Goal: Task Accomplishment & Management: Complete application form

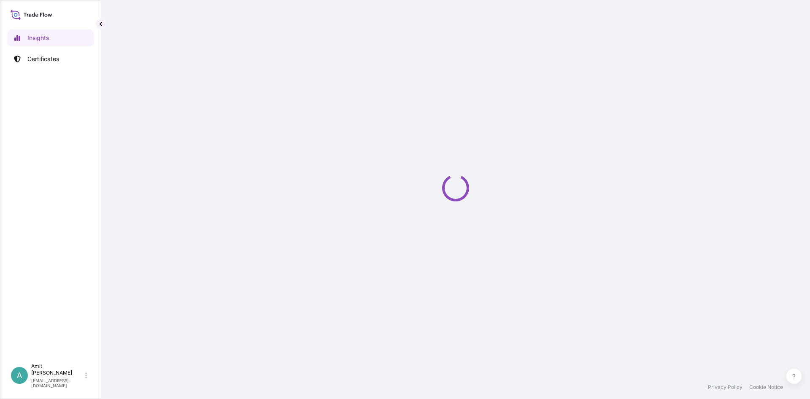
select select "2025"
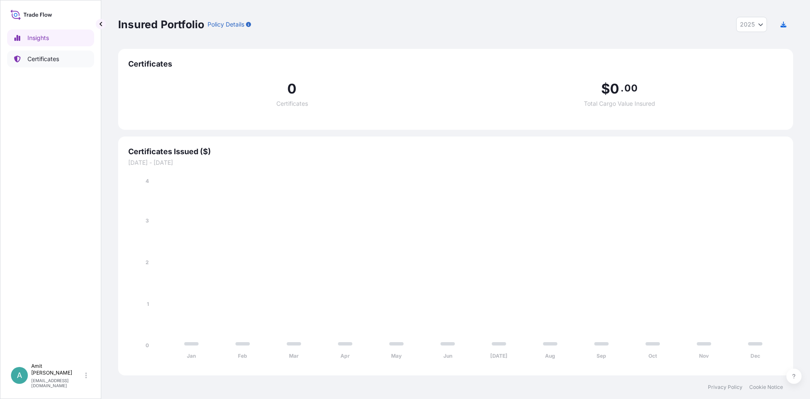
click at [46, 53] on link "Certificates" at bounding box center [50, 59] width 87 height 17
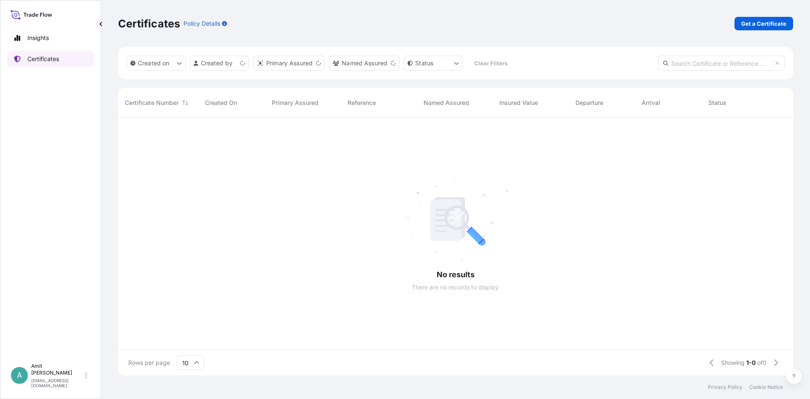
scroll to position [262, 675]
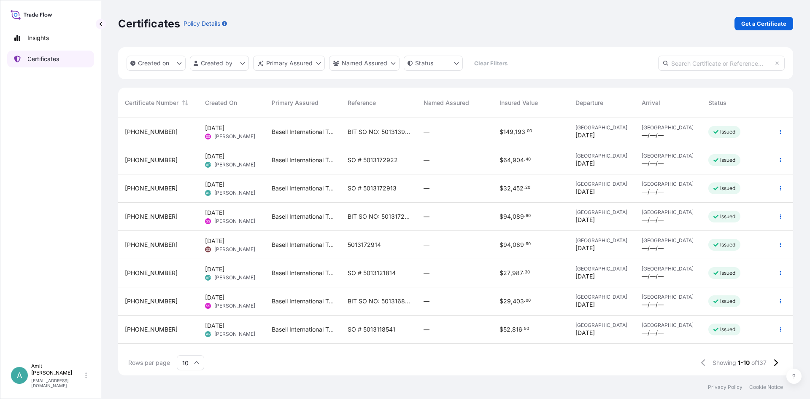
click at [51, 56] on p "Certificates" at bounding box center [43, 59] width 32 height 8
click at [751, 27] on p "Get a Certificate" at bounding box center [763, 23] width 45 height 8
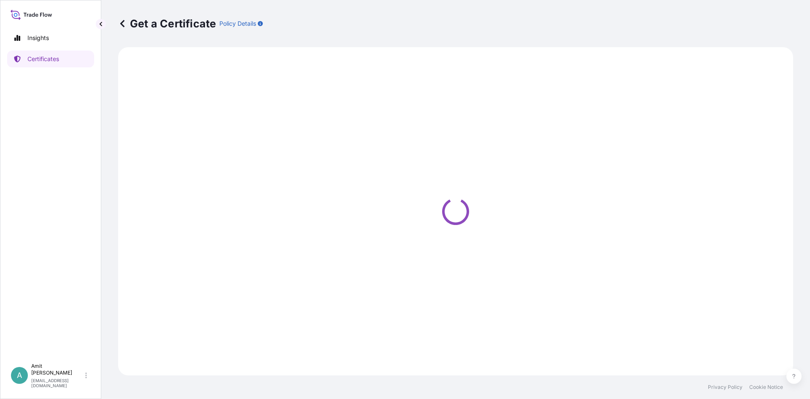
select select "Sea"
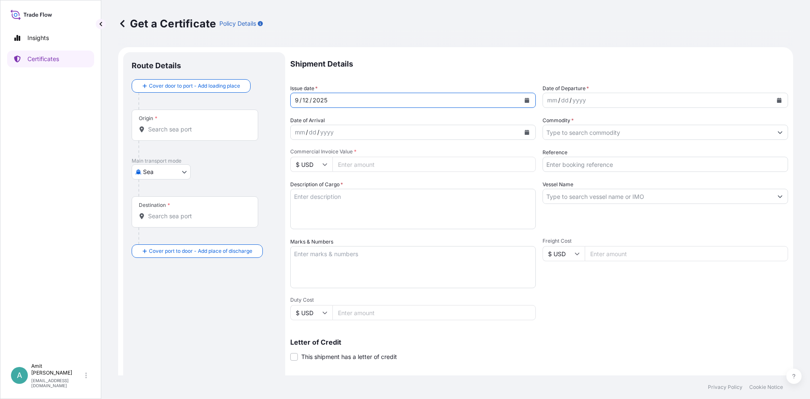
click at [527, 97] on button "Calendar" at bounding box center [526, 100] width 13 height 13
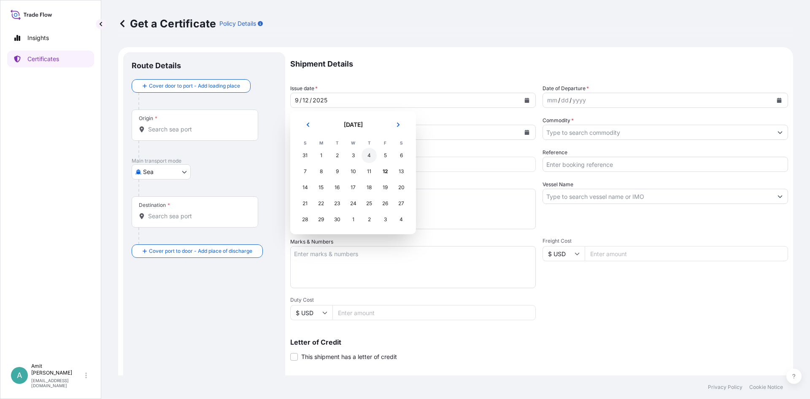
click at [367, 156] on div "4" at bounding box center [368, 155] width 15 height 15
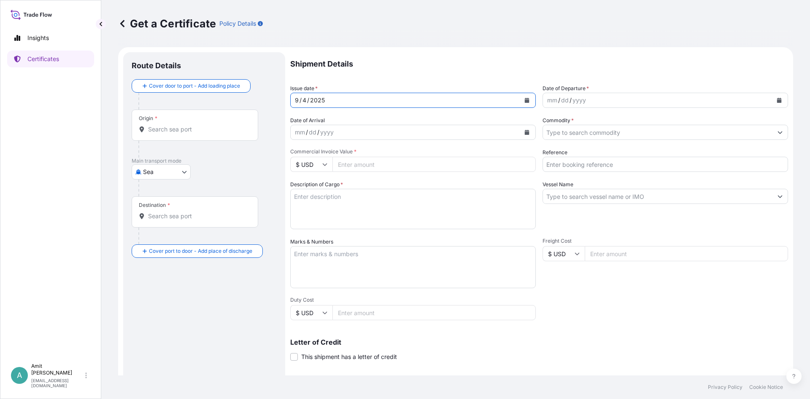
click at [778, 100] on icon "Calendar" at bounding box center [778, 100] width 5 height 5
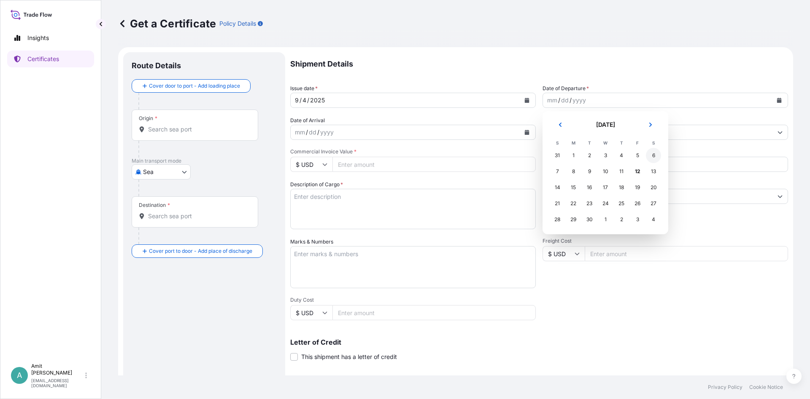
click at [652, 154] on div "6" at bounding box center [653, 155] width 15 height 15
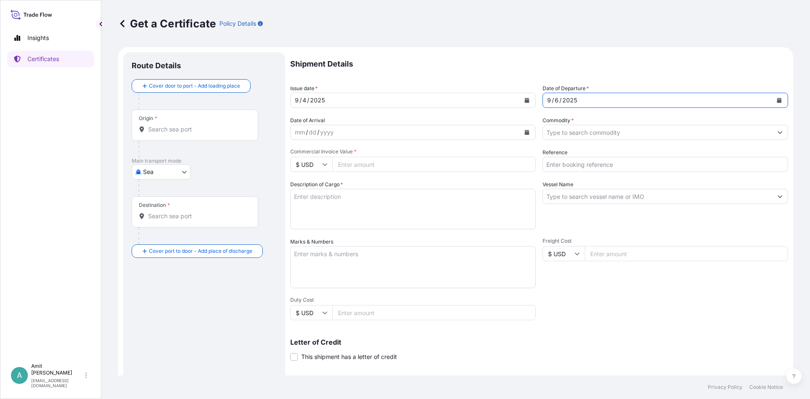
click at [576, 137] on input "Commodity *" at bounding box center [657, 132] width 229 height 15
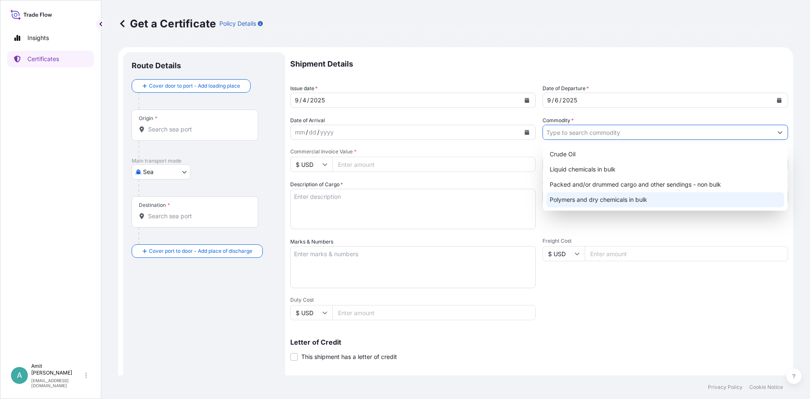
click at [569, 202] on div "Polymers and dry chemicals in bulk" at bounding box center [665, 199] width 238 height 15
type input "Polymers and dry chemicals in bulk"
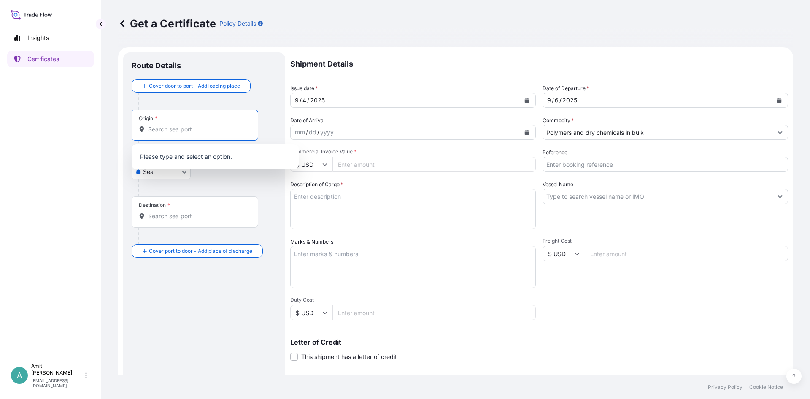
click at [218, 131] on input "Origin *" at bounding box center [198, 129] width 100 height 8
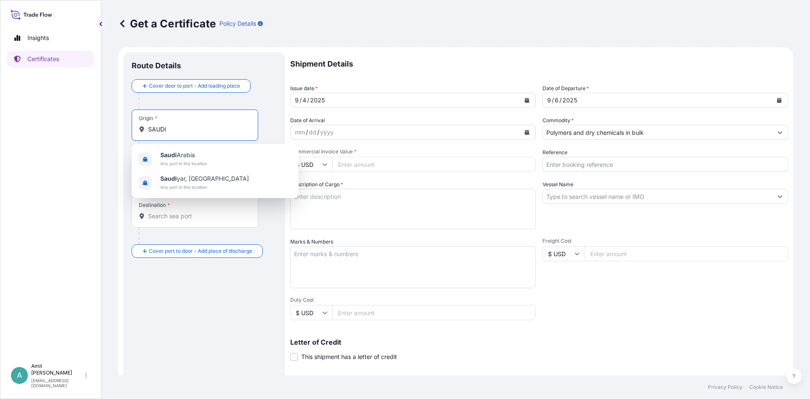
click at [215, 166] on div "[GEOGRAPHIC_DATA] Any port in this location" at bounding box center [215, 160] width 160 height 24
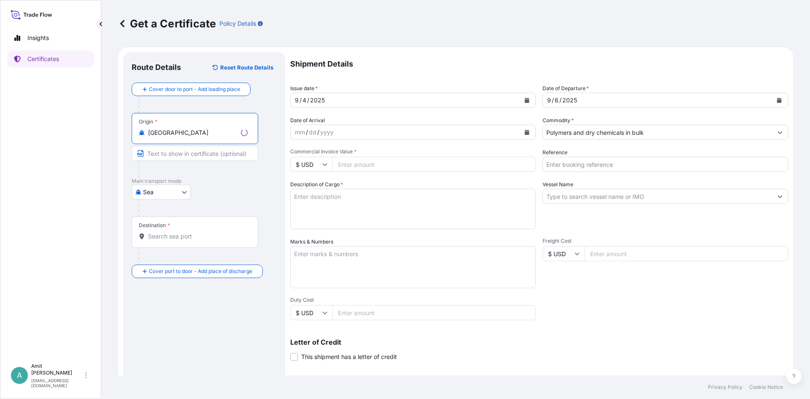
type input "[GEOGRAPHIC_DATA]"
click at [167, 232] on div "Destination *" at bounding box center [195, 232] width 127 height 31
click at [167, 232] on input "Destination *" at bounding box center [198, 236] width 100 height 8
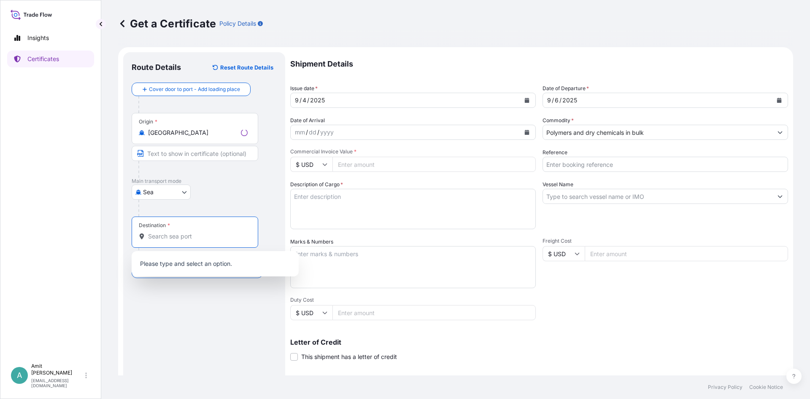
click at [167, 236] on input "Destination *" at bounding box center [198, 236] width 100 height 8
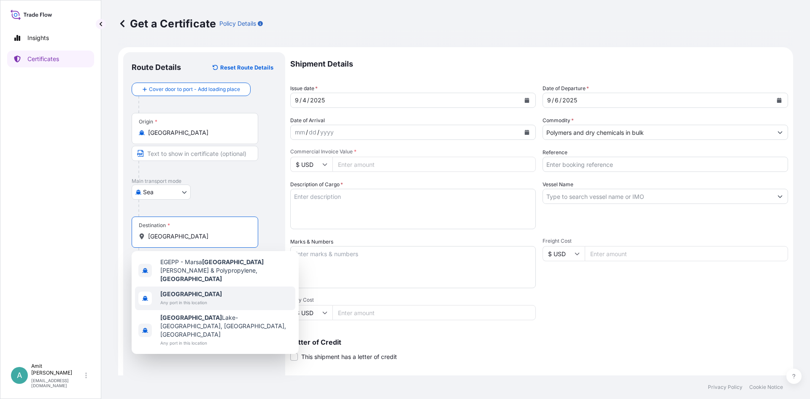
click at [182, 290] on span "[GEOGRAPHIC_DATA]" at bounding box center [191, 294] width 62 height 8
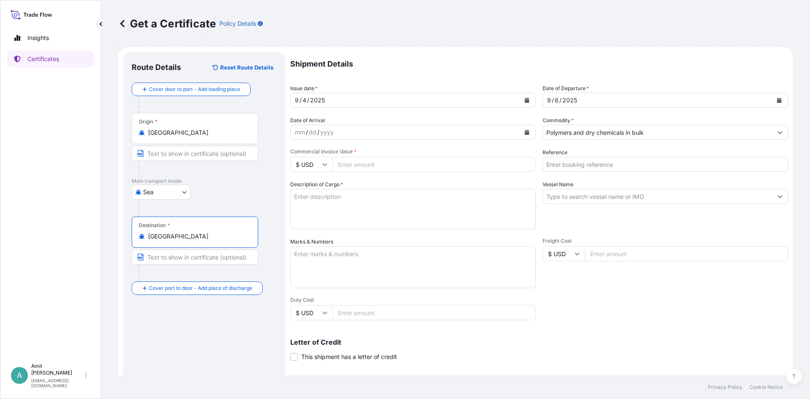
type input "[GEOGRAPHIC_DATA]"
click at [352, 165] on input "Commercial Invoice Value *" at bounding box center [433, 164] width 203 height 15
type input "346846.50"
click at [573, 194] on input "Vessel Name" at bounding box center [657, 196] width 229 height 15
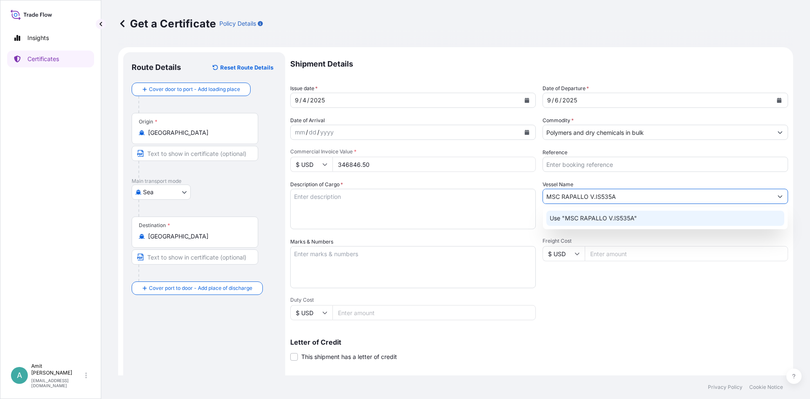
type input "MSC RAPALLO V.IS535A"
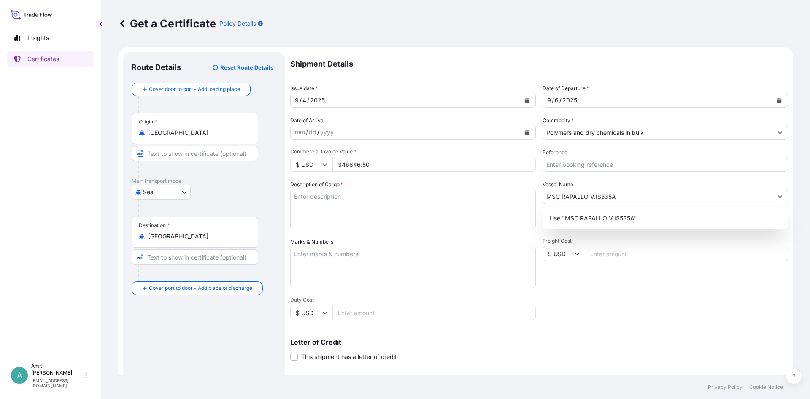
click at [605, 311] on div "Shipment Details Issue date * [DATE] Date of Departure * [DATE] Date of Arrival…" at bounding box center [539, 253] width 498 height 402
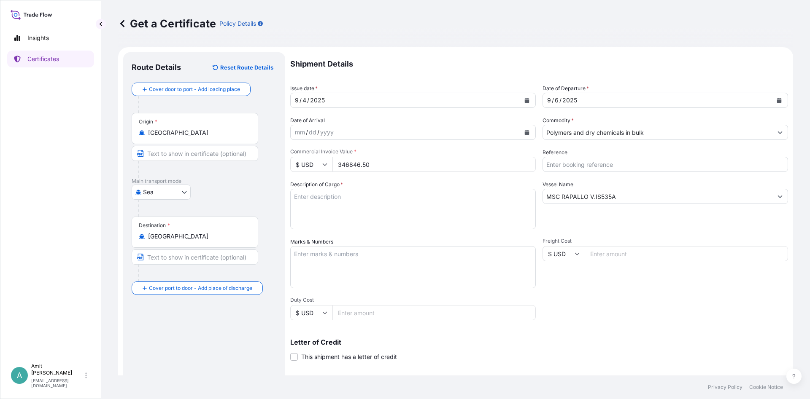
click at [348, 207] on textarea "Description of Cargo *" at bounding box center [412, 209] width 245 height 40
paste textarea "321.750"
click at [371, 205] on textarea "321.750 MTS OF" at bounding box center [412, 209] width 245 height 40
paste textarea "MOPLEN EP548P"
click at [429, 195] on textarea "321.750 MTS OF MOPLEN EP548P" at bounding box center [412, 209] width 245 height 40
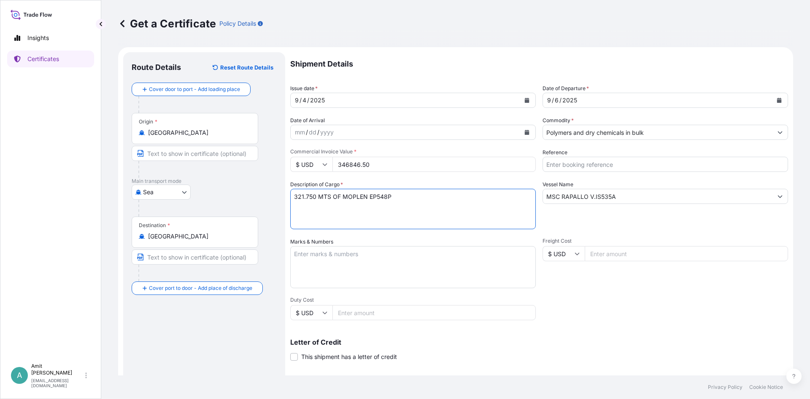
paste textarea "AS PER P/I NO. 5013186410 DD. [DATE]"
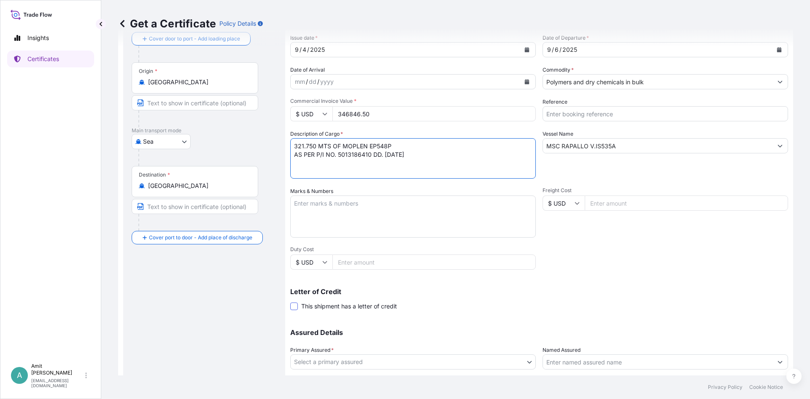
type textarea "321.750 MTS OF MOPLEN EP548P AS PER P/I NO. 5013186410 DD. [DATE]"
click at [294, 304] on span at bounding box center [294, 307] width 8 height 8
click at [290, 302] on input "This shipment has a letter of credit" at bounding box center [290, 302] width 0 height 0
click at [370, 344] on textarea "Letter of credit *" at bounding box center [539, 346] width 498 height 40
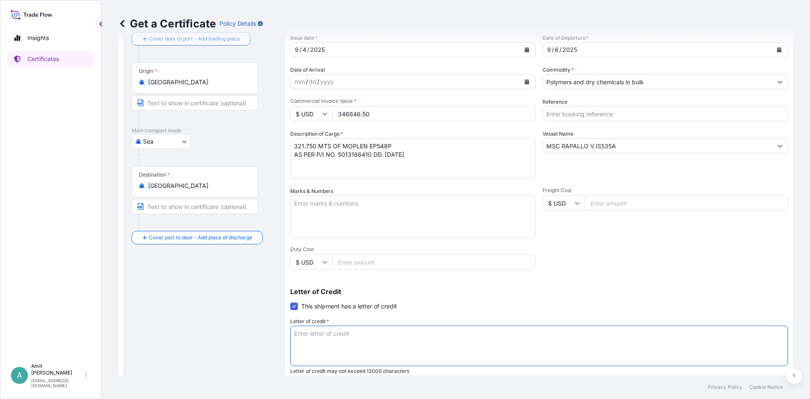
paste textarea "INSURANCE"
click at [424, 337] on textarea "INSURANCE" at bounding box center [539, 346] width 498 height 40
paste textarea "CERTIFICATE"
click at [393, 340] on textarea "INSURANCE CERTIFICATE" at bounding box center [539, 346] width 498 height 40
paste textarea "IN NEGOTIABLE FORM,"
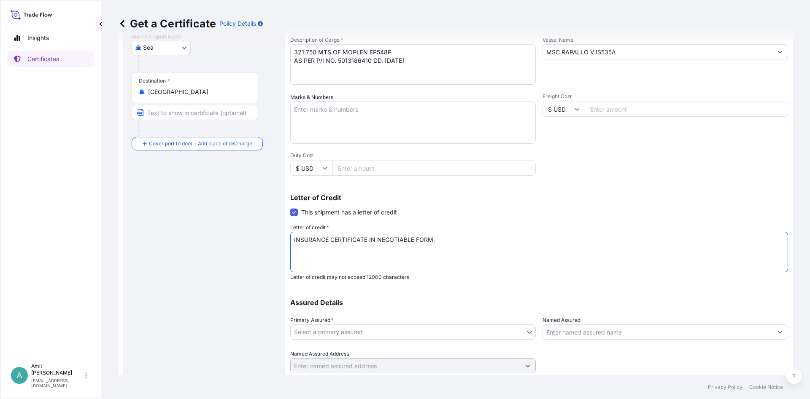
scroll to position [166, 0]
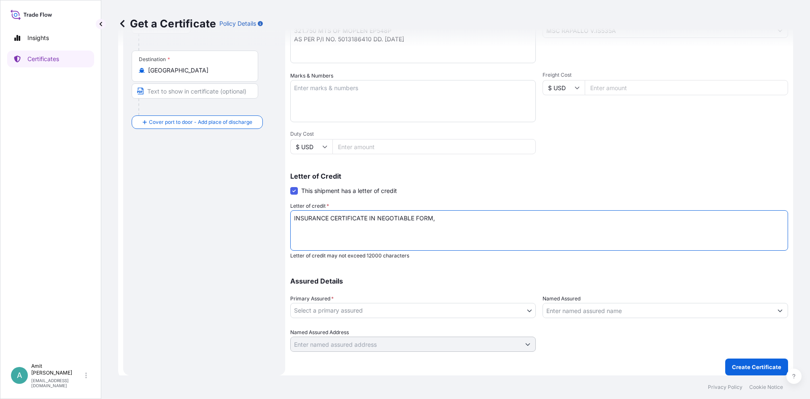
click at [470, 218] on textarea "INSURANCE CERTIFICATE IN NEGOTIABLE FORM," at bounding box center [539, 230] width 498 height 40
paste textarea "ISSUED TO ORDER OF 'BANQUE MISR, TRADE FINANCE CENTRAL DEPT., [GEOGRAPHIC_DATA]…"
click at [656, 218] on textarea "INSURANCE CERTIFICATE IN NEGOTIABLE FORM, ISSUED TO ORDER OF 'BANQUE MISR, TRAD…" at bounding box center [539, 230] width 498 height 40
click at [703, 219] on textarea "INSURANCE CERTIFICATE IN NEGOTIABLE FORM, ISSUED TO ORDER OF 'BANQUE MISR, TRAD…" at bounding box center [539, 230] width 498 height 40
click at [437, 219] on textarea "INSURANCE CERTIFICATE IN NEGOTIABLE FORM, ISSUED TO ORDER OF 'BANQUE MISR, TRAD…" at bounding box center [539, 230] width 498 height 40
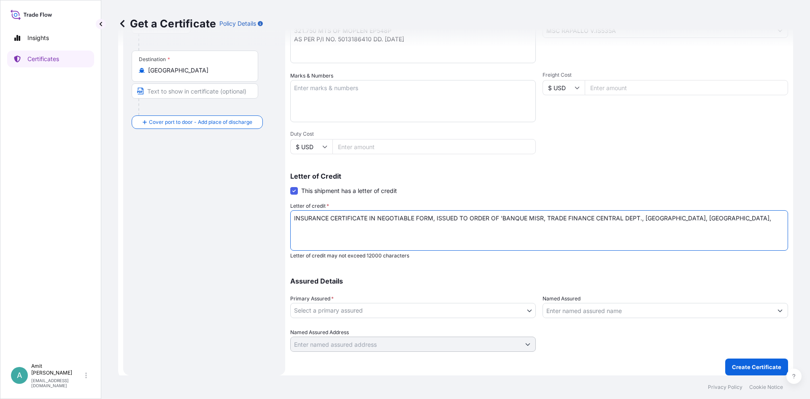
click at [705, 220] on textarea "INSURANCE CERTIFICATE IN NEGOTIABLE FORM, ISSUED TO ORDER OF 'BANQUE MISR, TRAD…" at bounding box center [539, 230] width 498 height 40
paste textarea "ISSUED IRRESPECTIVE OF PERCENTAGE SHOWING PREMIUM PAID, SHOWING ALL CLAIMS PAYA…"
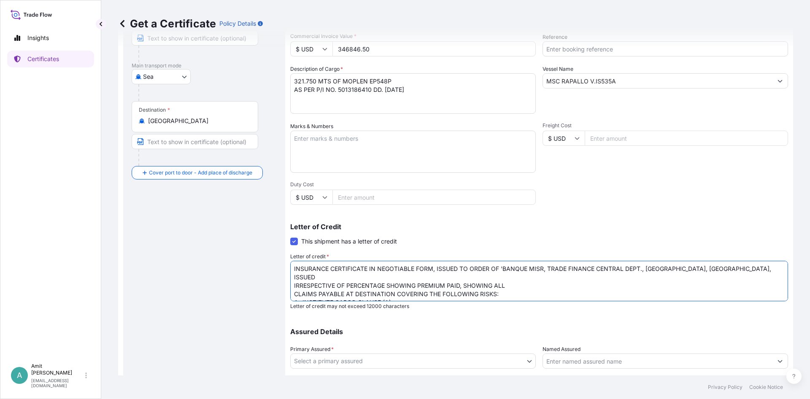
click at [719, 272] on textarea "INSURANCE CERTIFICATE IN NEGOTIABLE FORM, ISSUED TO ORDER OF 'BANQUE MISR, TRAD…" at bounding box center [539, 281] width 498 height 40
click at [727, 271] on textarea "INSURANCE CERTIFICATE IN NEGOTIABLE FORM, ISSUED TO ORDER OF 'BANQUE MISR, TRAD…" at bounding box center [539, 281] width 498 height 40
drag, startPoint x: 334, startPoint y: 278, endPoint x: 363, endPoint y: 278, distance: 28.7
click at [363, 278] on textarea "INSURANCE CERTIFICATE IN NEGOTIABLE FORM, ISSUED TO ORDER OF 'BANQUE MISR, TRAD…" at bounding box center [539, 281] width 498 height 40
click at [427, 278] on textarea "INSURANCE CERTIFICATE IN NEGOTIABLE FORM, ISSUED TO ORDER OF 'BANQUE MISR, TRAD…" at bounding box center [539, 281] width 498 height 40
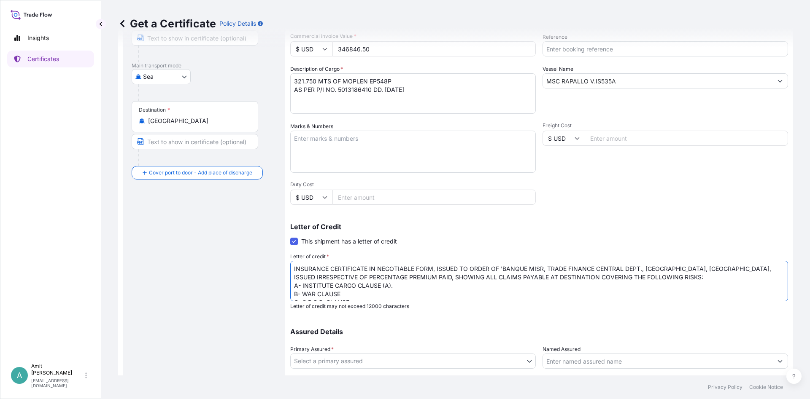
drag, startPoint x: 380, startPoint y: 278, endPoint x: 407, endPoint y: 278, distance: 27.4
click at [407, 278] on textarea "INSURANCE CERTIFICATE IN NEGOTIABLE FORM, ISSUED TO ORDER OF 'BANQUE MISR, TRAD…" at bounding box center [539, 281] width 498 height 40
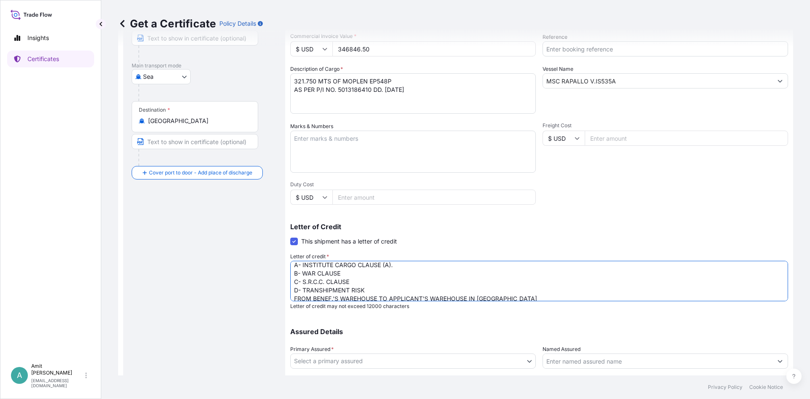
scroll to position [36, 0]
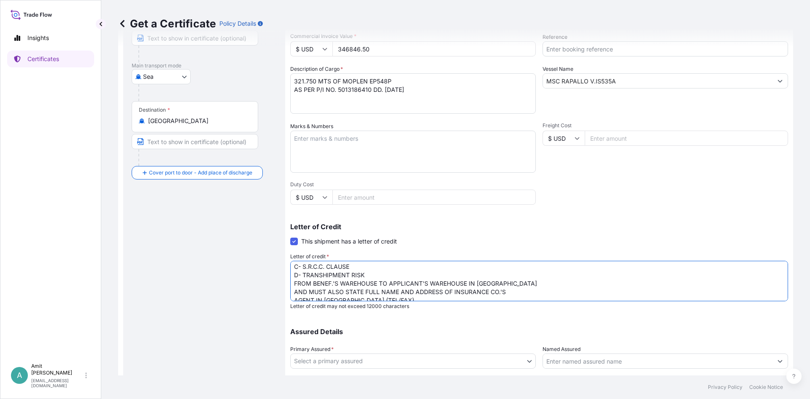
drag, startPoint x: 295, startPoint y: 290, endPoint x: 366, endPoint y: 291, distance: 70.9
click at [366, 291] on textarea "INSURANCE CERTIFICATE IN NEGOTIABLE FORM, ISSUED TO ORDER OF 'BANQUE MISR, TRAD…" at bounding box center [539, 281] width 498 height 40
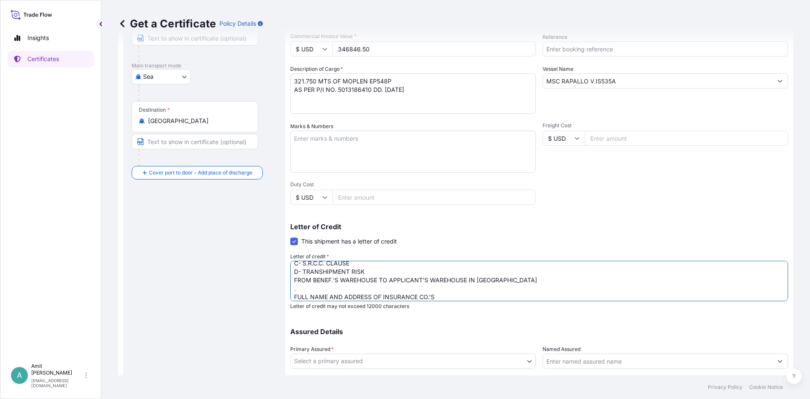
click at [448, 295] on textarea "INSURANCE CERTIFICATE IN NEGOTIABLE FORM, ISSUED TO ORDER OF 'BANQUE MISR, TRAD…" at bounding box center [539, 281] width 498 height 40
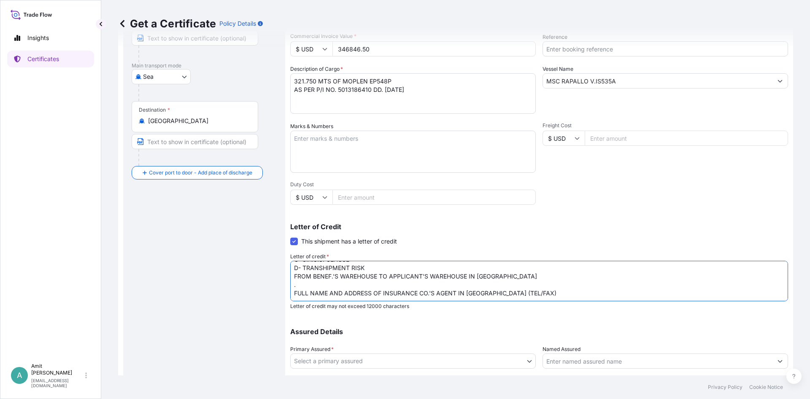
scroll to position [166, 0]
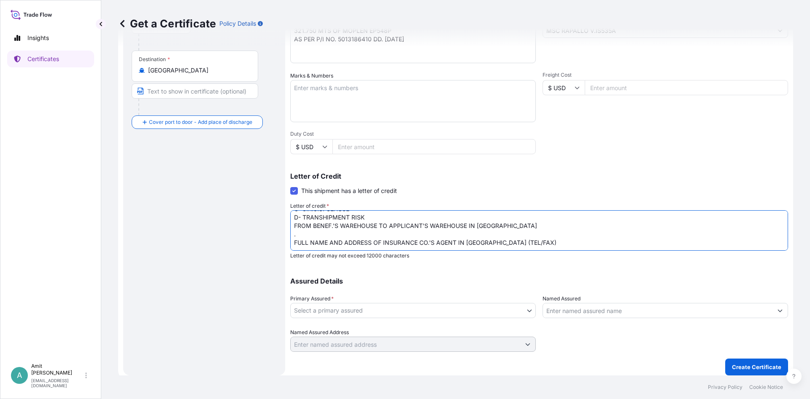
click at [534, 235] on textarea "INSURANCE CERTIFICATE IN NEGOTIABLE FORM, ISSUED TO ORDER OF 'BANQUE MISR, TRAD…" at bounding box center [539, 230] width 498 height 40
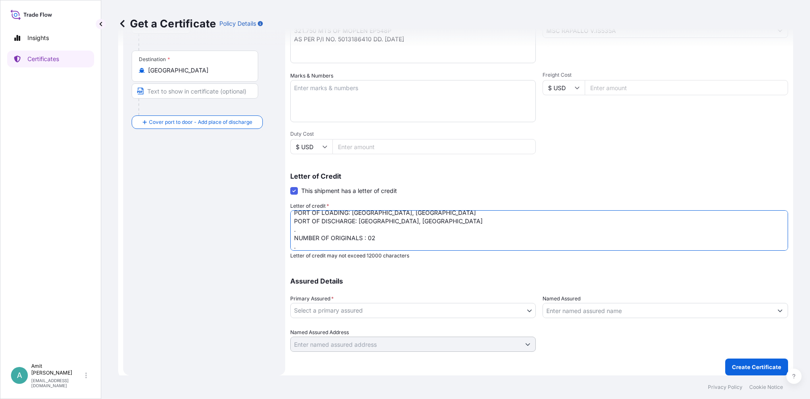
scroll to position [107, 0]
paste textarea "LC NO: TFCIMP0251290859 AND DATE: 250806"
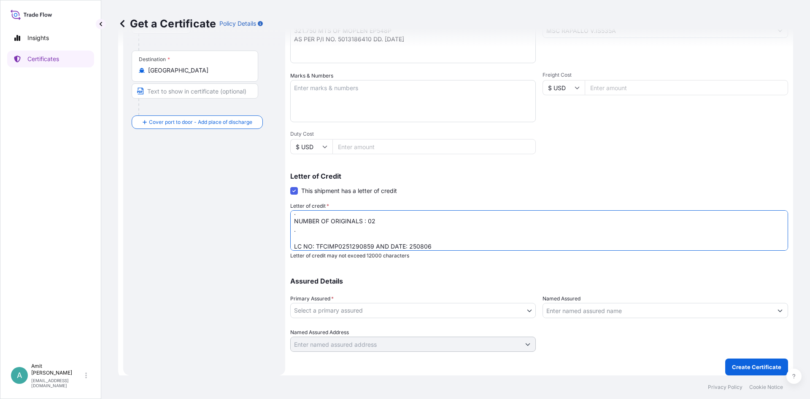
click at [332, 236] on textarea "INSURANCE CERTIFICATE IN NEGOTIABLE FORM, ISSUED TO ORDER OF 'BANQUE MISR, TRAD…" at bounding box center [539, 230] width 498 height 40
click at [446, 243] on textarea "INSURANCE CERTIFICATE IN NEGOTIABLE FORM, ISSUED TO ORDER OF 'BANQUE MISR, TRAD…" at bounding box center [539, 230] width 498 height 40
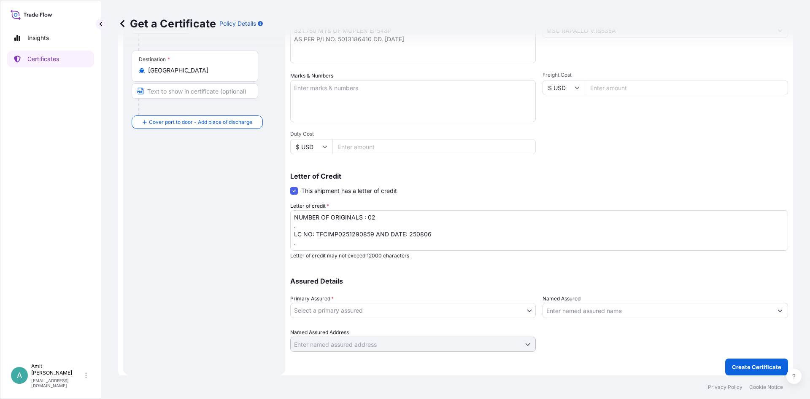
click at [372, 244] on textarea "INSURANCE CERTIFICATE IN NEGOTIABLE FORM, ISSUED TO ORDER OF 'BANQUE MISR, TRAD…" at bounding box center [539, 230] width 498 height 40
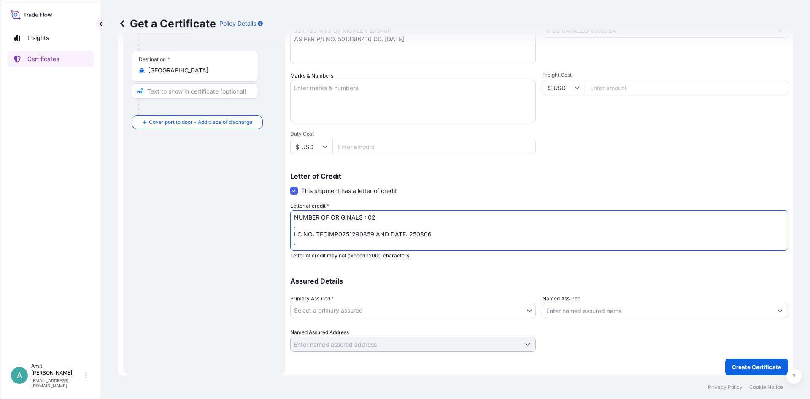
paste textarea "Insurance cover under this Insurance document is effective from: [DATE] . "[PER…"
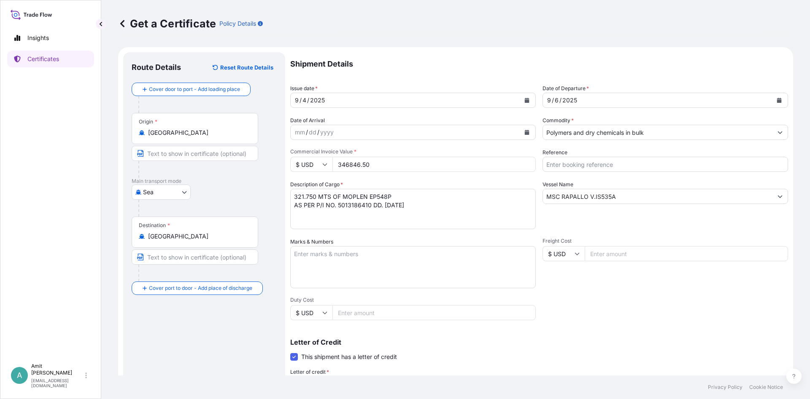
scroll to position [166, 0]
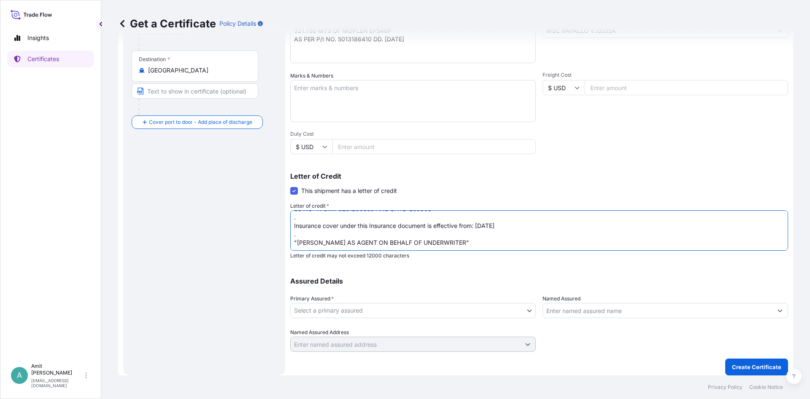
drag, startPoint x: 478, startPoint y: 226, endPoint x: 499, endPoint y: 227, distance: 21.1
click at [499, 227] on textarea "INSURANCE CERTIFICATE IN NEGOTIABLE FORM, ISSUED TO ORDER OF 'BANQUE MISR, TRAD…" at bounding box center [539, 230] width 498 height 40
type textarea "INSURANCE CERTIFICATE IN NEGOTIABLE FORM, ISSUED TO ORDER OF 'BANQUE MISR, TRAD…"
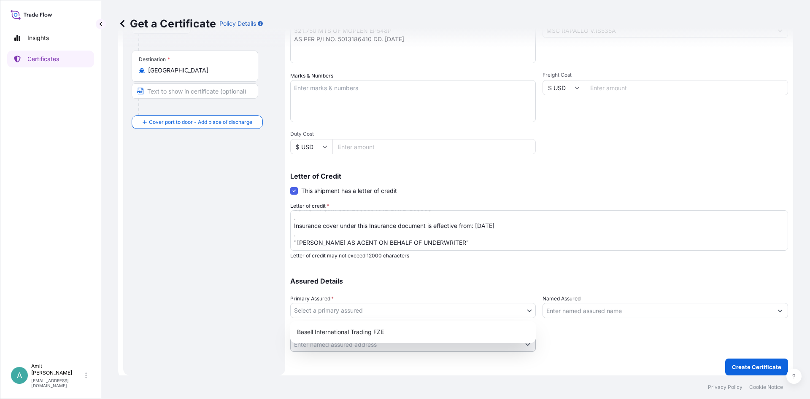
click at [411, 310] on body "Insights Certificates A [PERSON_NAME] [EMAIL_ADDRESS][DOMAIN_NAME] Get a Certif…" at bounding box center [405, 199] width 810 height 399
click at [364, 329] on div "Basell International Trading FZE" at bounding box center [413, 332] width 239 height 15
select select "32039"
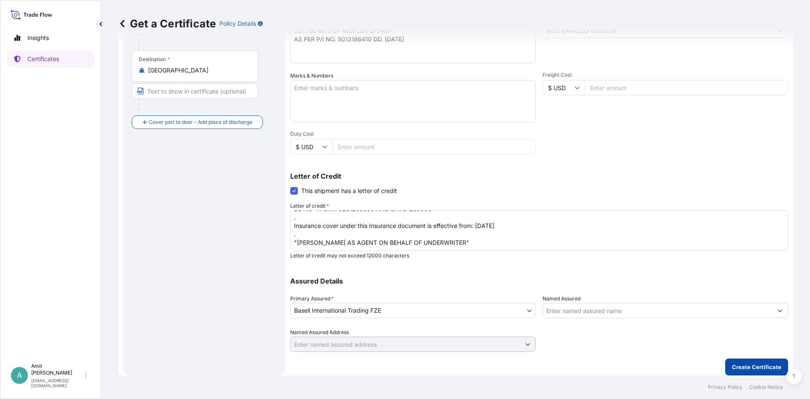
click at [744, 367] on p "Create Certificate" at bounding box center [756, 367] width 49 height 8
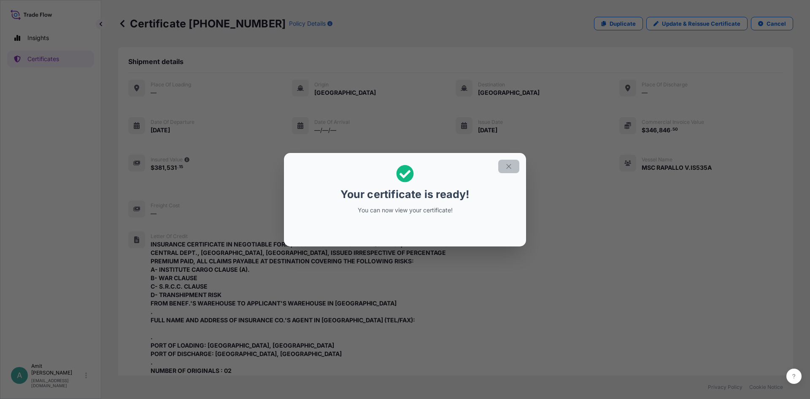
click at [511, 167] on icon "button" at bounding box center [509, 167] width 8 height 8
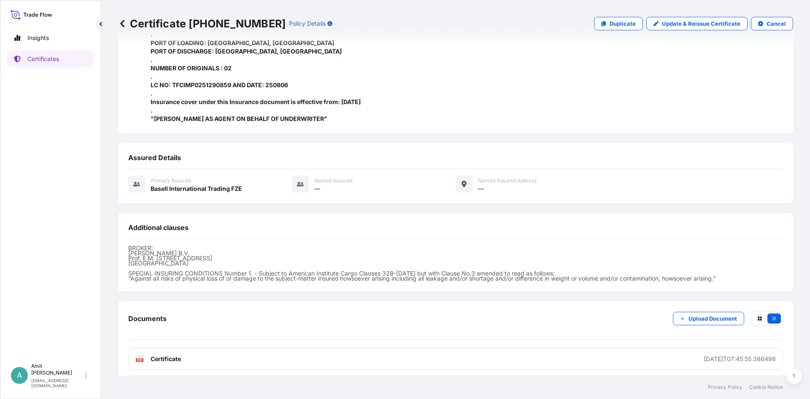
scroll to position [306, 0]
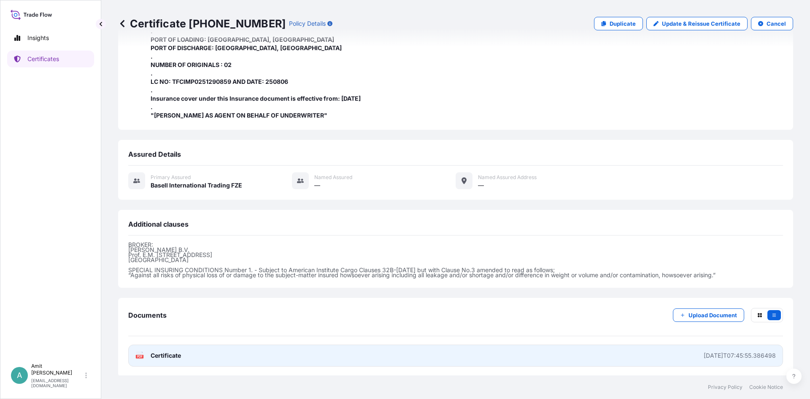
click at [165, 356] on span "Certificate" at bounding box center [166, 356] width 30 height 8
click at [174, 355] on span "Certificate" at bounding box center [166, 356] width 30 height 8
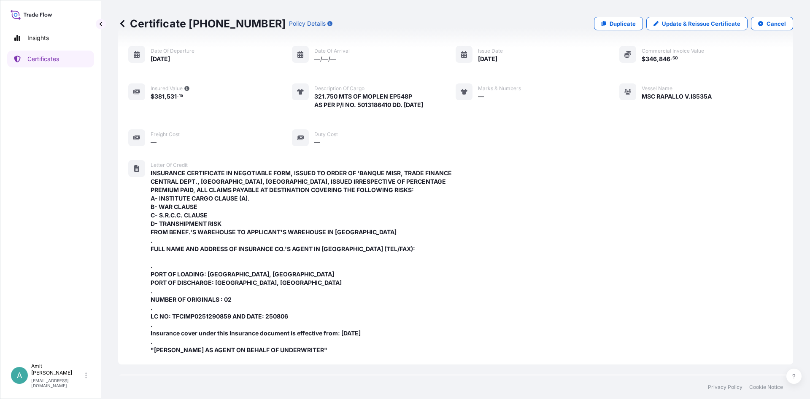
scroll to position [53, 0]
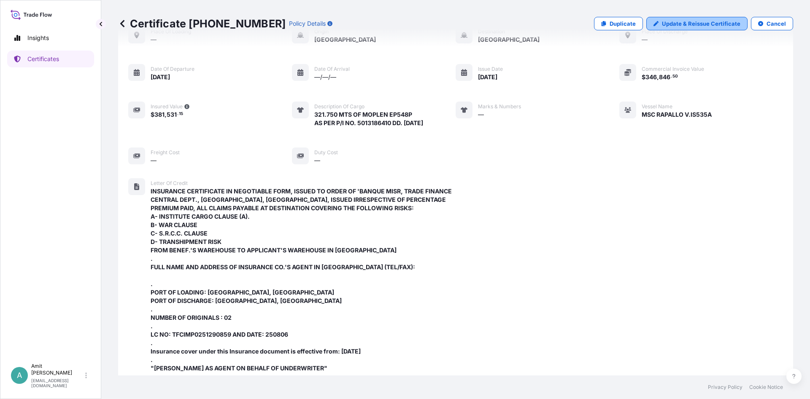
click at [700, 22] on p "Update & Reissue Certificate" at bounding box center [701, 23] width 78 height 8
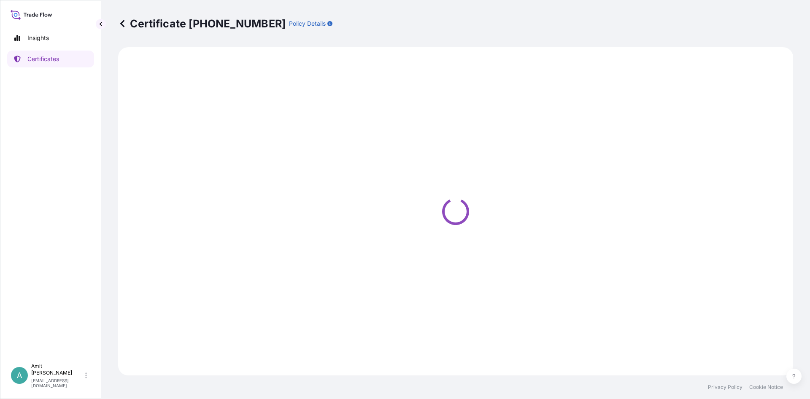
select select "Sea"
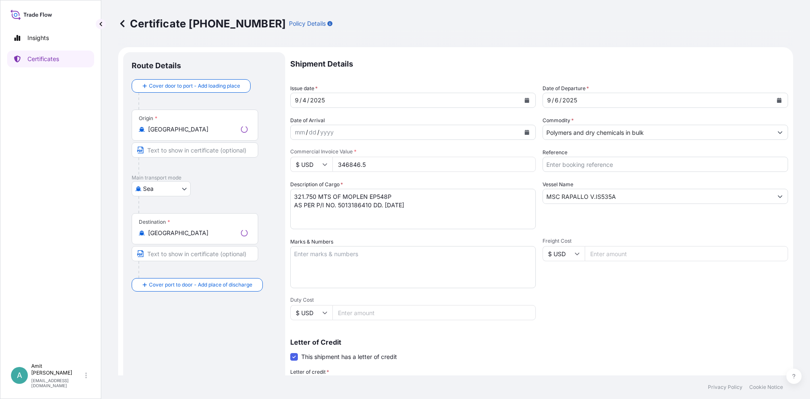
select select "32039"
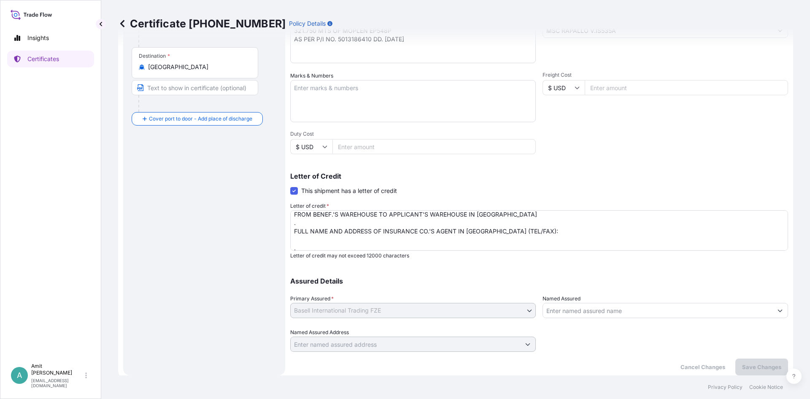
scroll to position [72, 0]
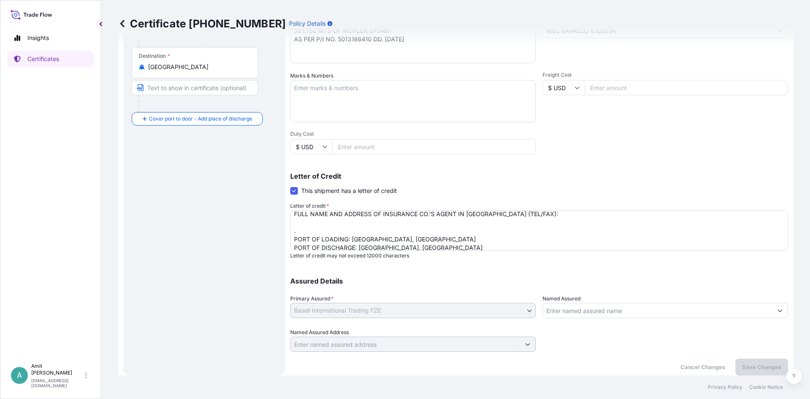
click at [321, 220] on textarea "INSURANCE CERTIFICATE IN NEGOTIABLE FORM, ISSUED TO ORDER OF 'BANQUE MISR, TRAD…" at bounding box center [539, 230] width 498 height 40
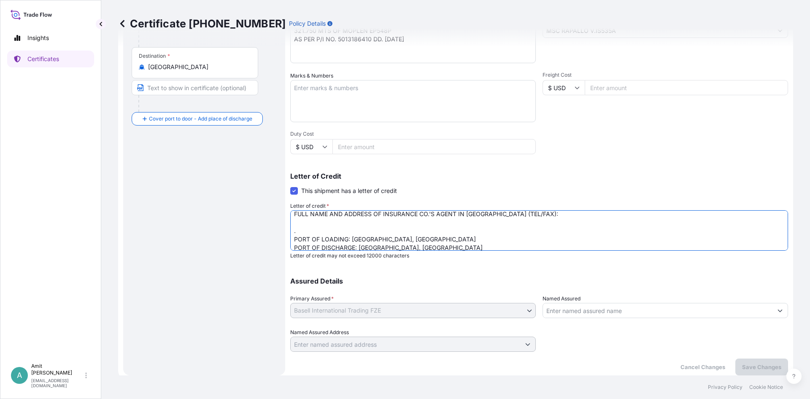
paste textarea "[PERSON_NAME] - Director Marine Technical Services Ltd [STREET_ADDRESS][PERSON_…"
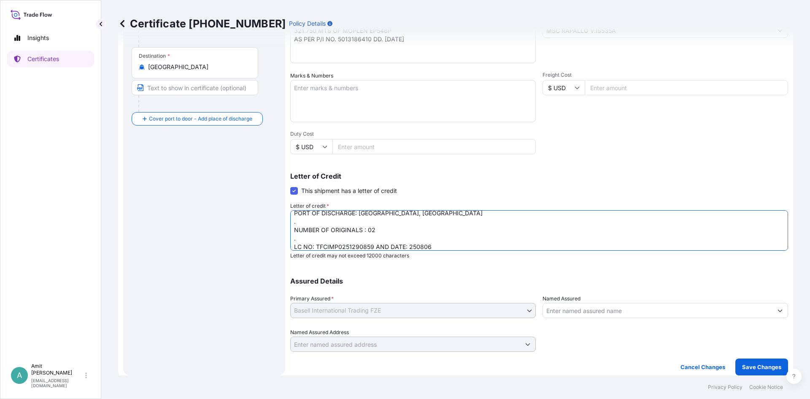
scroll to position [153, 0]
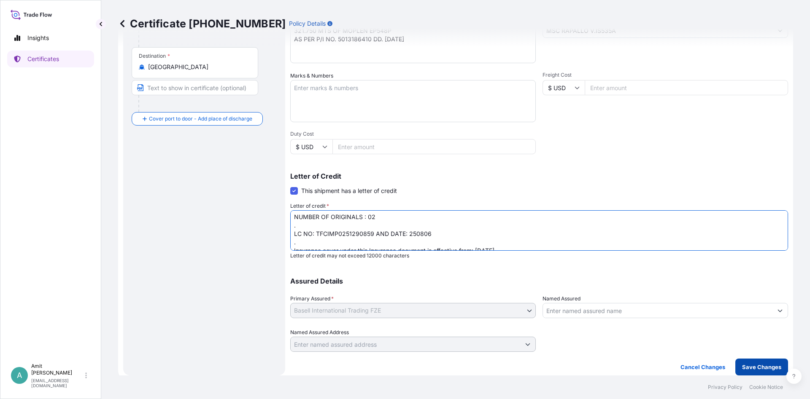
type textarea "INSURANCE CERTIFICATE IN NEGOTIABLE FORM, ISSUED TO ORDER OF 'BANQUE MISR, TRAD…"
click at [761, 370] on p "Save Changes" at bounding box center [761, 367] width 39 height 8
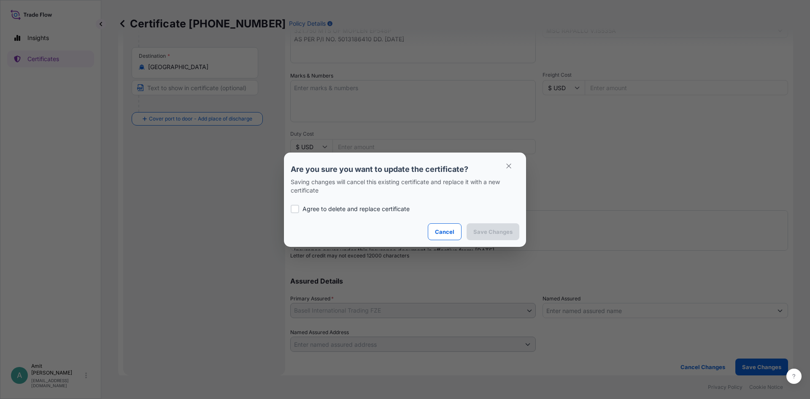
click at [367, 209] on p "Agree to delete and replace certificate" at bounding box center [355, 209] width 107 height 8
checkbox input "true"
click at [499, 233] on p "Save Changes" at bounding box center [492, 232] width 39 height 8
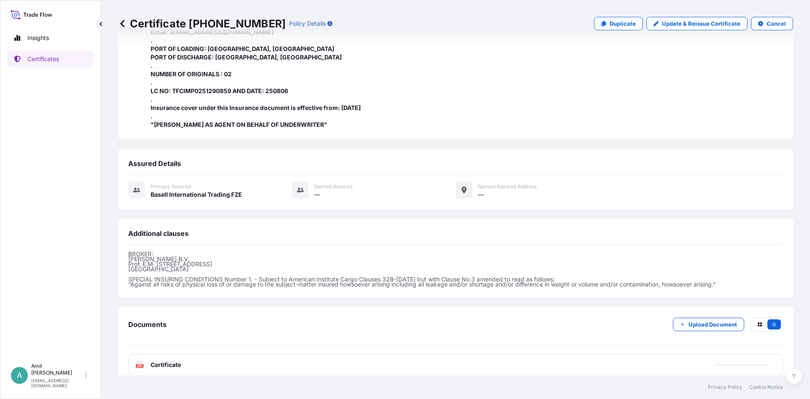
scroll to position [340, 0]
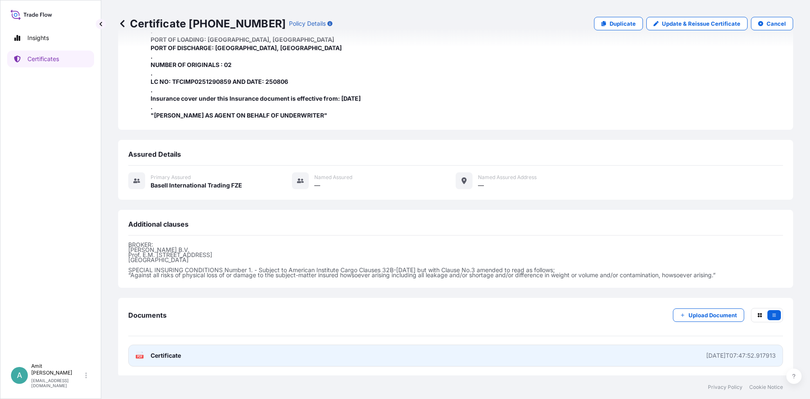
click at [161, 355] on span "Certificate" at bounding box center [166, 356] width 30 height 8
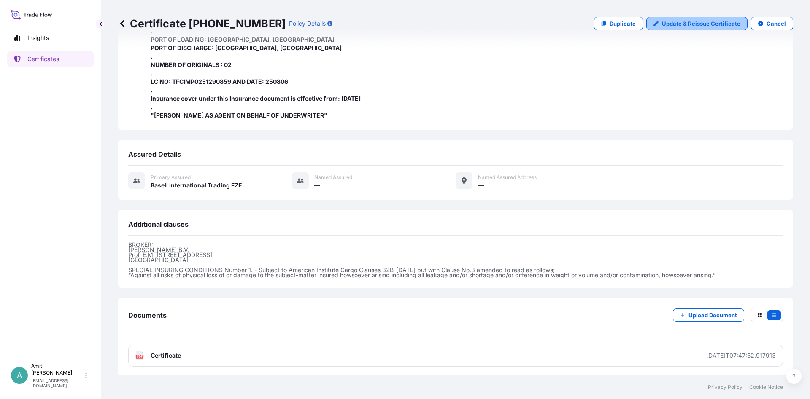
click at [682, 25] on p "Update & Reissue Certificate" at bounding box center [701, 23] width 78 height 8
select select "Sea"
select select "32039"
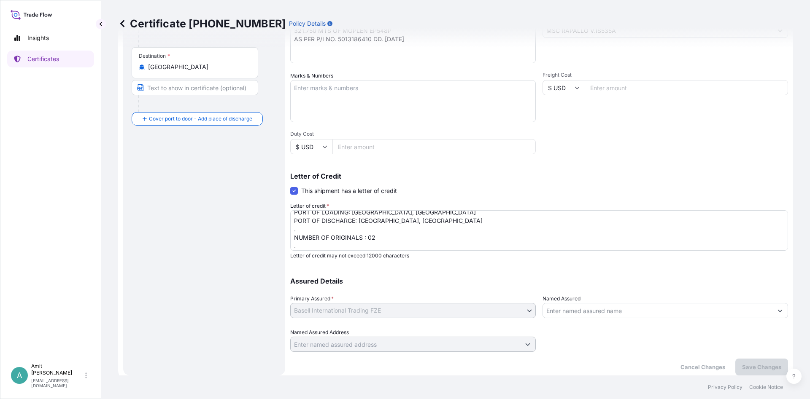
scroll to position [143, 0]
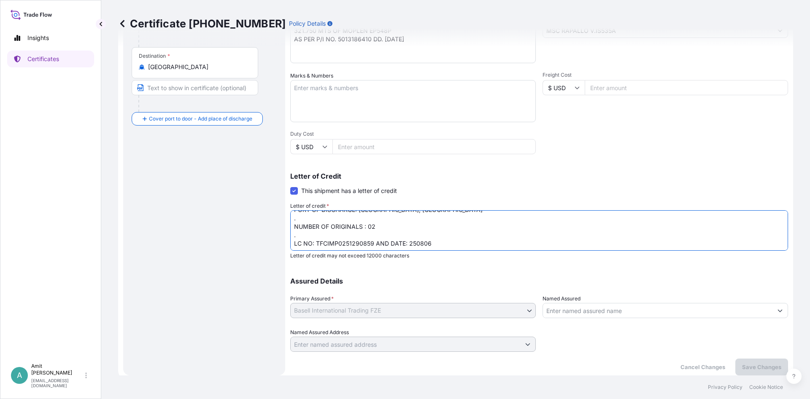
click at [466, 213] on textarea "INSURANCE CERTIFICATE IN NEGOTIABLE FORM, ISSUED TO ORDER OF 'BANQUE MISR, TRAD…" at bounding box center [539, 230] width 498 height 40
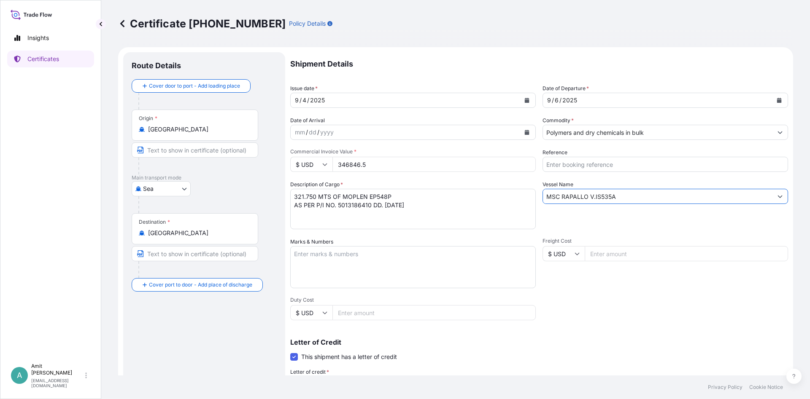
drag, startPoint x: 592, startPoint y: 197, endPoint x: 522, endPoint y: 199, distance: 70.4
click at [543, 199] on input "MSC RAPALLO V.IS535A" at bounding box center [657, 196] width 229 height 15
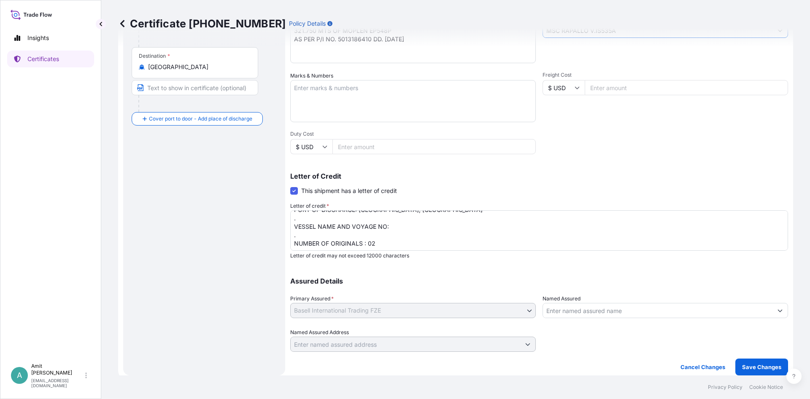
click at [400, 227] on textarea "INSURANCE CERTIFICATE IN NEGOTIABLE FORM, ISSUED TO ORDER OF 'BANQUE MISR, TRAD…" at bounding box center [539, 230] width 498 height 40
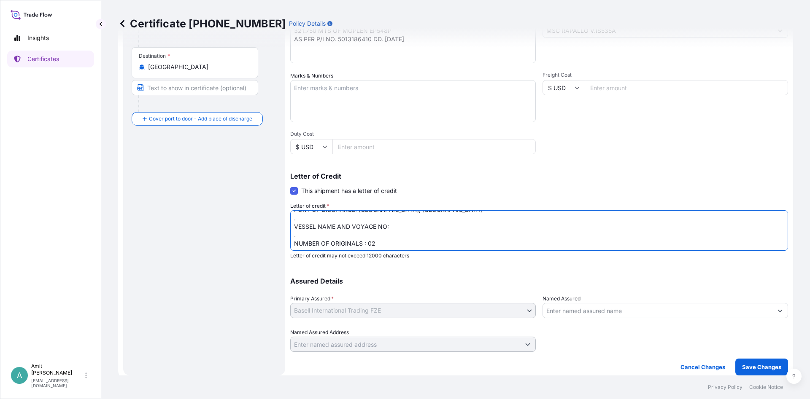
paste textarea "MSC RAPALLO V.IS535A"
click at [429, 227] on textarea "INSURANCE CERTIFICATE IN NEGOTIABLE FORM, ISSUED TO ORDER OF 'BANQUE MISR, TRAD…" at bounding box center [539, 230] width 498 height 40
type textarea "INSURANCE CERTIFICATE IN NEGOTIABLE FORM, ISSUED TO ORDER OF 'BANQUE MISR, TRAD…"
click at [762, 371] on p "Save Changes" at bounding box center [761, 367] width 39 height 8
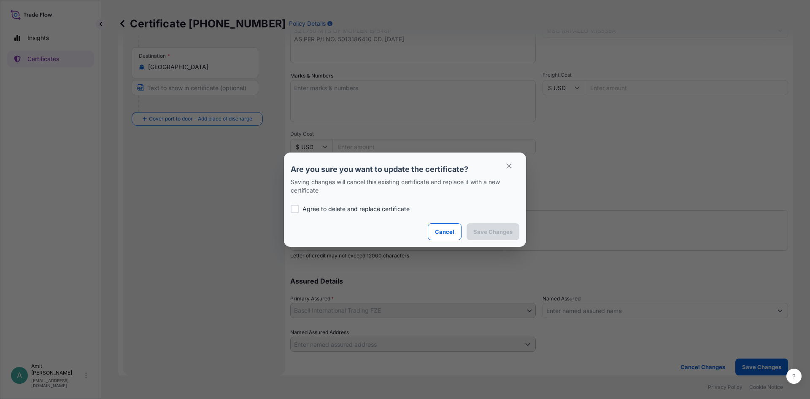
click at [368, 211] on p "Agree to delete and replace certificate" at bounding box center [355, 209] width 107 height 8
checkbox input "true"
click at [495, 232] on p "Save Changes" at bounding box center [492, 232] width 39 height 8
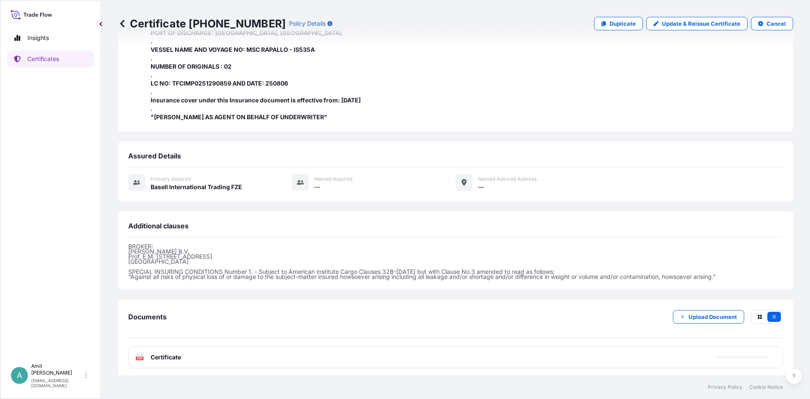
scroll to position [357, 0]
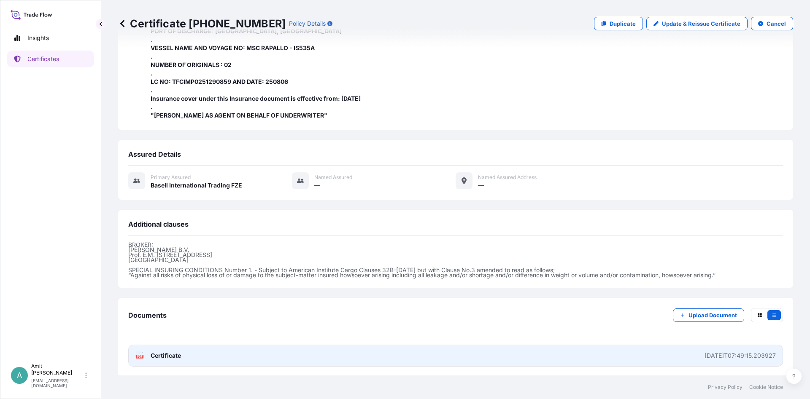
click at [201, 358] on link "PDF Certificate [DATE]T07:49:15.203927" at bounding box center [455, 356] width 655 height 22
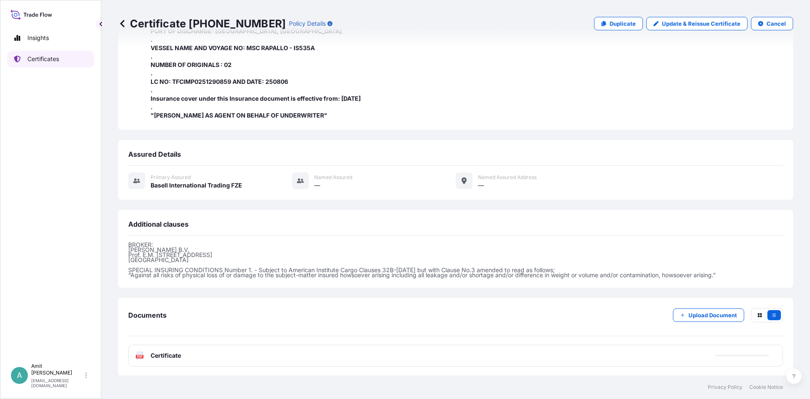
click at [36, 58] on p "Certificates" at bounding box center [43, 59] width 32 height 8
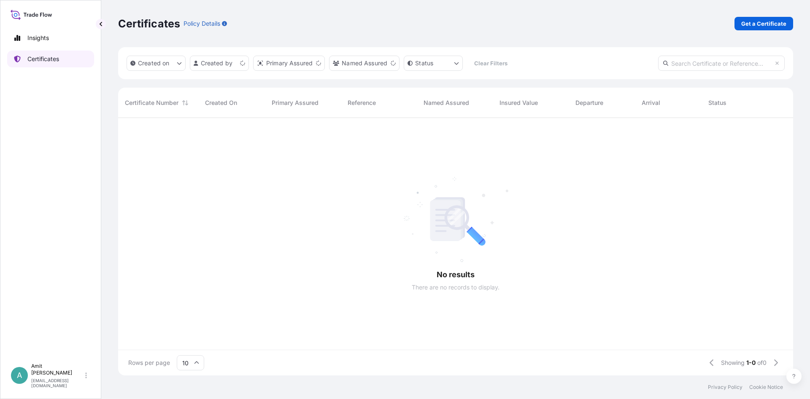
scroll to position [262, 675]
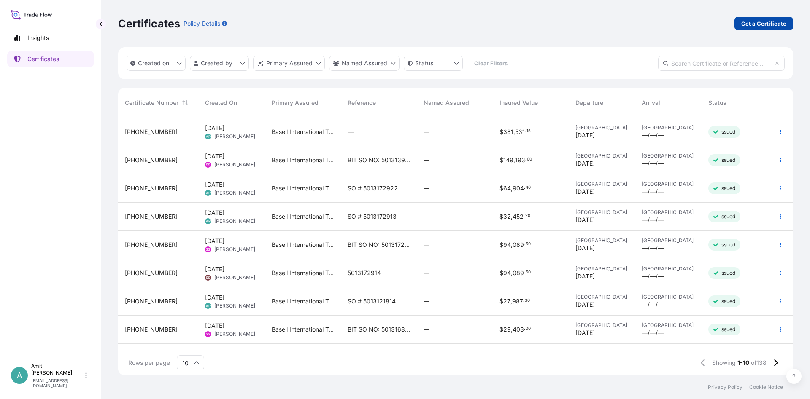
click at [760, 26] on p "Get a Certificate" at bounding box center [763, 23] width 45 height 8
select select "Sea"
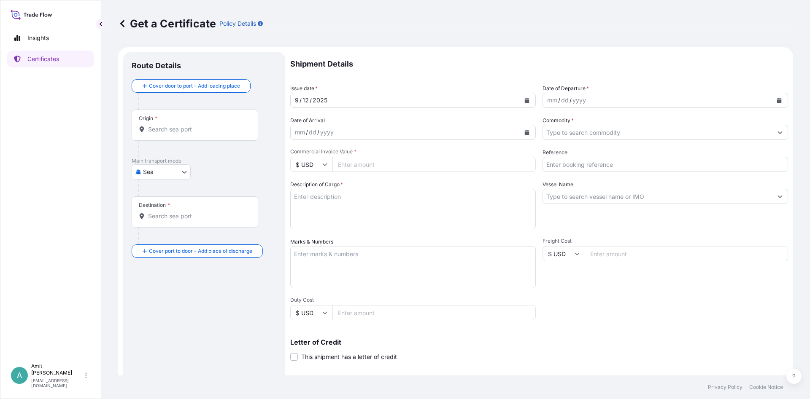
click at [531, 100] on button "Calendar" at bounding box center [526, 100] width 13 height 13
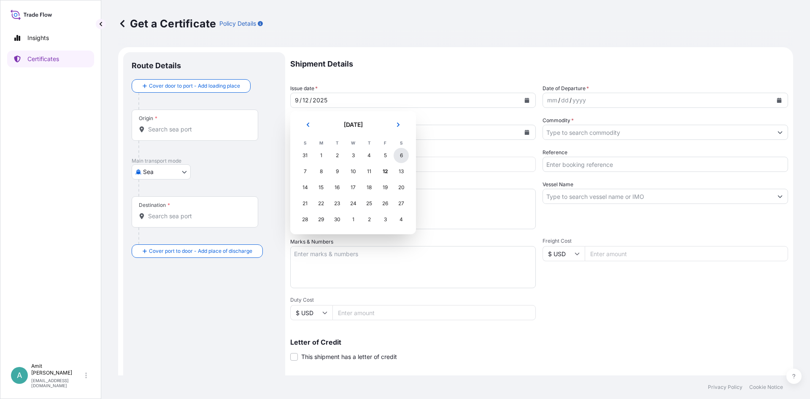
click at [400, 152] on div "6" at bounding box center [400, 155] width 15 height 15
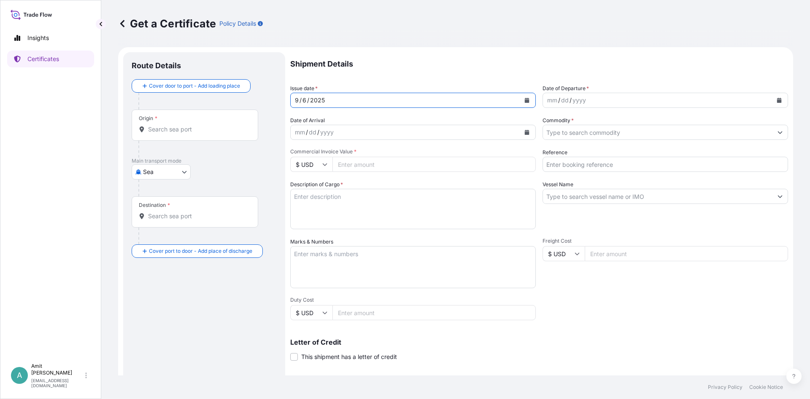
click at [777, 100] on button "Calendar" at bounding box center [778, 100] width 13 height 13
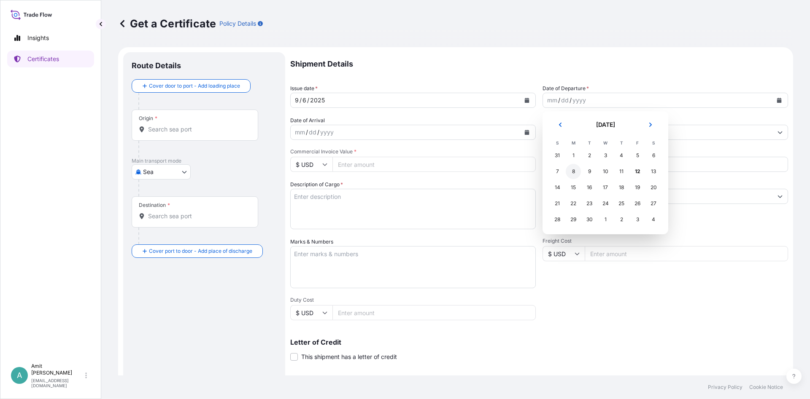
click at [570, 172] on div "8" at bounding box center [573, 171] width 15 height 15
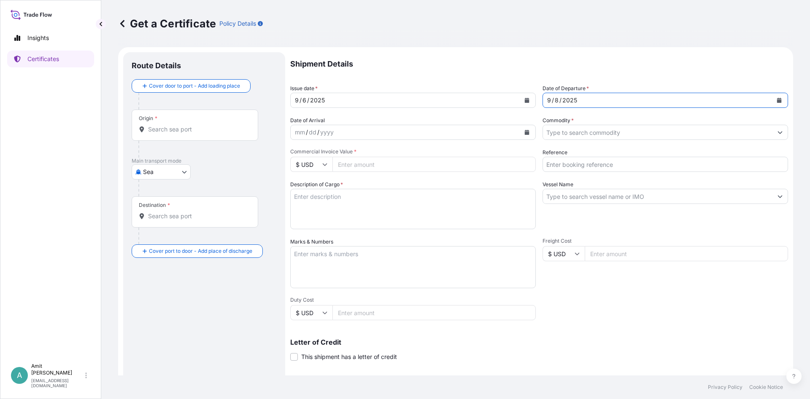
click at [593, 136] on input "Commodity *" at bounding box center [657, 132] width 229 height 15
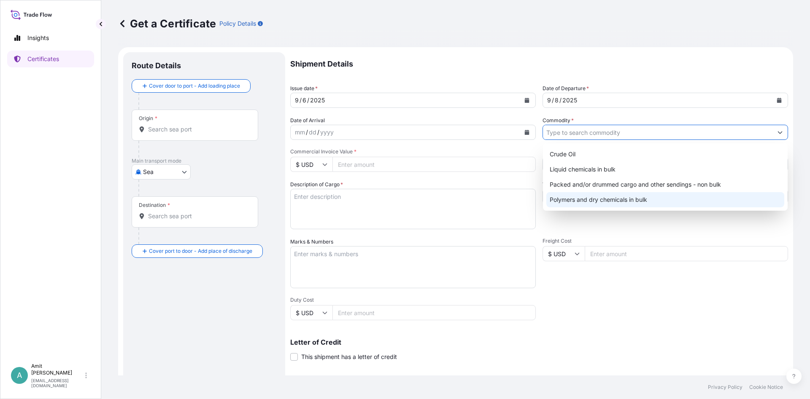
click at [571, 201] on div "Polymers and dry chemicals in bulk" at bounding box center [665, 199] width 238 height 15
type input "Polymers and dry chemicals in bulk"
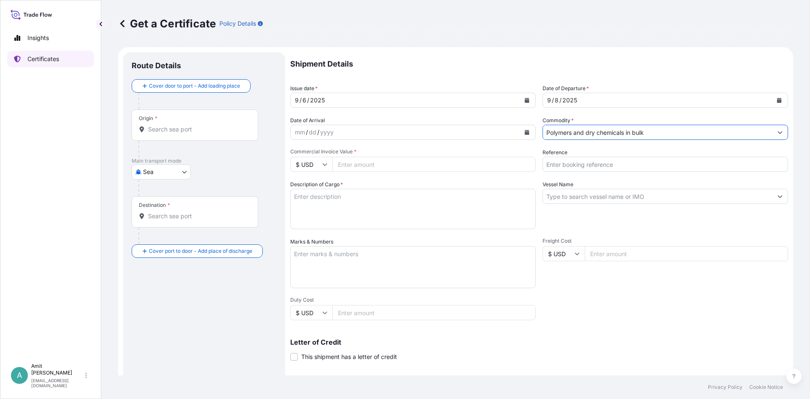
click at [44, 59] on p "Certificates" at bounding box center [43, 59] width 32 height 8
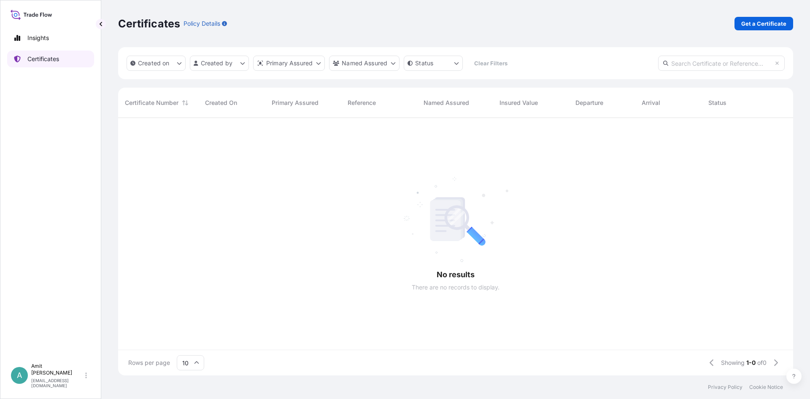
scroll to position [262, 675]
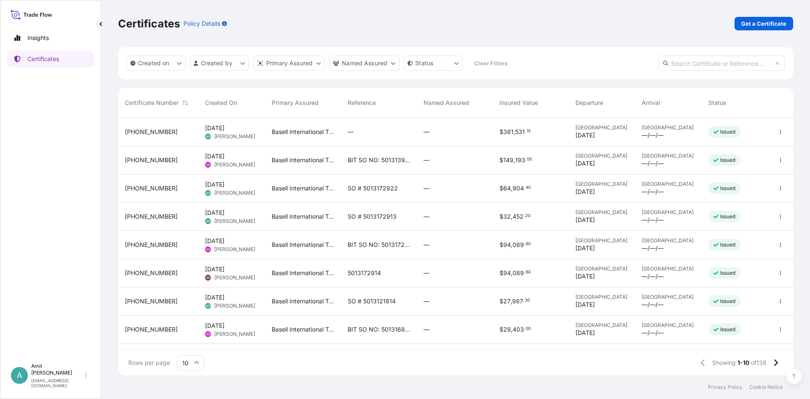
click at [151, 131] on span "[PHONE_NUMBER]" at bounding box center [151, 132] width 53 height 8
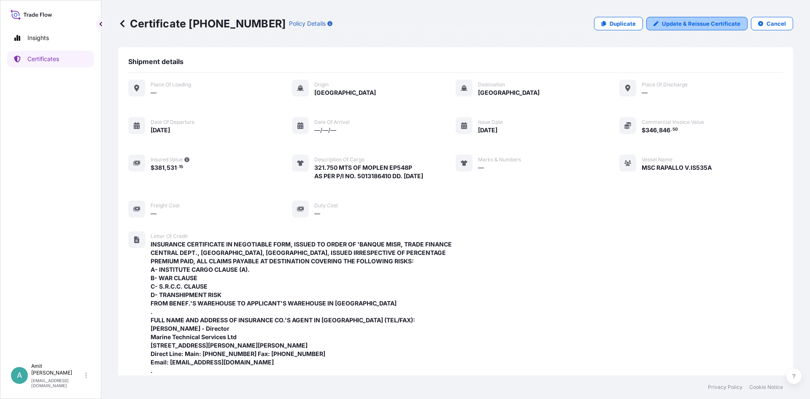
click at [683, 26] on p "Update & Reissue Certificate" at bounding box center [701, 23] width 78 height 8
select select "Sea"
select select "32039"
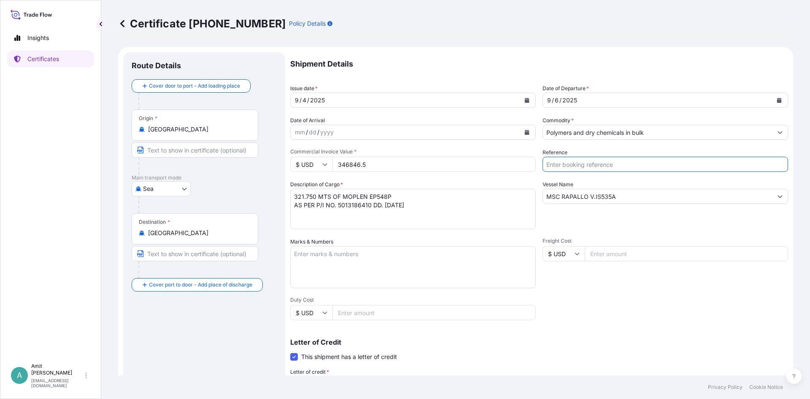
click at [576, 164] on input "Reference" at bounding box center [664, 164] width 245 height 15
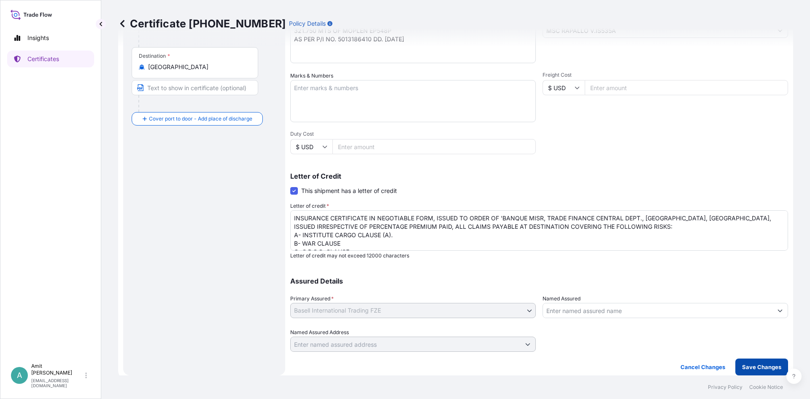
type input "SO # 5013186410"
click at [764, 369] on p "Save Changes" at bounding box center [761, 367] width 39 height 8
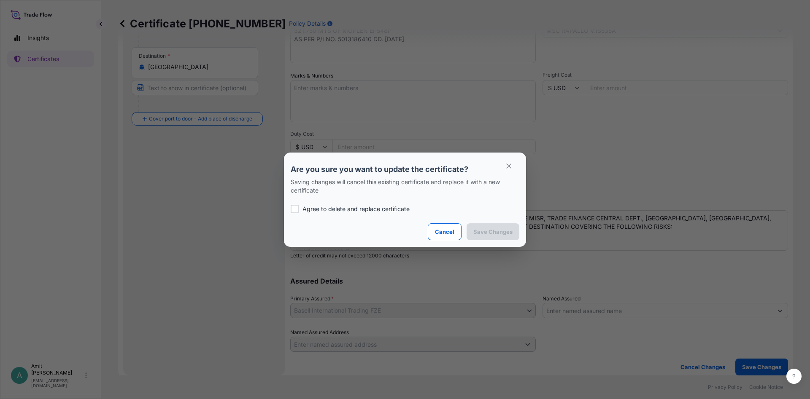
click at [384, 207] on p "Agree to delete and replace certificate" at bounding box center [355, 209] width 107 height 8
checkbox input "true"
click at [500, 234] on p "Save Changes" at bounding box center [492, 232] width 39 height 8
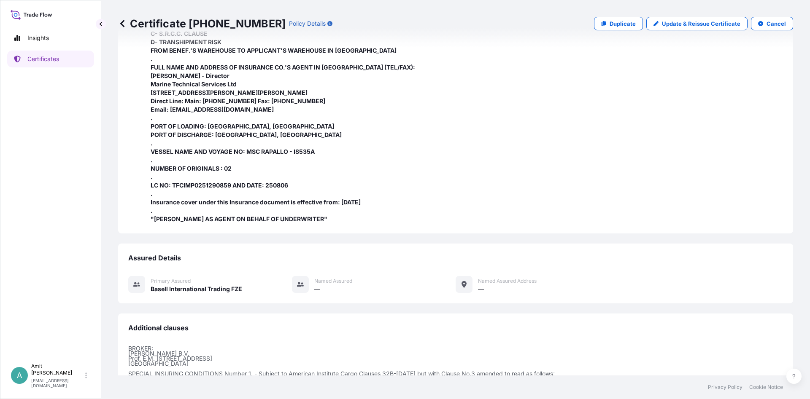
scroll to position [357, 0]
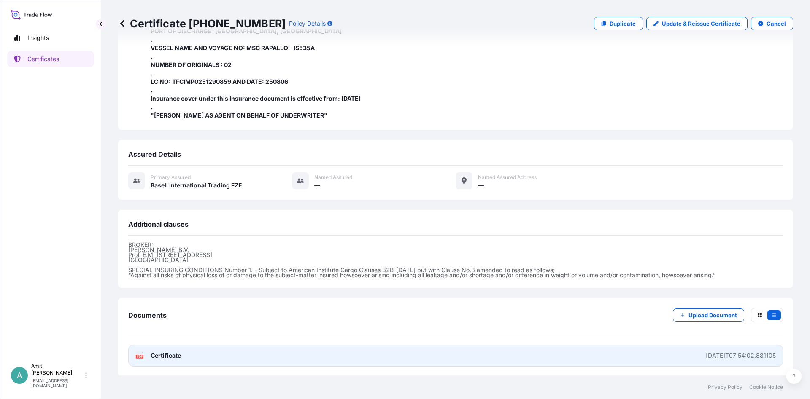
click at [178, 357] on span "Certificate" at bounding box center [166, 356] width 30 height 8
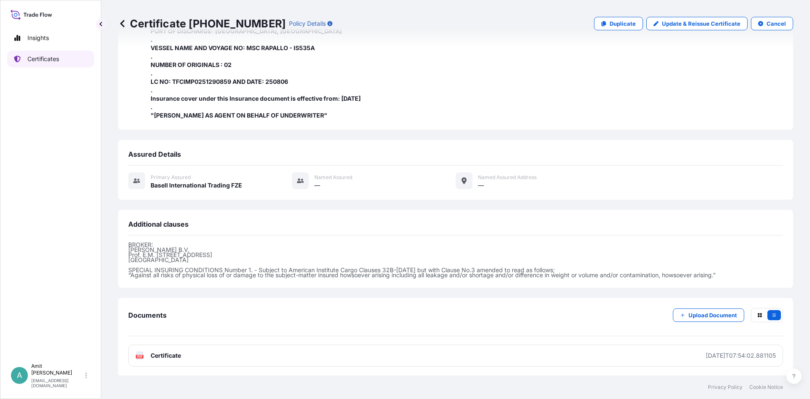
click at [43, 60] on p "Certificates" at bounding box center [43, 59] width 32 height 8
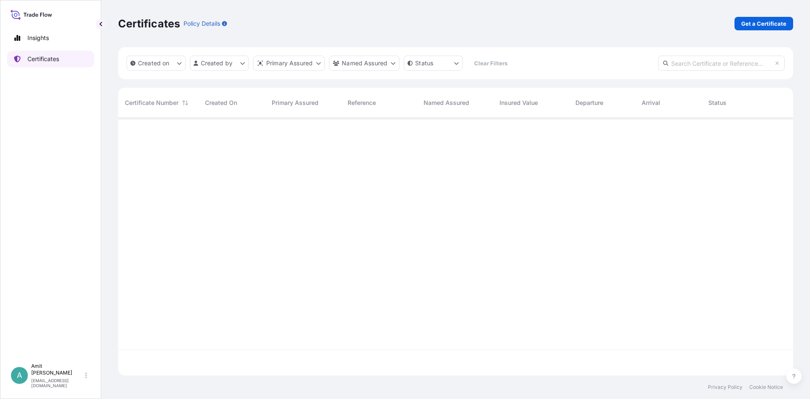
scroll to position [262, 675]
click at [761, 29] on link "Get a Certificate" at bounding box center [763, 23] width 59 height 13
select select "Sea"
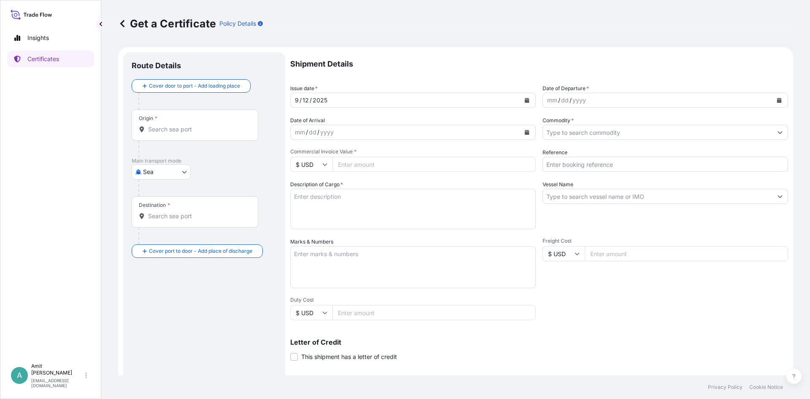
click at [523, 99] on button "Calendar" at bounding box center [526, 100] width 13 height 13
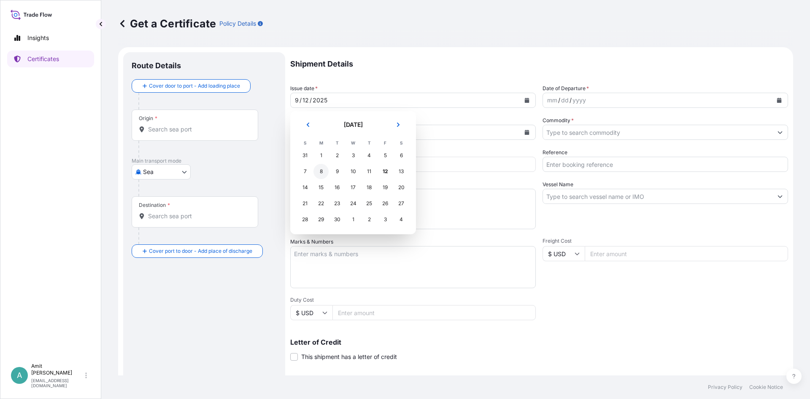
click at [321, 171] on div "8" at bounding box center [320, 171] width 15 height 15
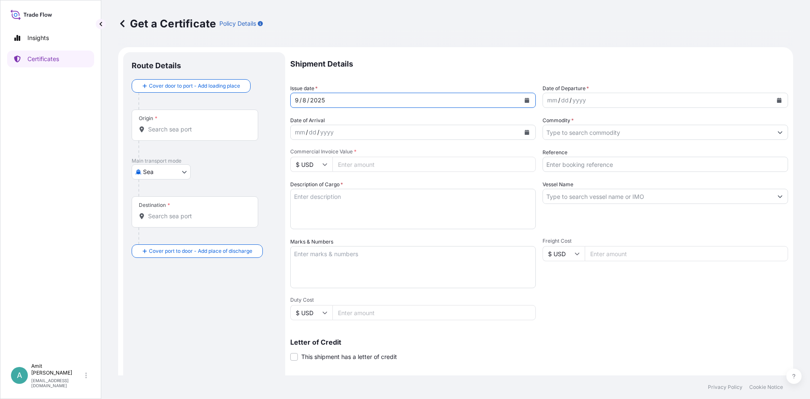
click at [529, 101] on button "Calendar" at bounding box center [526, 100] width 13 height 13
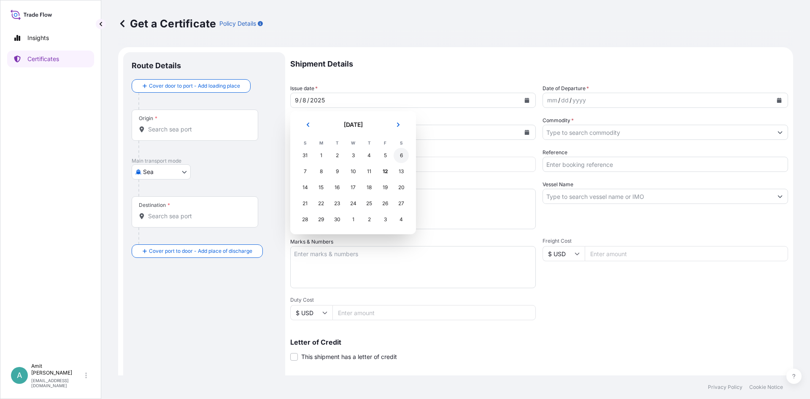
click at [398, 155] on div "6" at bounding box center [400, 155] width 15 height 15
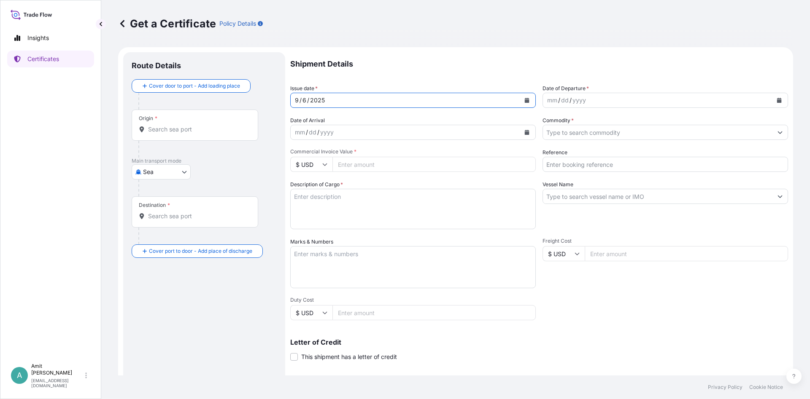
click at [773, 101] on button "Calendar" at bounding box center [778, 100] width 13 height 13
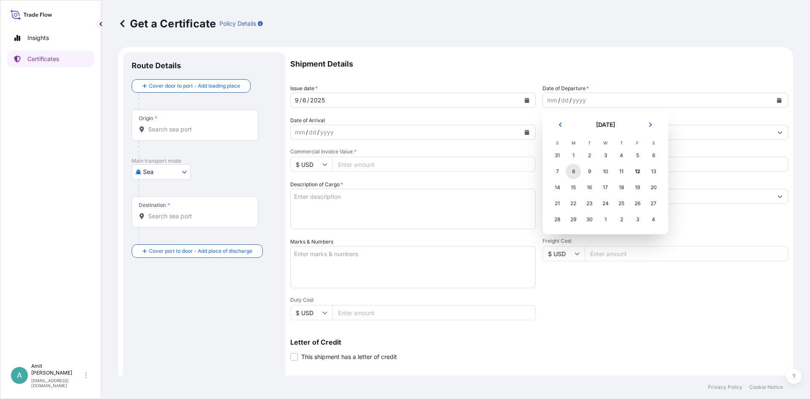
click at [574, 171] on div "8" at bounding box center [573, 171] width 15 height 15
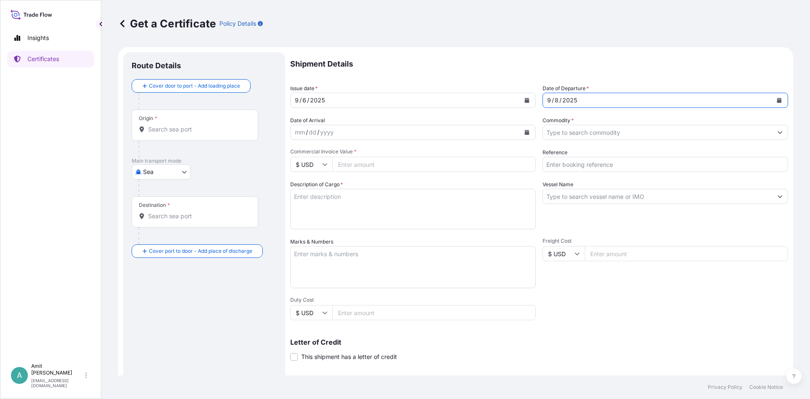
click at [590, 135] on input "Commodity *" at bounding box center [657, 132] width 229 height 15
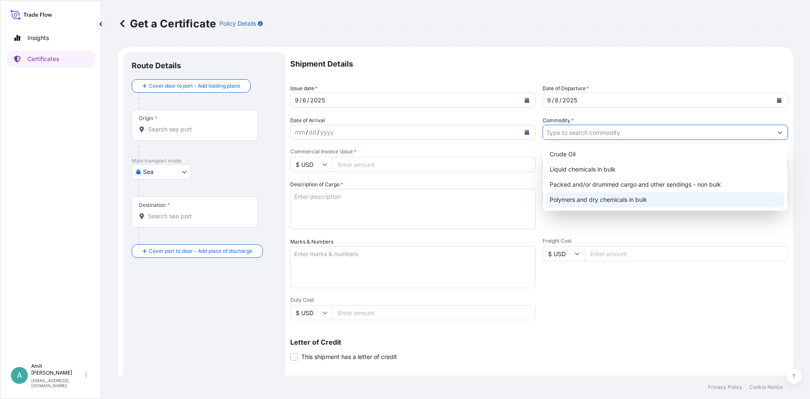
click at [569, 199] on div "Polymers and dry chemicals in bulk" at bounding box center [665, 199] width 238 height 15
type input "Polymers and dry chemicals in bulk"
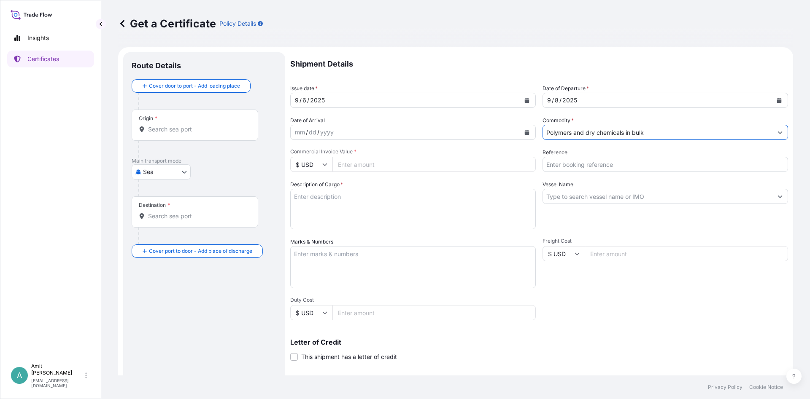
click at [576, 167] on input "Reference" at bounding box center [664, 164] width 245 height 15
type input "SO # 5013098129"
click at [578, 201] on input "Vessel Name" at bounding box center [657, 196] width 229 height 15
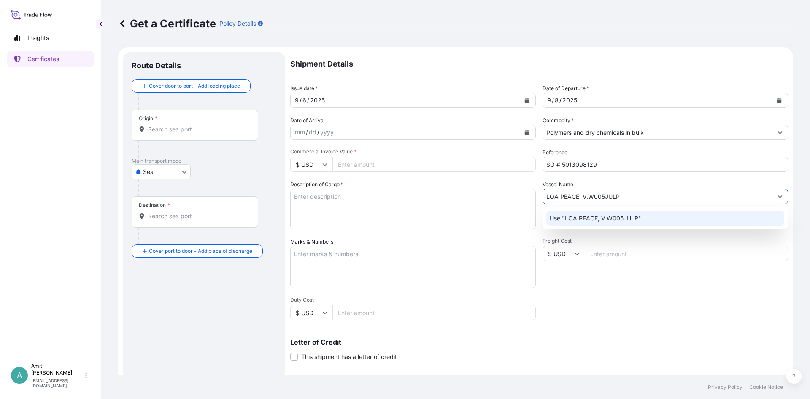
type input "LOA PEACE, V.W005JULP"
click at [495, 205] on textarea "Description of Cargo *" at bounding box center [412, 209] width 245 height 40
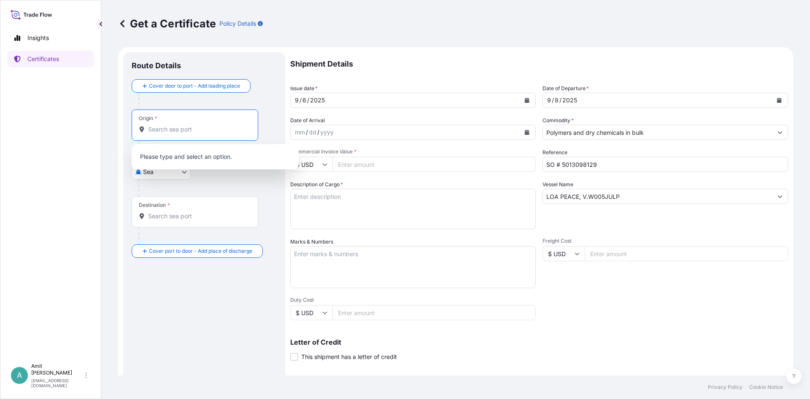
click at [215, 132] on input "Origin *" at bounding box center [198, 129] width 100 height 8
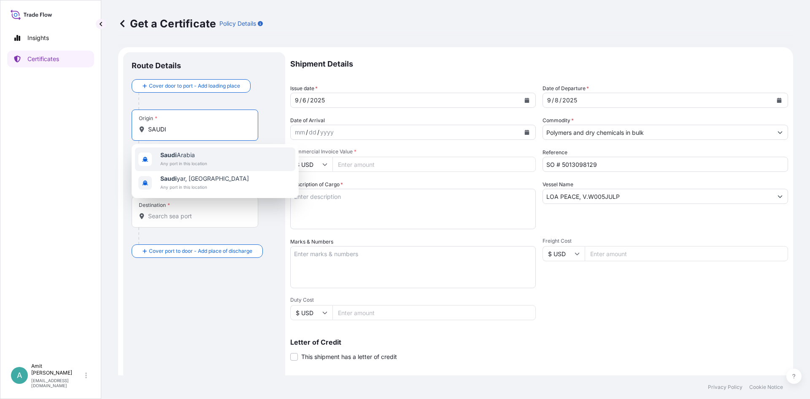
click at [179, 163] on span "Any port in this location" at bounding box center [183, 163] width 47 height 8
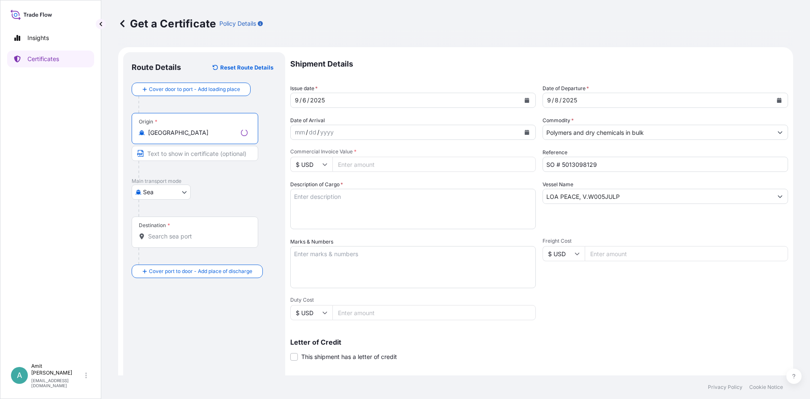
type input "[GEOGRAPHIC_DATA]"
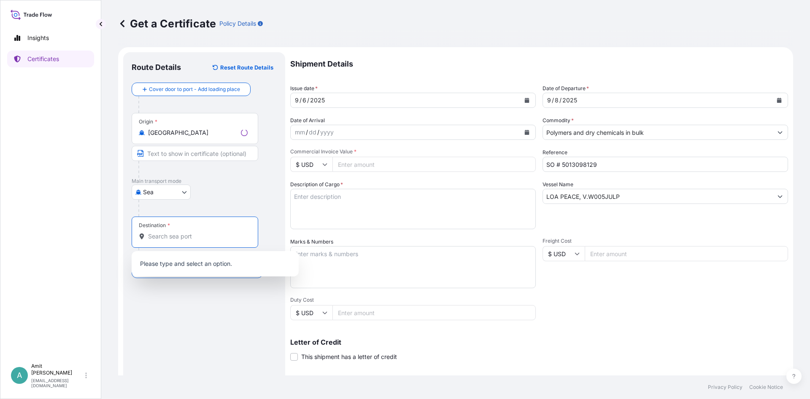
click at [154, 239] on input "Destination *" at bounding box center [198, 236] width 100 height 8
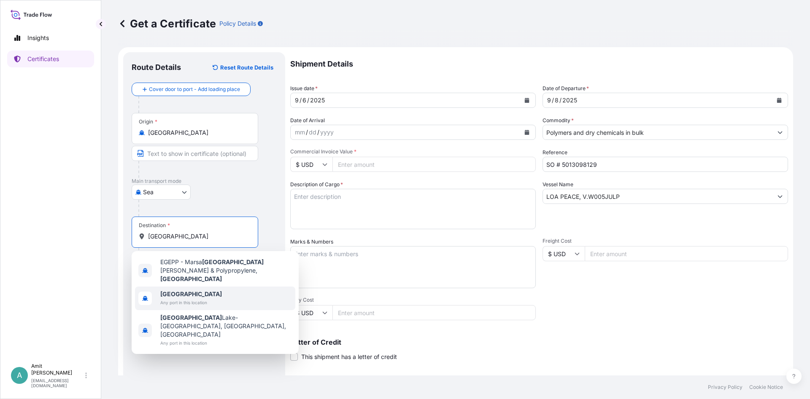
click at [175, 299] on span "Any port in this location" at bounding box center [191, 303] width 62 height 8
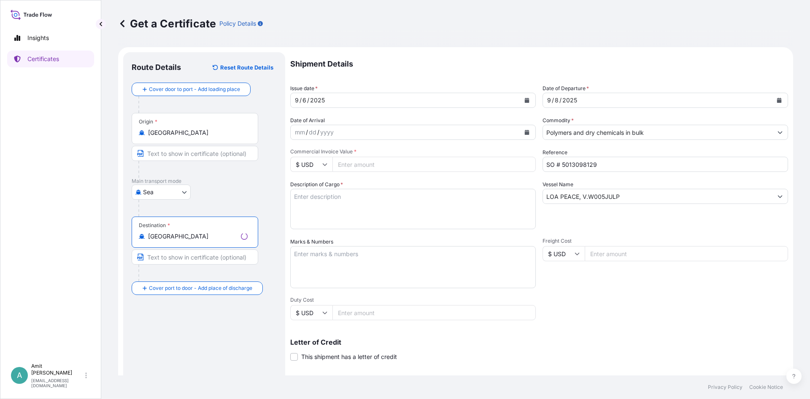
type input "[GEOGRAPHIC_DATA]"
click at [361, 166] on input "Commercial Invoice Value *" at bounding box center [433, 164] width 203 height 15
type input "262350"
click at [331, 216] on textarea "Description of Cargo *" at bounding box center [412, 209] width 245 height 40
paste textarea "247.500"
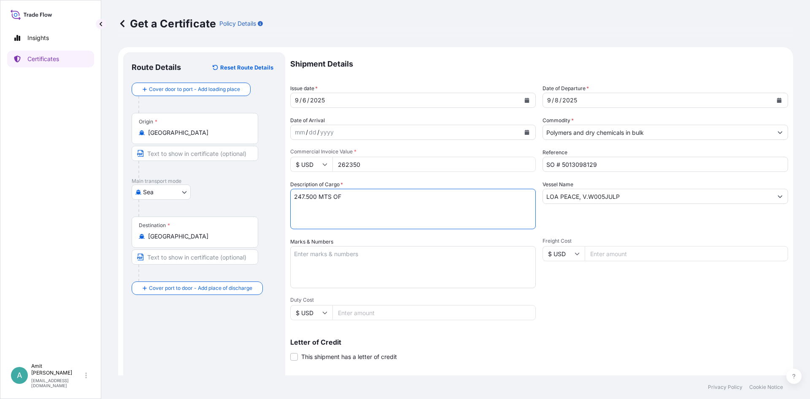
click at [396, 201] on textarea "247.500 MTS OF" at bounding box center [412, 209] width 245 height 40
paste textarea "MOPLEN EP548P"
click at [446, 196] on textarea "247.500 MTS OF MOPLEN EP548P" at bounding box center [412, 209] width 245 height 40
paste textarea "AS PER P/I NO. 5013098129 DD. [DATE]"
type textarea "247.500 MTS OF MOPLEN EP548P AS PER P/I NO. 5013098129 DD. [DATE]"
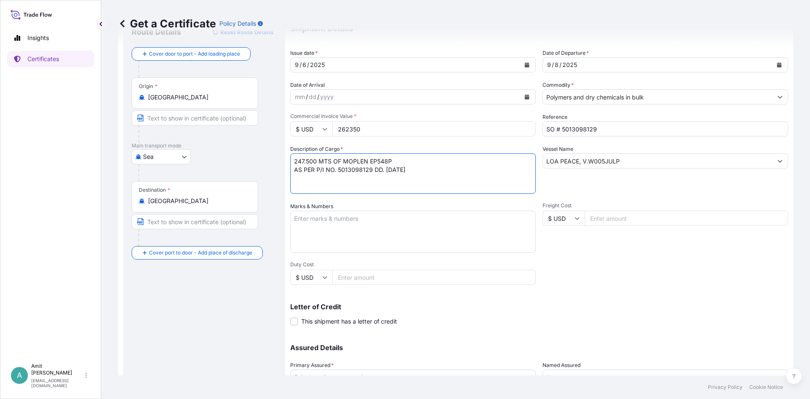
scroll to position [51, 0]
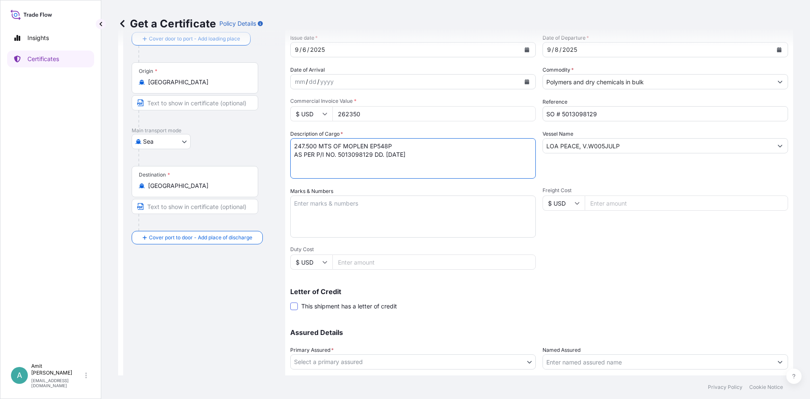
click at [295, 305] on span at bounding box center [294, 307] width 8 height 8
click at [290, 302] on input "This shipment has a letter of credit" at bounding box center [290, 302] width 0 height 0
click at [313, 344] on textarea "Letter of credit *" at bounding box center [539, 346] width 498 height 40
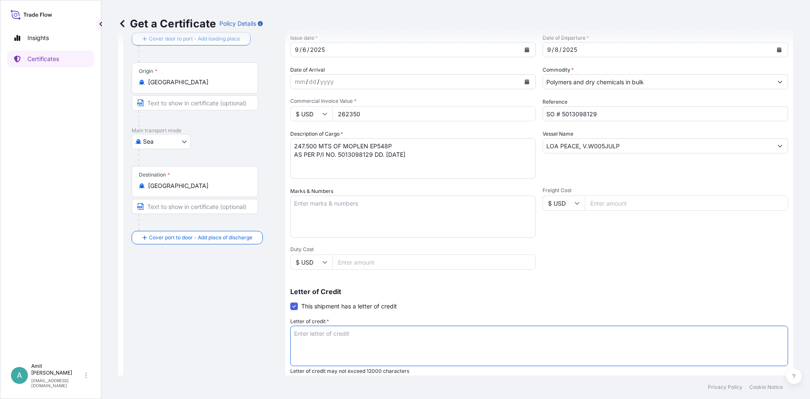
paste textarea "LC NO: TFCIMP0251400881 AND DATE: 250730, SHIPPING MARKS: ACID: 352410094202508…"
drag, startPoint x: 428, startPoint y: 344, endPoint x: 571, endPoint y: 342, distance: 143.8
click at [571, 342] on textarea "LC NO: TFCIMP0251400881 AND DATE: 250730, SHIPPING MARKS: ACID: 352410094202508…" at bounding box center [539, 346] width 498 height 40
click at [340, 332] on textarea "LC NO: TFCIMP0251400881 AND DATE: 250730" at bounding box center [539, 346] width 498 height 40
paste textarea "INSURANCE"
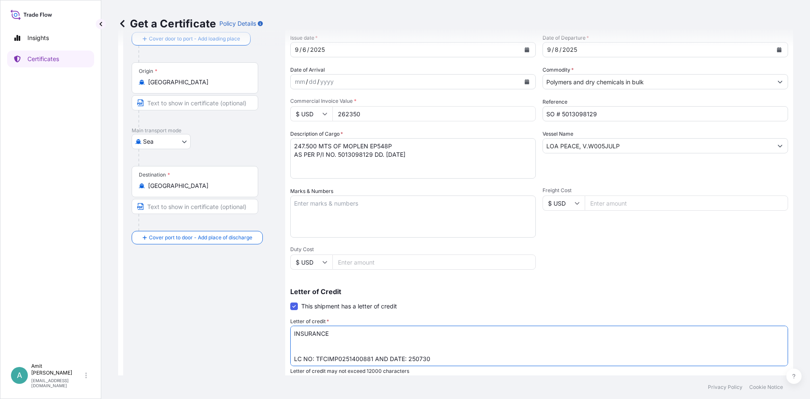
click at [418, 334] on textarea "INSURANCE LC NO: TFCIMP0251400881 AND DATE: 250730" at bounding box center [539, 346] width 498 height 40
paste textarea "CERTIFICATE IN NEGOTIABLE FORM,"
click at [470, 336] on textarea "INSURANCE CERTIFICATE IN NEGOTIABLE FORM, LC NO: TFCIMP0251400881 AND DATE: 250…" at bounding box center [539, 346] width 498 height 40
paste textarea "ISSUED TO ORDER OF BANQUE MISR, TRADE FINANCE CENTRAL DEPT., [GEOGRAPHIC_DATA],…"
click at [706, 335] on textarea "INSURANCE CERTIFICATE IN NEGOTIABLE FORM, ISSUED TO ORDER OF BANQUE MISR, TRADE…" at bounding box center [539, 346] width 498 height 40
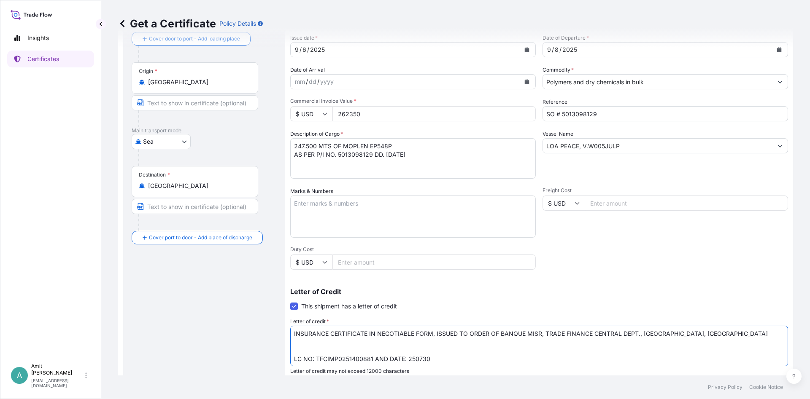
paste textarea "ISSUED IRRESPECTIVE OF PERCENTAGE SHOWING PREMIUM PAID, SHOWING ALL CLAIMS PAYA…"
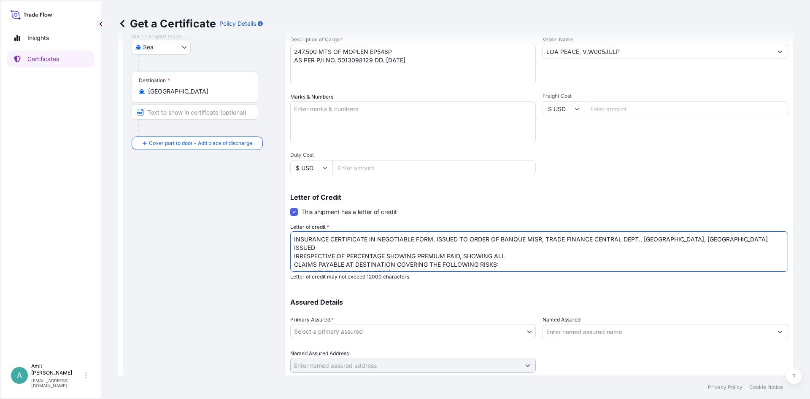
scroll to position [152, 0]
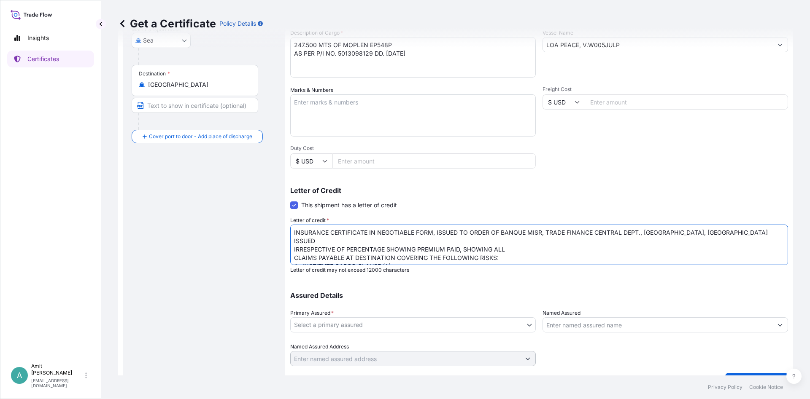
click at [723, 232] on textarea "INSURANCE CERTIFICATE IN NEGOTIABLE FORM, ISSUED TO ORDER OF BANQUE MISR, TRADE…" at bounding box center [539, 245] width 498 height 40
drag, startPoint x: 334, startPoint y: 242, endPoint x: 362, endPoint y: 242, distance: 28.3
click at [362, 242] on textarea "INSURANCE CERTIFICATE IN NEGOTIABLE FORM, ISSUED TO ORDER OF BANQUE MISR, TRADE…" at bounding box center [539, 245] width 498 height 40
drag, startPoint x: 380, startPoint y: 242, endPoint x: 407, endPoint y: 240, distance: 27.4
click at [407, 240] on textarea "INSURANCE CERTIFICATE IN NEGOTIABLE FORM, ISSUED TO ORDER OF BANQUE MISR, TRADE…" at bounding box center [539, 245] width 498 height 40
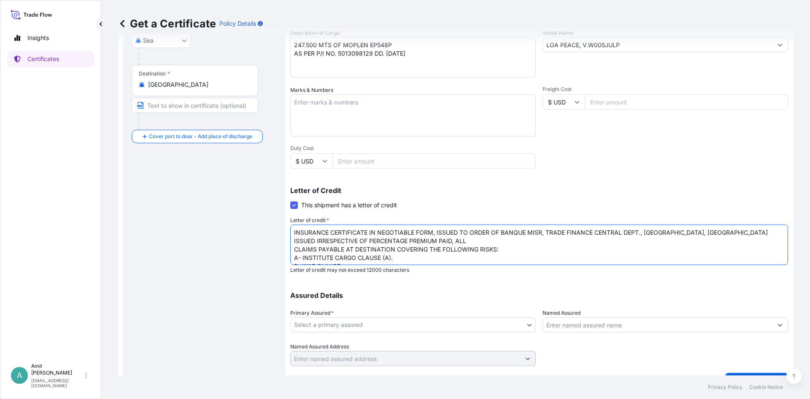
click at [411, 242] on textarea "INSURANCE CERTIFICATE IN NEGOTIABLE FORM, ISSUED TO ORDER OF BANQUE MISR, TRADE…" at bounding box center [539, 245] width 498 height 40
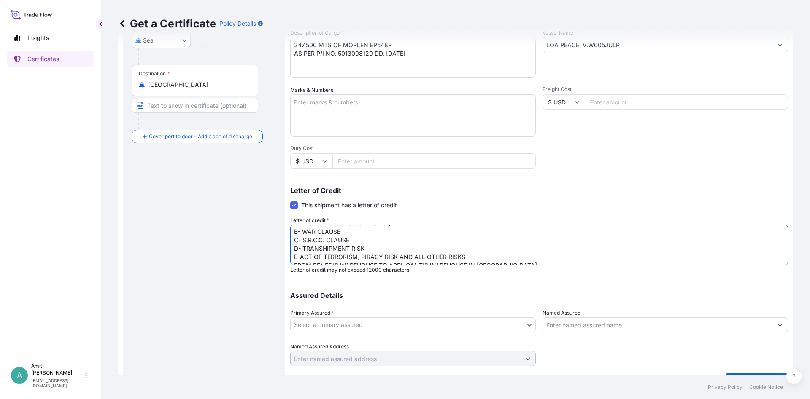
scroll to position [36, 0]
click at [477, 247] on textarea "INSURANCE CERTIFICATE IN NEGOTIABLE FORM, ISSUED TO ORDER OF BANQUE MISR, TRADE…" at bounding box center [539, 245] width 498 height 40
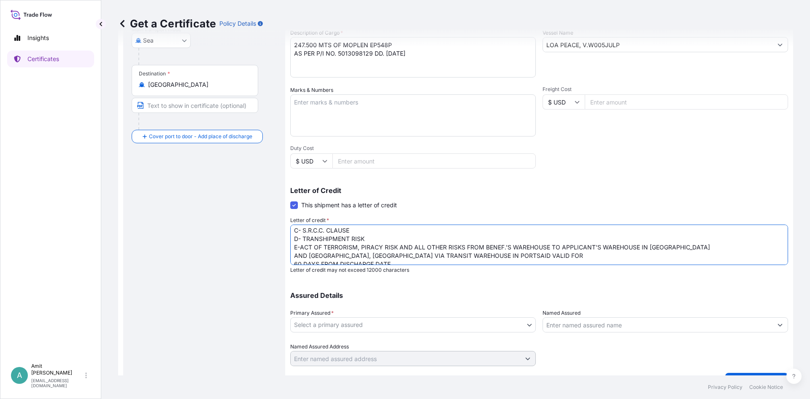
click at [670, 248] on textarea "INSURANCE CERTIFICATE IN NEGOTIABLE FORM, ISSUED TO ORDER OF BANQUE MISR, TRADE…" at bounding box center [539, 245] width 498 height 40
click at [412, 253] on textarea "INSURANCE CERTIFICATE IN NEGOTIABLE FORM, ISSUED TO ORDER OF BANQUE MISR, TRADE…" at bounding box center [539, 245] width 498 height 40
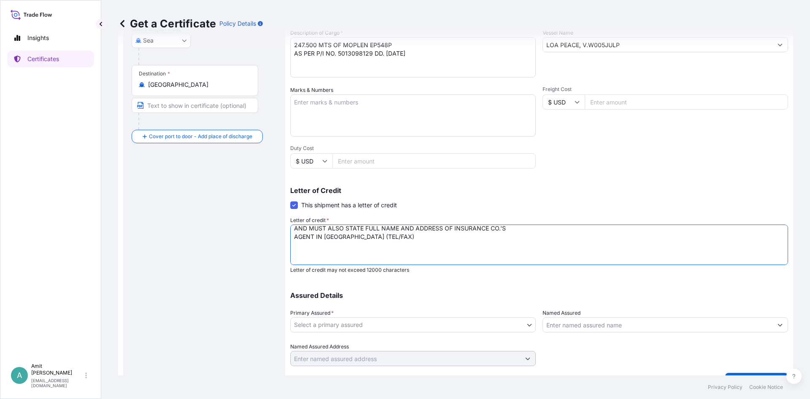
drag, startPoint x: 294, startPoint y: 229, endPoint x: 364, endPoint y: 231, distance: 69.2
click at [364, 231] on textarea "INSURANCE CERTIFICATE IN NEGOTIABLE FORM, ISSUED TO ORDER OF BANQUE MISR, TRADE…" at bounding box center [539, 245] width 498 height 40
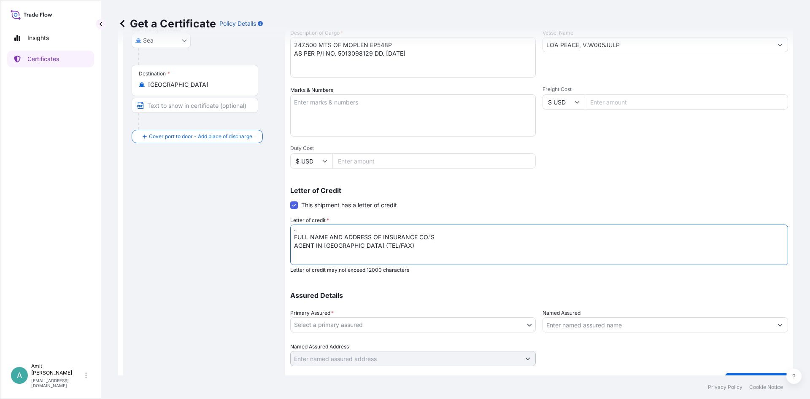
click at [457, 236] on textarea "INSURANCE CERTIFICATE IN NEGOTIABLE FORM, ISSUED TO ORDER OF BANQUE MISR, TRADE…" at bounding box center [539, 245] width 498 height 40
click at [516, 237] on textarea "INSURANCE CERTIFICATE IN NEGOTIABLE FORM, ISSUED TO ORDER OF BANQUE MISR, TRADE…" at bounding box center [539, 245] width 498 height 40
click at [536, 243] on textarea "INSURANCE CERTIFICATE IN NEGOTIABLE FORM, ISSUED TO ORDER OF BANQUE MISR, TRADE…" at bounding box center [539, 245] width 498 height 40
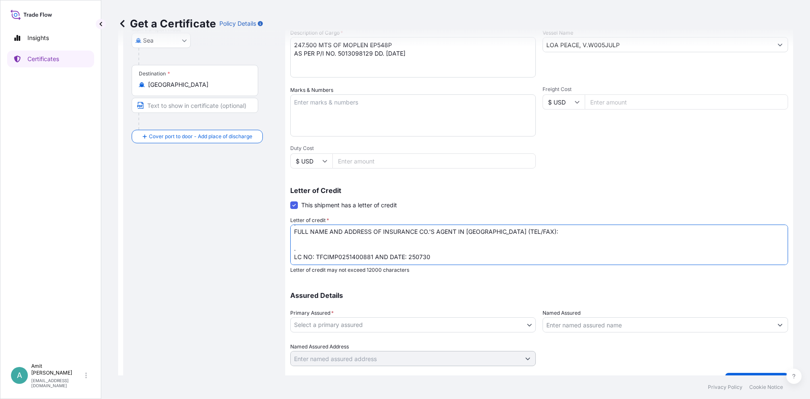
click at [450, 256] on textarea "INSURANCE CERTIFICATE IN NEGOTIABLE FORM, ISSUED TO ORDER OF BANQUE MISR, TRADE…" at bounding box center [539, 245] width 498 height 40
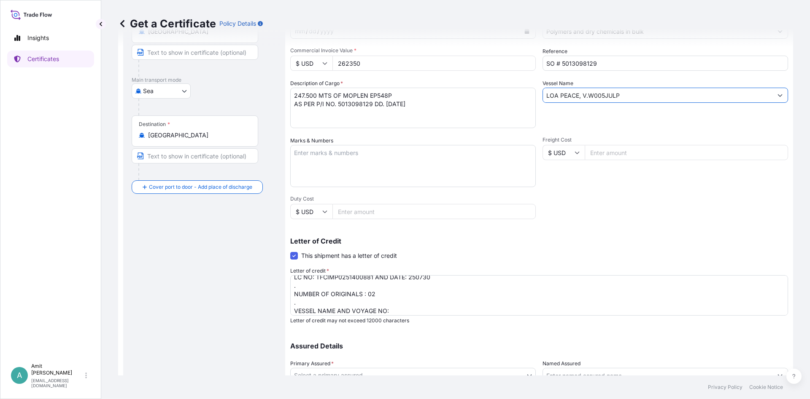
drag, startPoint x: 623, startPoint y: 97, endPoint x: 536, endPoint y: 99, distance: 87.3
click at [543, 99] on input "LOA PEACE, V.W005JULP" at bounding box center [657, 95] width 229 height 15
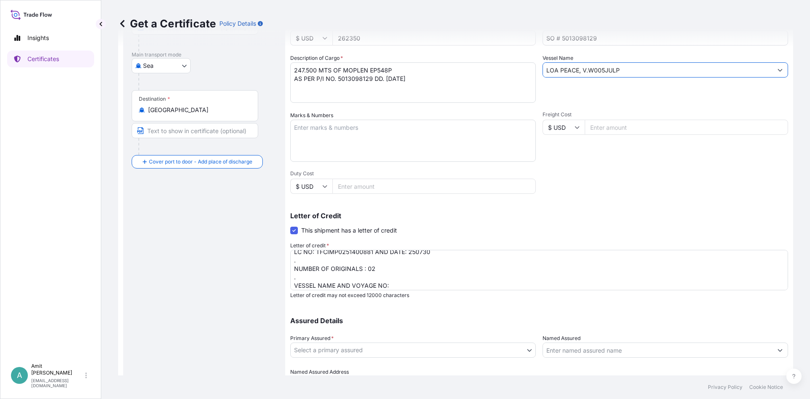
scroll to position [166, 0]
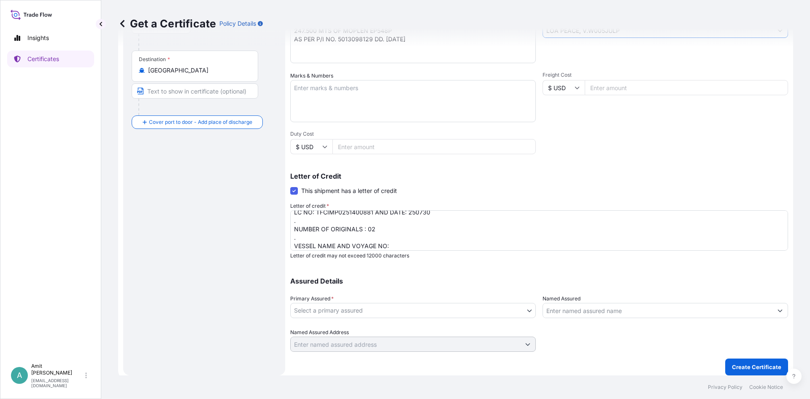
click at [421, 247] on textarea "INSURANCE CERTIFICATE IN NEGOTIABLE FORM, ISSUED TO ORDER OF BANQUE MISR, TRADE…" at bounding box center [539, 230] width 498 height 40
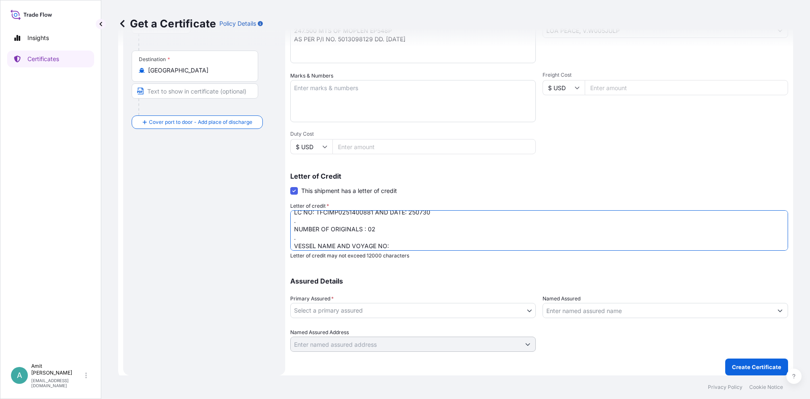
paste textarea "LOA PEACE, V.W005JULP"
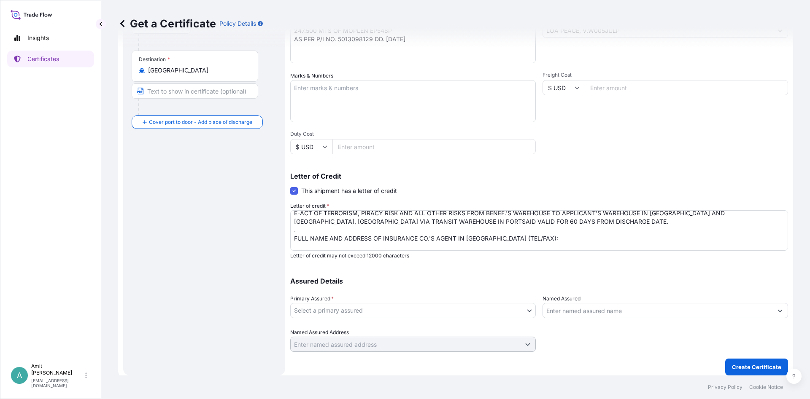
scroll to position [92, 0]
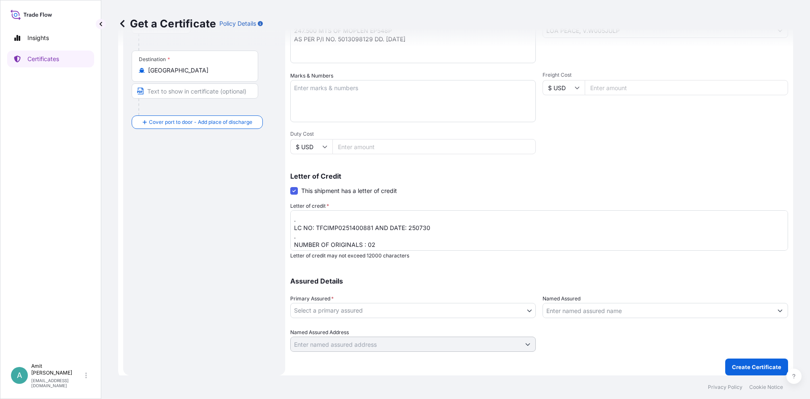
click at [314, 219] on textarea "INSURANCE CERTIFICATE IN NEGOTIABLE FORM, ISSUED TO ORDER OF BANQUE MISR, TRADE…" at bounding box center [539, 230] width 498 height 40
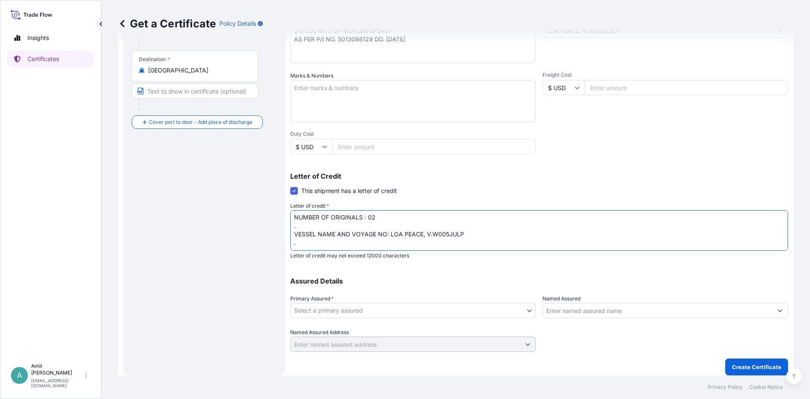
scroll to position [153, 0]
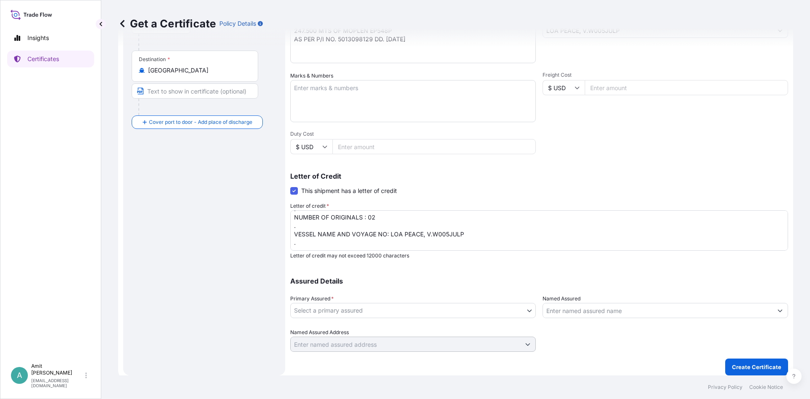
click at [305, 240] on textarea "INSURANCE CERTIFICATE IN NEGOTIABLE FORM, ISSUED TO ORDER OF BANQUE MISR, TRADE…" at bounding box center [539, 230] width 498 height 40
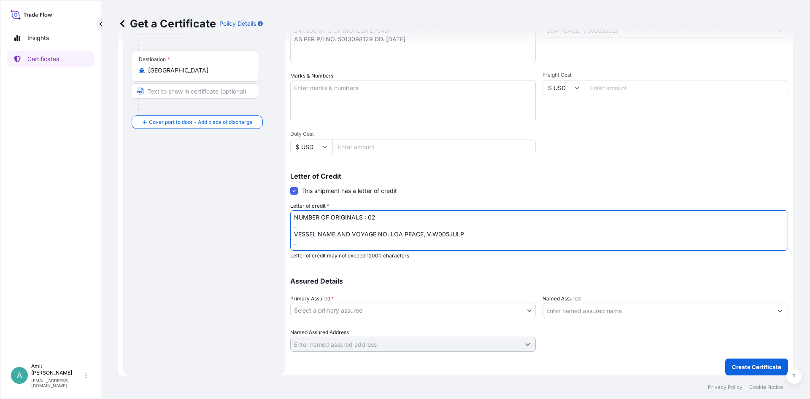
paste textarea "Insurance cover under this Insurance document is effective from: [DATE] . "[PER…"
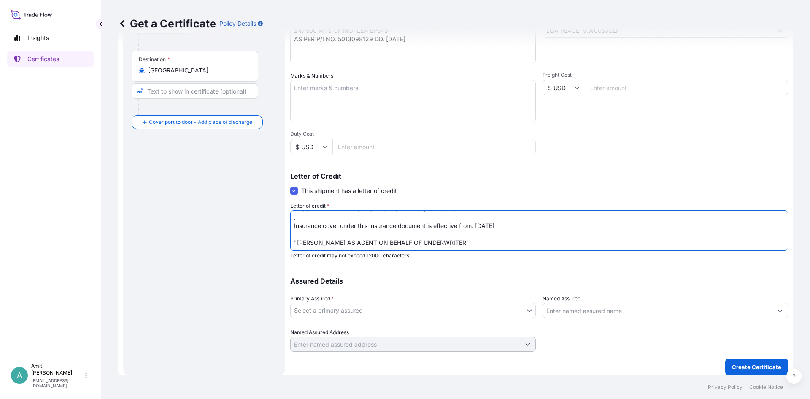
scroll to position [170, 0]
click at [476, 230] on textarea "INSURANCE CERTIFICATE IN NEGOTIABLE FORM, ISSUED TO ORDER OF BANQUE MISR, TRADE…" at bounding box center [539, 230] width 498 height 40
drag, startPoint x: 477, startPoint y: 227, endPoint x: 502, endPoint y: 226, distance: 24.9
click at [502, 226] on textarea "INSURANCE CERTIFICATE IN NEGOTIABLE FORM, ISSUED TO ORDER OF BANQUE MISR, TRADE…" at bounding box center [539, 230] width 498 height 40
type textarea "INSURANCE CERTIFICATE IN NEGOTIABLE FORM, ISSUED TO ORDER OF BANQUE MISR, TRADE…"
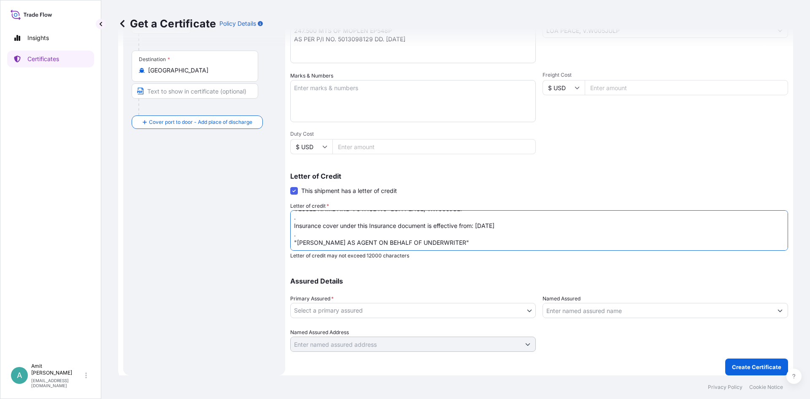
click at [438, 307] on body "Insights Certificates A [PERSON_NAME] [EMAIL_ADDRESS][DOMAIN_NAME] Get a Certif…" at bounding box center [405, 199] width 810 height 399
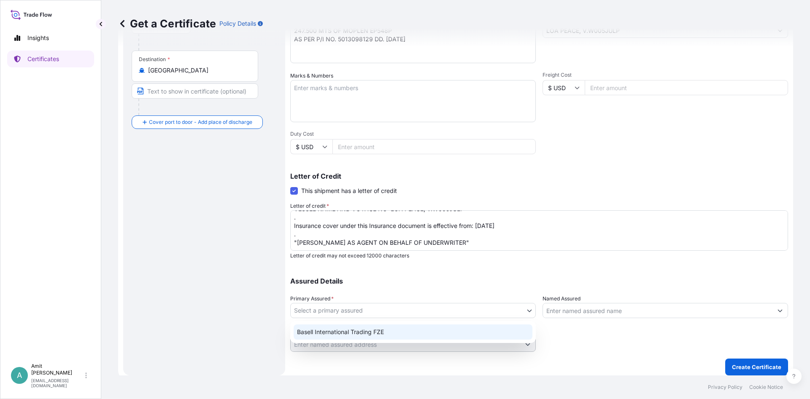
click at [361, 331] on div "Basell International Trading FZE" at bounding box center [413, 332] width 239 height 15
select select "32039"
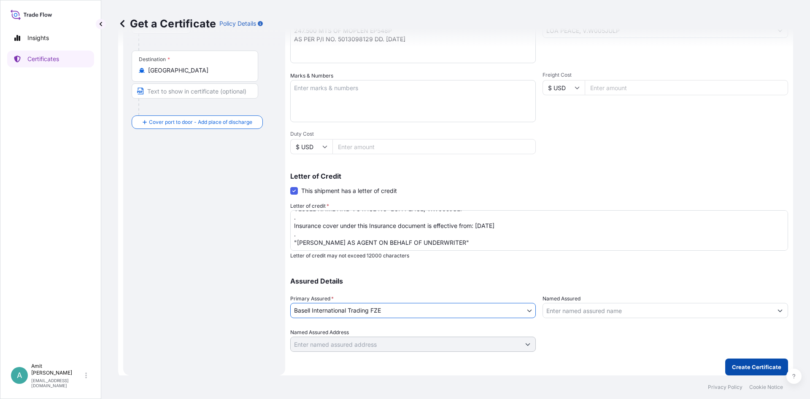
click at [750, 367] on p "Create Certificate" at bounding box center [756, 367] width 49 height 8
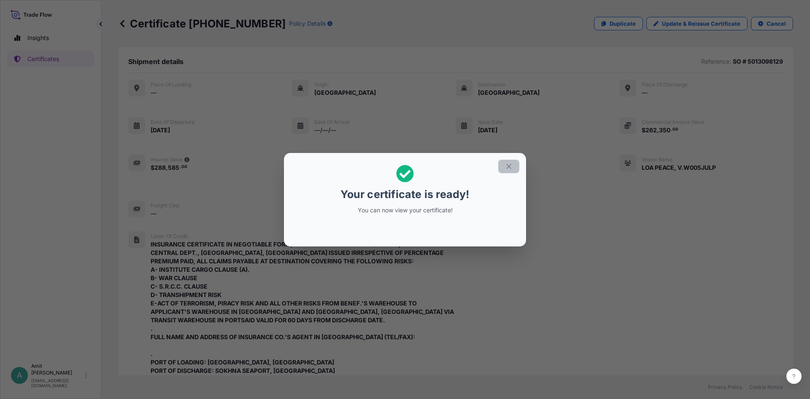
click at [513, 165] on button "button" at bounding box center [508, 166] width 21 height 13
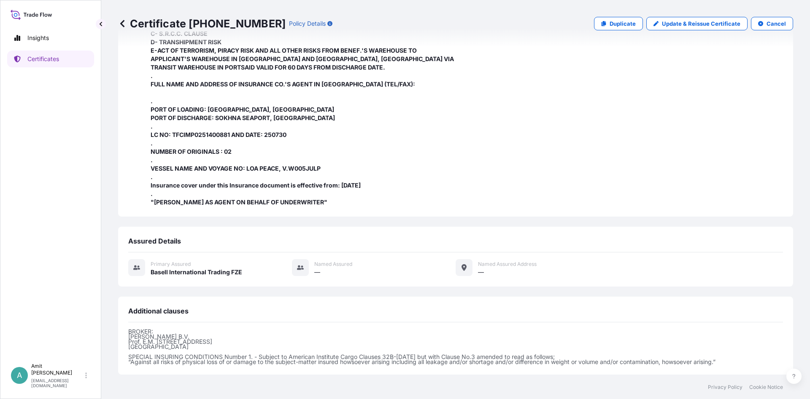
scroll to position [340, 0]
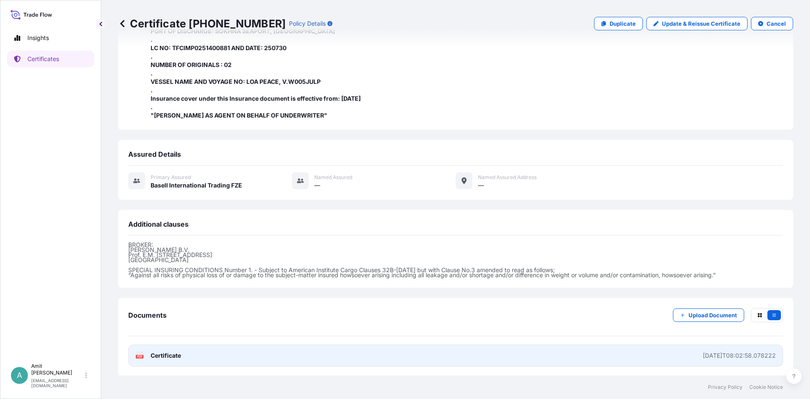
click at [182, 353] on link "PDF Certificate [DATE]T08:02:58.078222" at bounding box center [455, 356] width 655 height 22
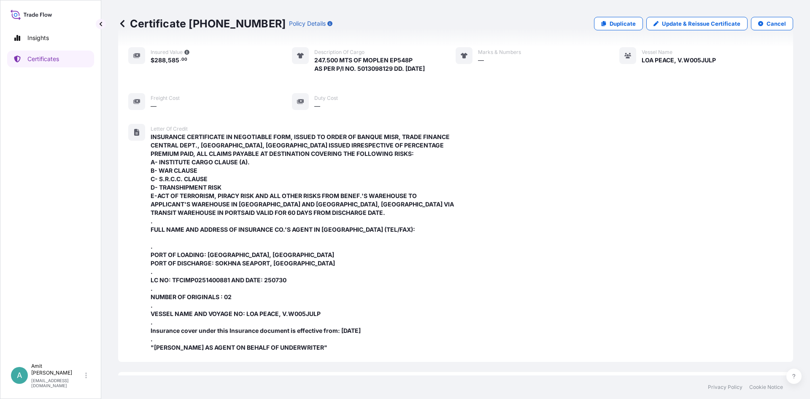
scroll to position [87, 0]
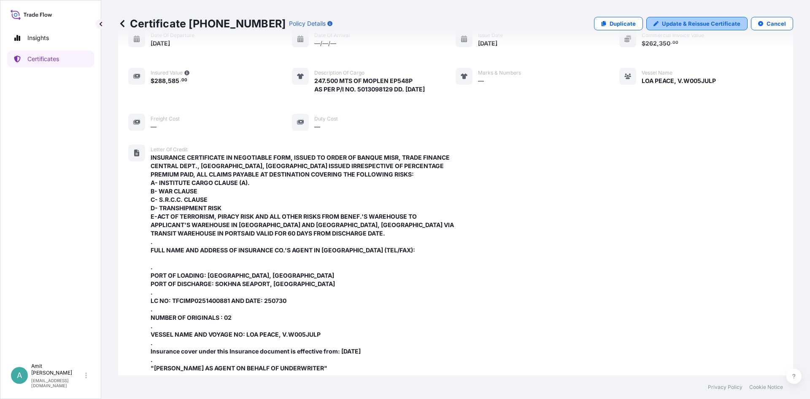
click at [681, 27] on p "Update & Reissue Certificate" at bounding box center [701, 23] width 78 height 8
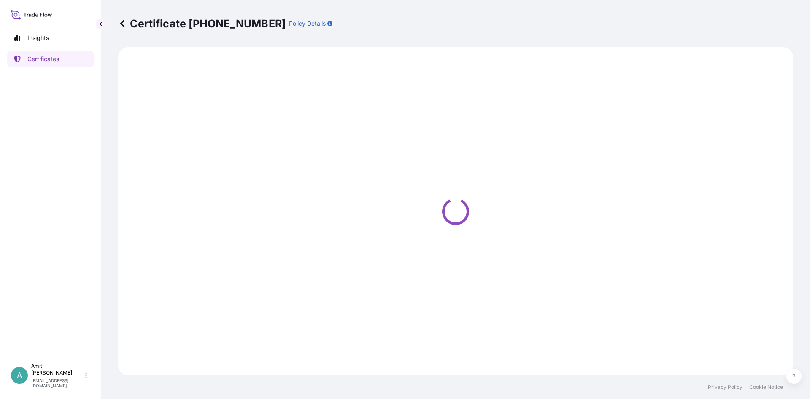
select select "Sea"
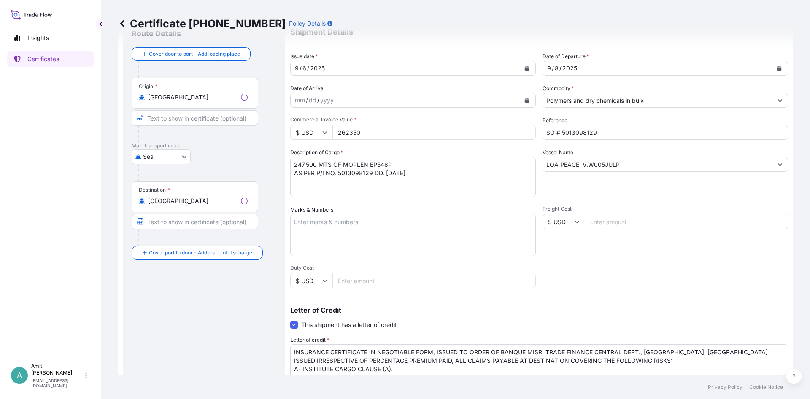
scroll to position [51, 0]
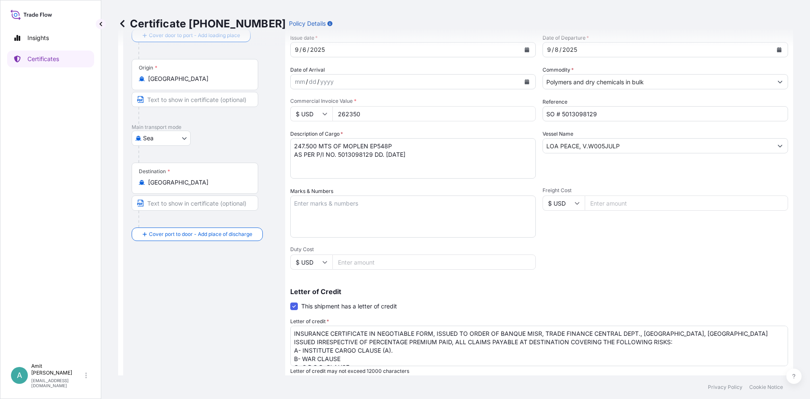
select select "32039"
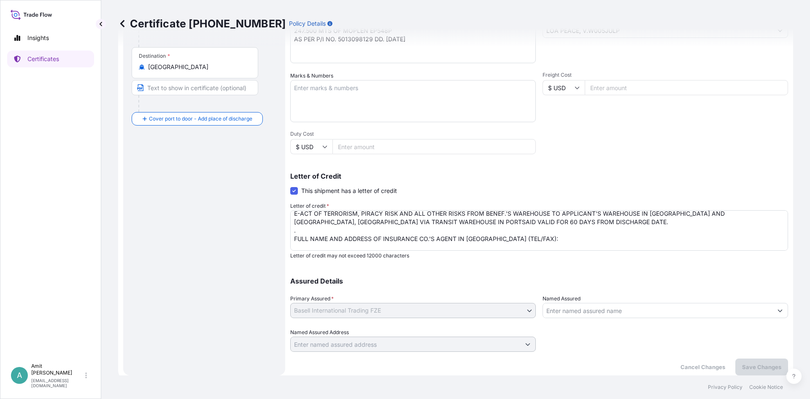
scroll to position [72, 0]
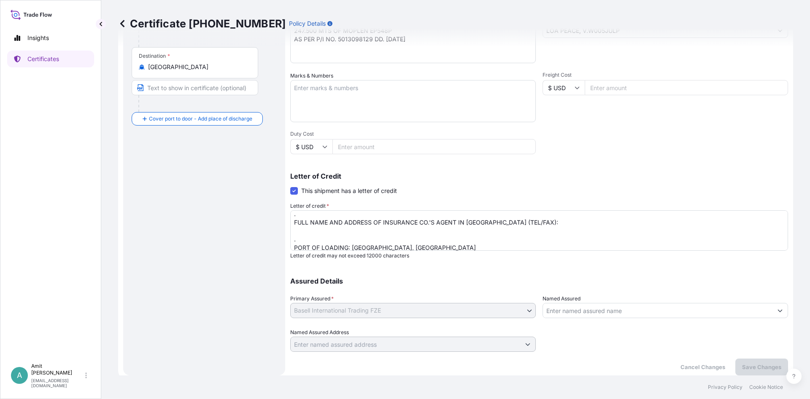
click at [381, 233] on textarea "INSURANCE CERTIFICATE IN NEGOTIABLE FORM, ISSUED TO ORDER OF BANQUE MISR, TRADE…" at bounding box center [539, 230] width 498 height 40
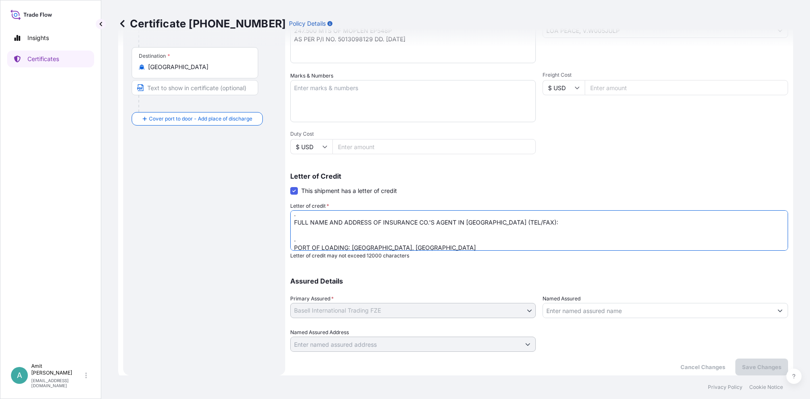
paste textarea "[PERSON_NAME] - Director Marine Technical Services Ltd [STREET_ADDRESS][PERSON_…"
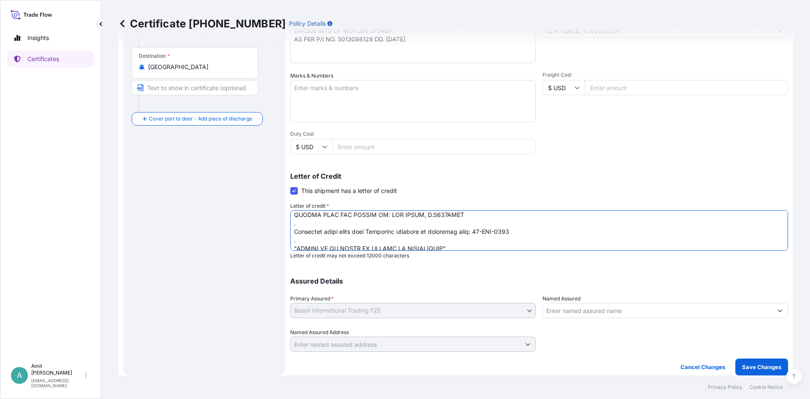
scroll to position [203, 0]
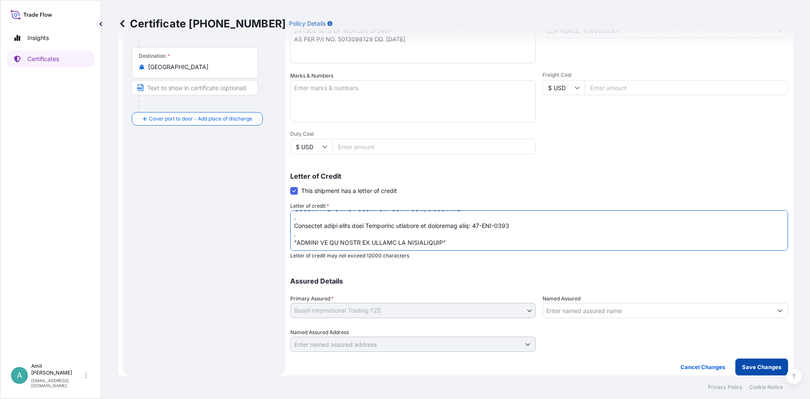
type textarea "INSURANCE CERTIFICATE IN NEGOTIABLE FORM, ISSUED TO ORDER OF BANQUE MISR, TRADE…"
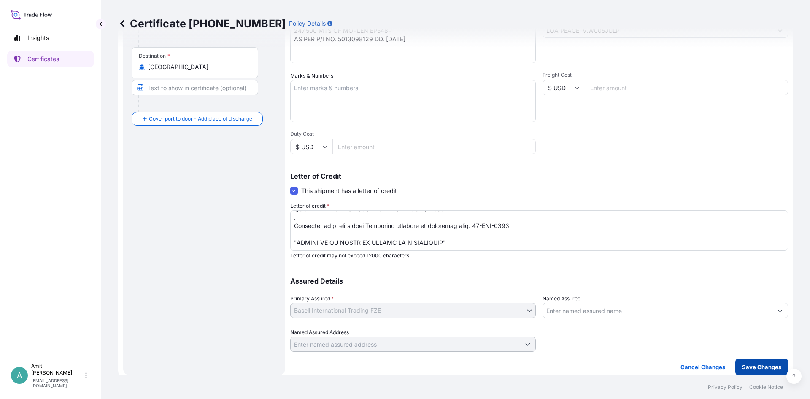
click at [753, 367] on p "Save Changes" at bounding box center [761, 367] width 39 height 8
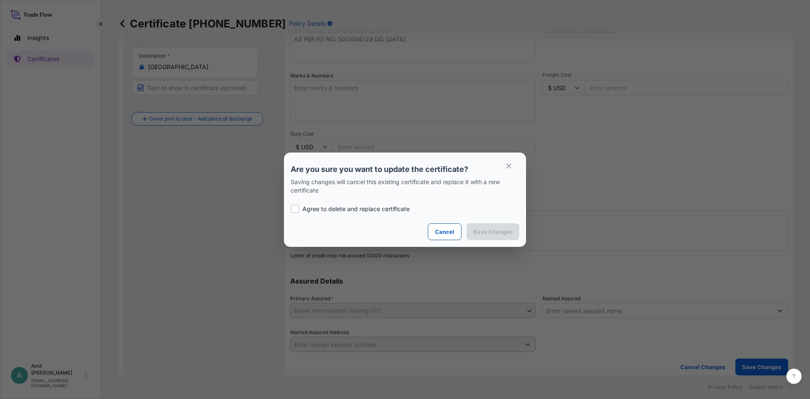
click at [343, 213] on p "Agree to delete and replace certificate" at bounding box center [355, 209] width 107 height 8
checkbox input "true"
click at [485, 232] on p "Save Changes" at bounding box center [492, 232] width 39 height 8
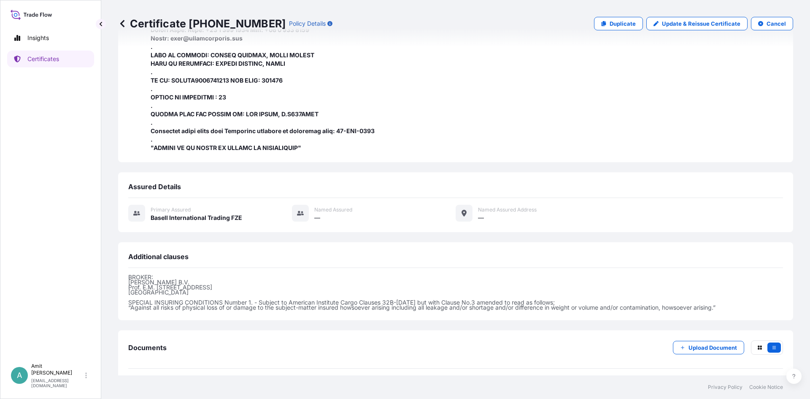
scroll to position [374, 0]
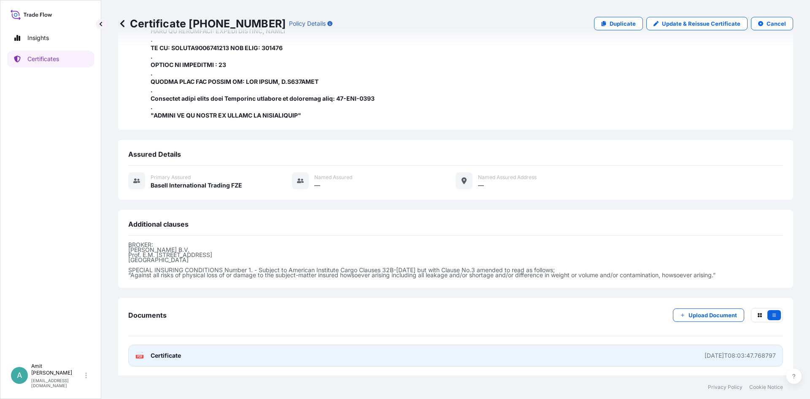
click at [171, 354] on span "Certificate" at bounding box center [166, 356] width 30 height 8
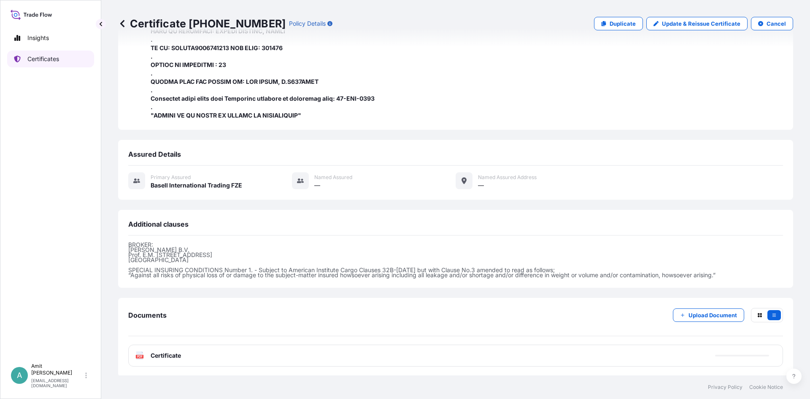
click at [35, 57] on p "Certificates" at bounding box center [43, 59] width 32 height 8
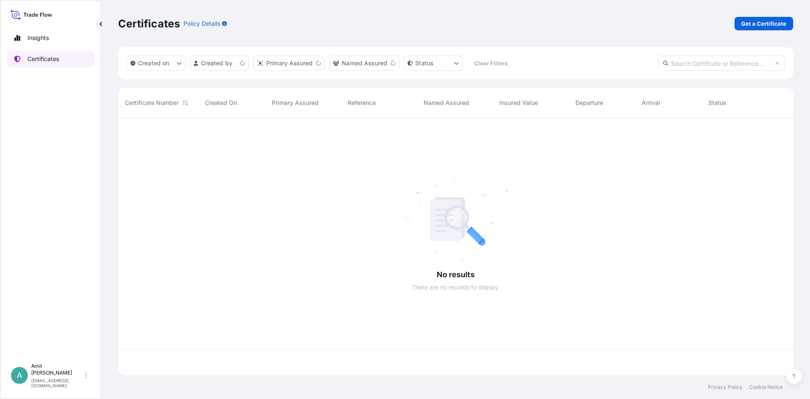
scroll to position [262, 675]
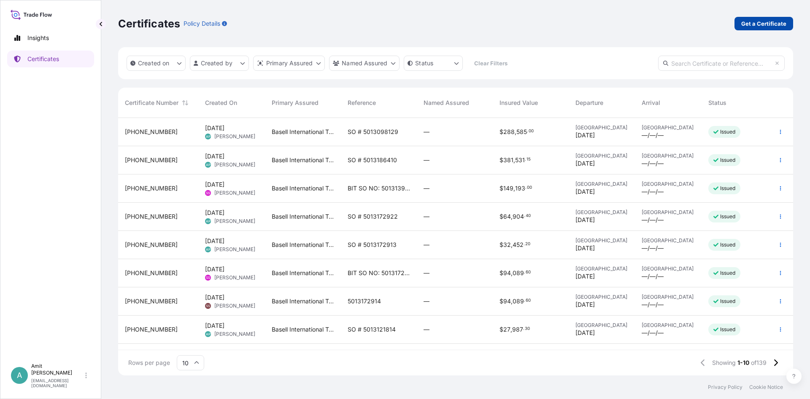
click at [773, 22] on p "Get a Certificate" at bounding box center [763, 23] width 45 height 8
select select "Sea"
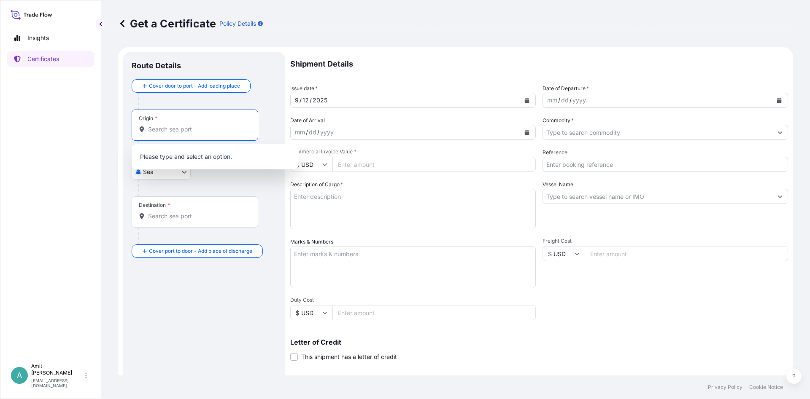
click at [156, 132] on input "Origin *" at bounding box center [198, 129] width 100 height 8
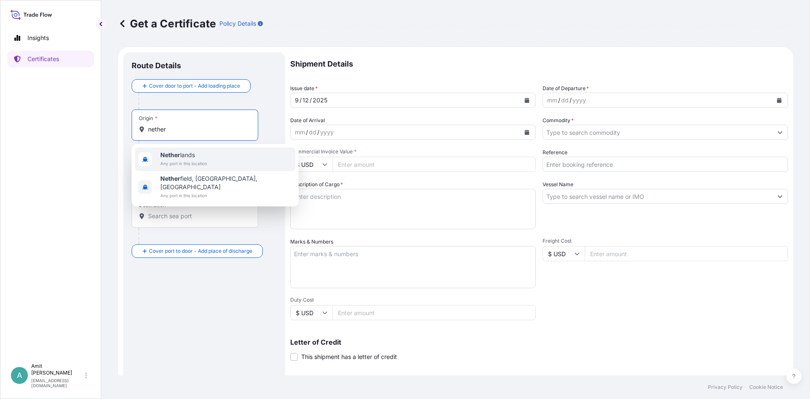
click at [178, 154] on b "Nether" at bounding box center [170, 154] width 20 height 7
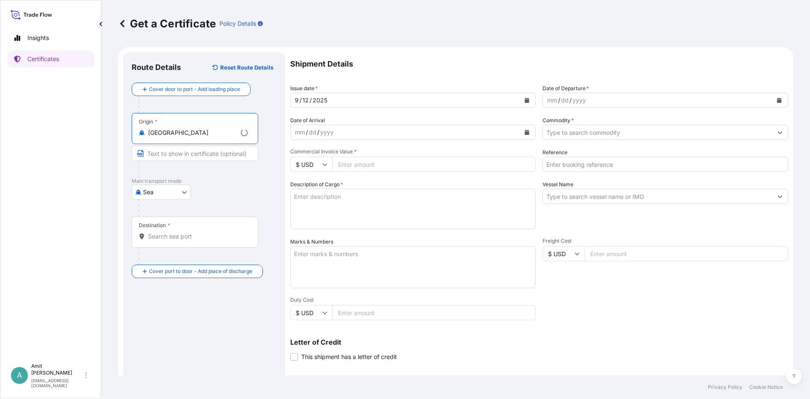
type input "[GEOGRAPHIC_DATA]"
click at [171, 239] on input "Destination *" at bounding box center [198, 236] width 100 height 8
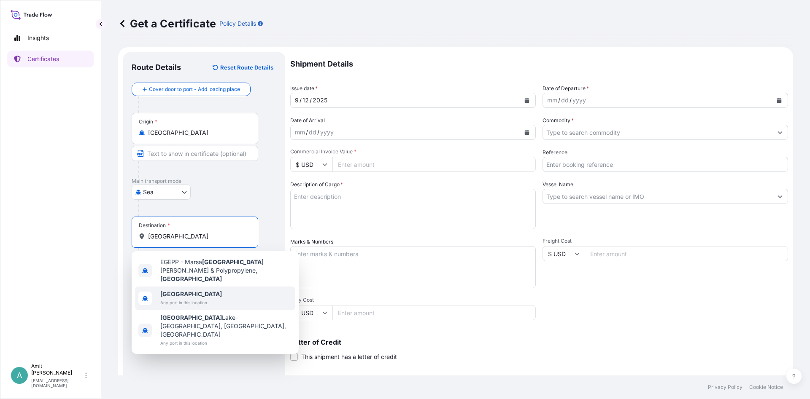
click at [182, 299] on span "Any port in this location" at bounding box center [191, 303] width 62 height 8
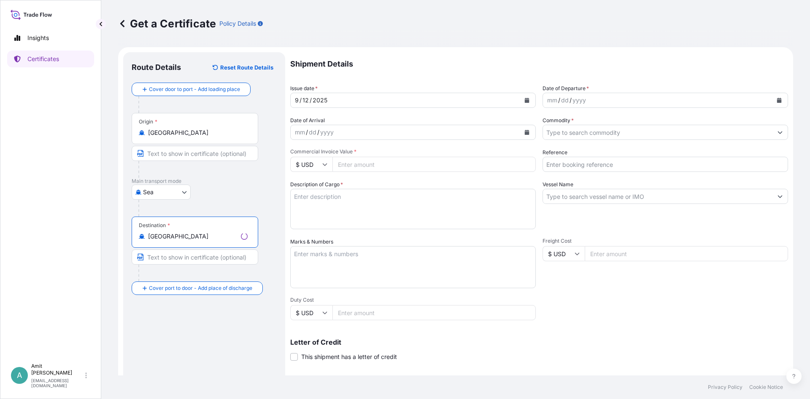
type input "[GEOGRAPHIC_DATA]"
click at [526, 100] on icon "Calendar" at bounding box center [527, 100] width 5 height 5
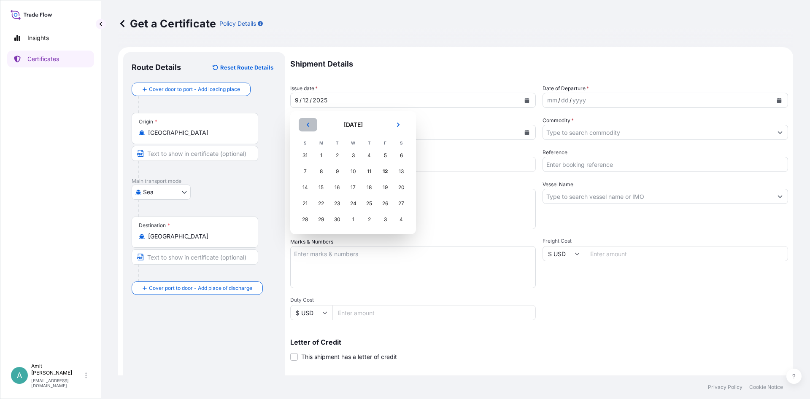
click at [307, 126] on icon "Previous" at bounding box center [308, 125] width 3 height 4
click at [385, 223] on div "29" at bounding box center [384, 219] width 15 height 15
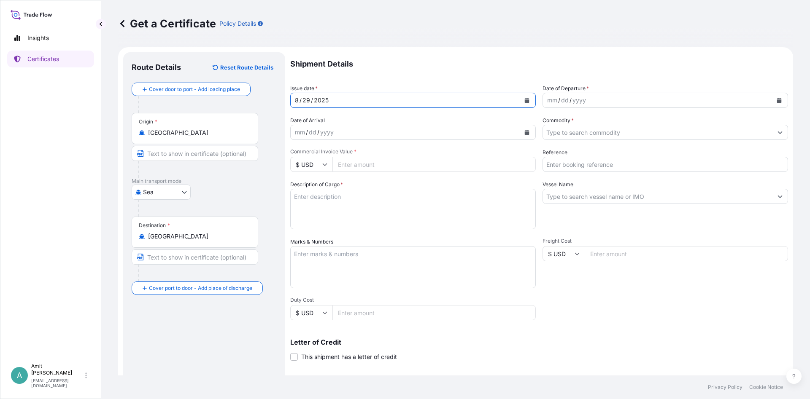
click at [779, 100] on icon "Calendar" at bounding box center [778, 100] width 5 height 5
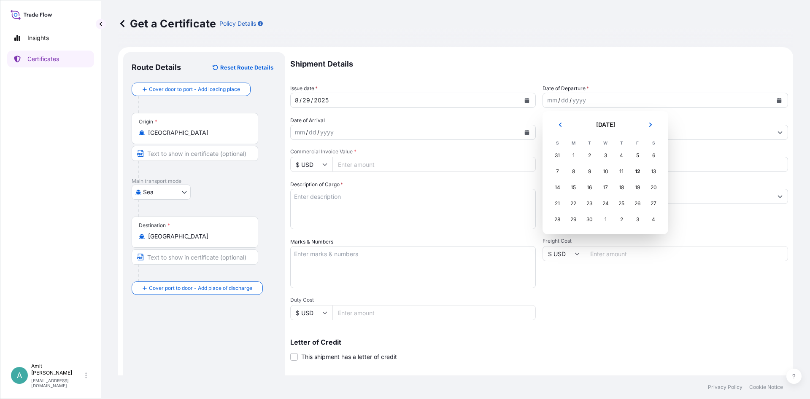
click at [555, 156] on div "31" at bounding box center [557, 155] width 15 height 15
click at [560, 124] on icon "Previous" at bounding box center [560, 125] width 3 height 4
click at [559, 235] on div "31" at bounding box center [557, 235] width 15 height 15
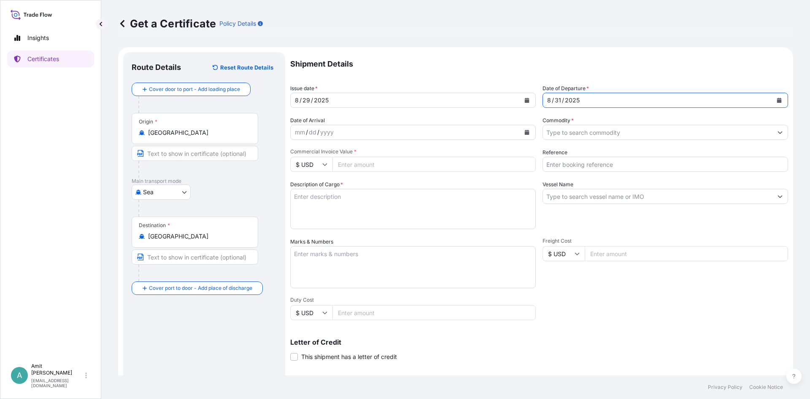
click at [607, 63] on p "Shipment Details" at bounding box center [539, 64] width 498 height 24
click at [593, 136] on input "Commodity *" at bounding box center [657, 132] width 229 height 15
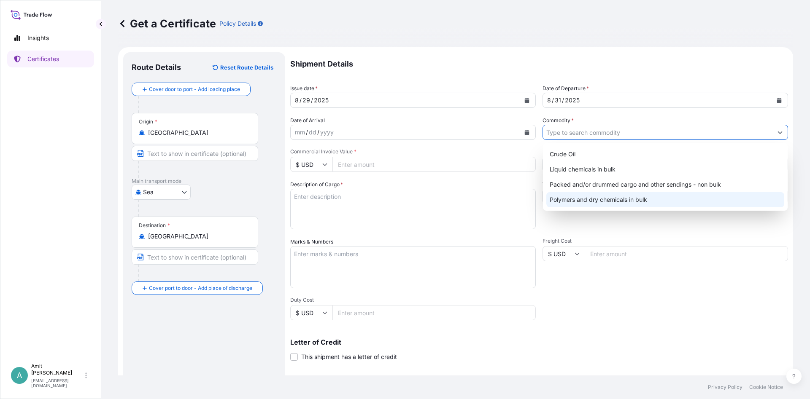
click at [571, 199] on div "Polymers and dry chemicals in bulk" at bounding box center [665, 199] width 238 height 15
type input "Polymers and dry chemicals in bulk"
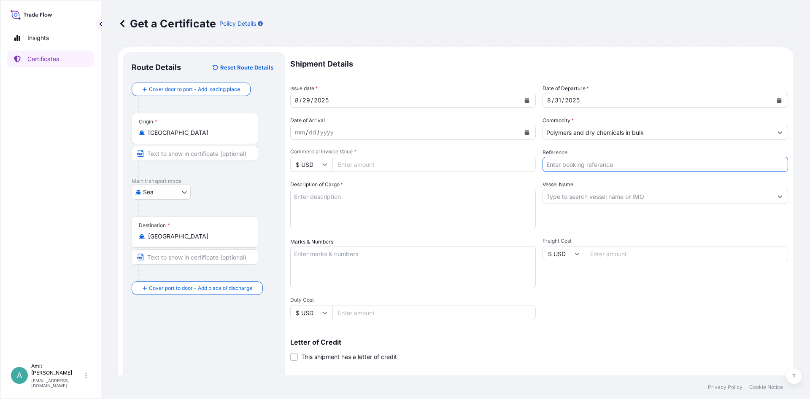
click at [587, 163] on input "Reference" at bounding box center [664, 164] width 245 height 15
type input "SO # 5013194804"
click at [490, 173] on div "Shipment Details Issue date * [DATE] Date of Departure * [DATE] Date of Arrival…" at bounding box center [539, 253] width 498 height 402
click at [356, 166] on input "Commercial Invoice Value *" at bounding box center [433, 164] width 203 height 15
type input "113850"
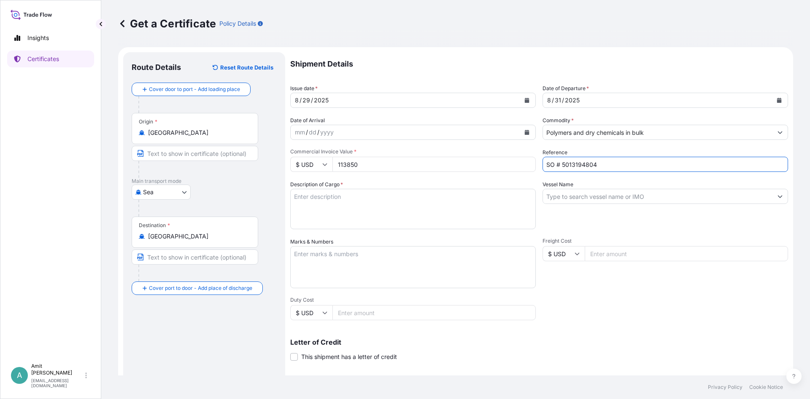
click at [587, 198] on input "Vessel Name" at bounding box center [657, 196] width 229 height 15
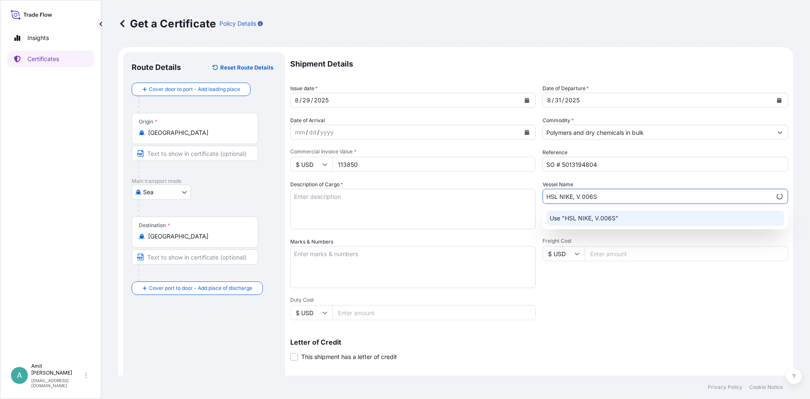
click at [617, 216] on p "Use "HSL NIKE, V.006S"" at bounding box center [584, 218] width 69 height 8
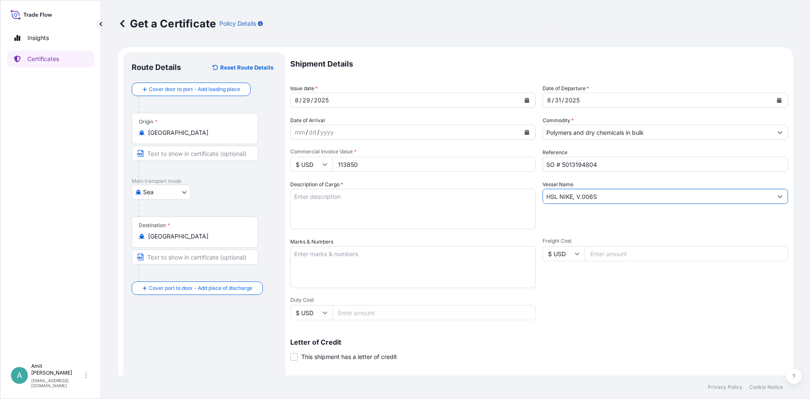
type input "HSL NIKE, V.006S"
click at [587, 298] on div "Shipment Details Issue date * [DATE] Date of Departure * [DATE] Date of Arrival…" at bounding box center [539, 253] width 498 height 402
click at [432, 205] on textarea "Description of Cargo *" at bounding box center [412, 209] width 245 height 40
paste textarea "99.000"
click at [419, 202] on textarea "99.000 MTS OF" at bounding box center [412, 209] width 245 height 40
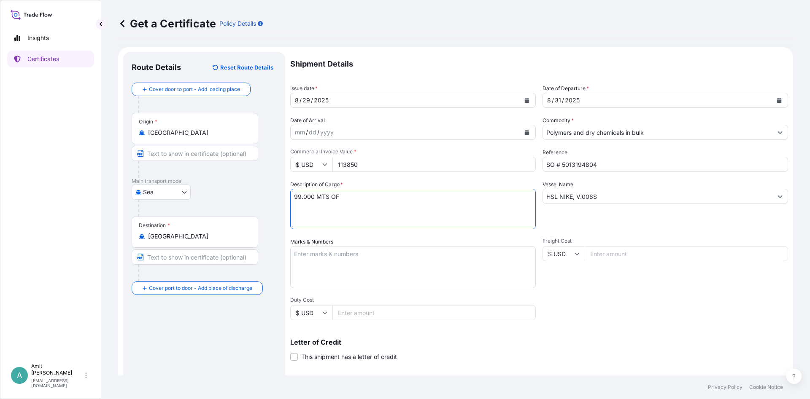
paste textarea "LUPOLEN 3721C"
click at [470, 214] on textarea "99.000 MTS OF LUPOLEN 3721C" at bounding box center [412, 209] width 245 height 40
paste textarea "AS PER PROFORMA INVOICE NO.: 5013194804 DATED : [DATE]"
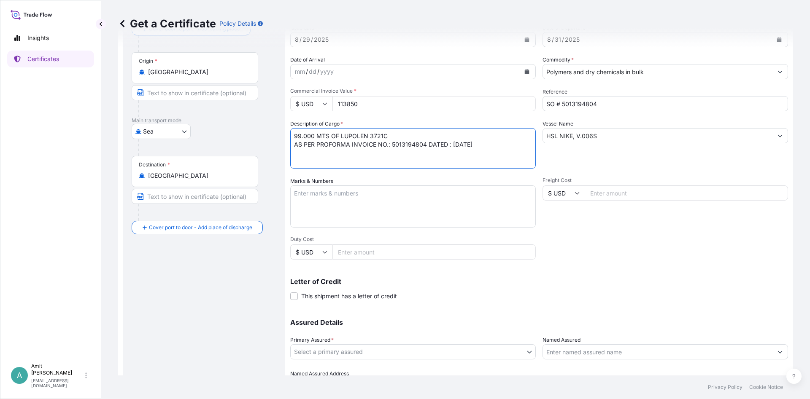
scroll to position [101, 0]
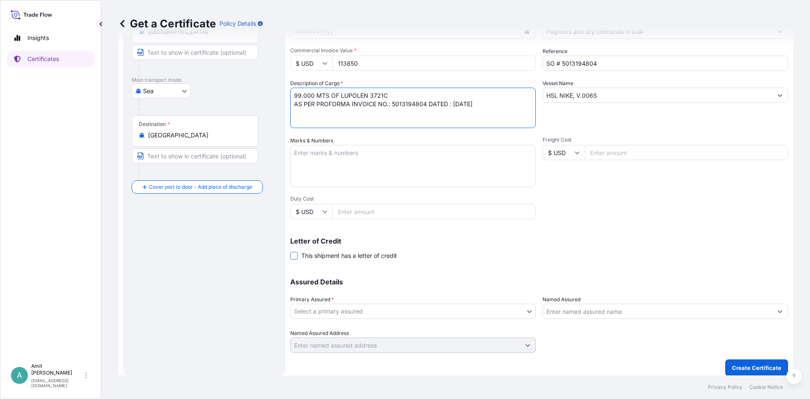
type textarea "99.000 MTS OF LUPOLEN 3721C AS PER PROFORMA INVOICE NO.: 5013194804 DATED : [DA…"
click at [294, 254] on span at bounding box center [294, 256] width 8 height 8
click at [290, 251] on input "This shipment has a letter of credit" at bounding box center [290, 251] width 0 height 0
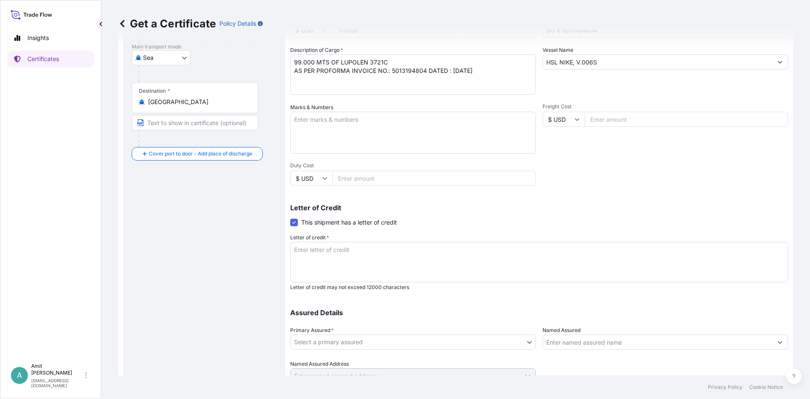
scroll to position [166, 0]
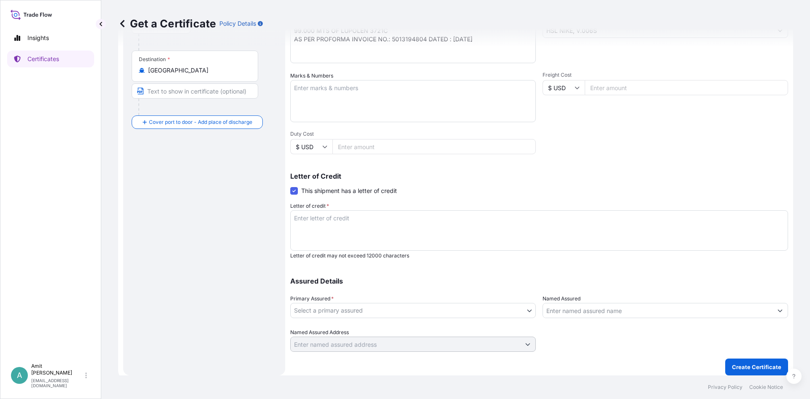
click at [361, 231] on textarea "Letter of credit *" at bounding box center [539, 230] width 498 height 40
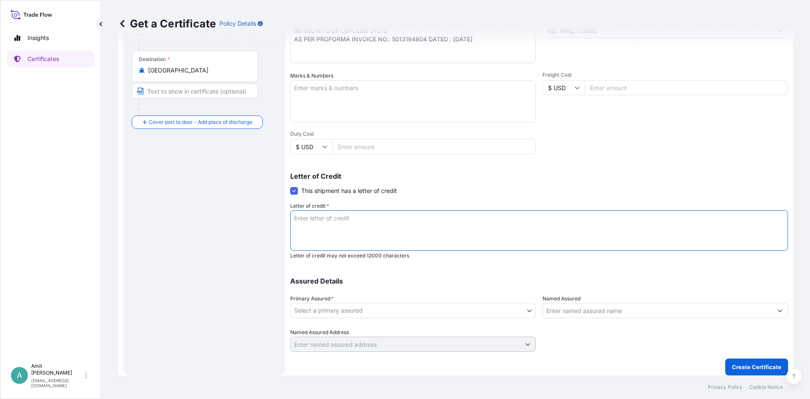
scroll to position [158, 0]
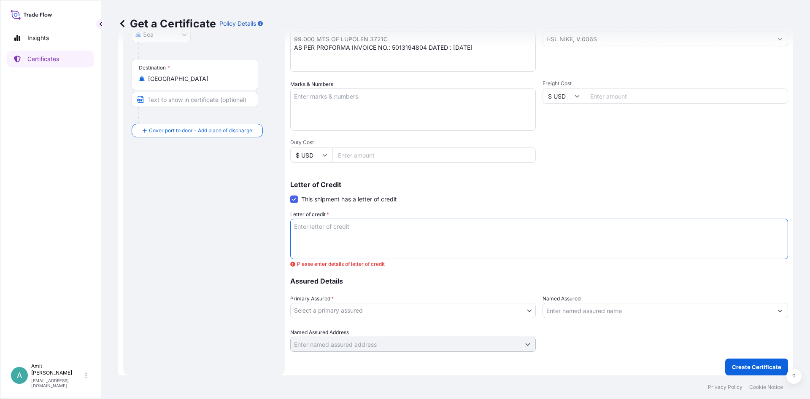
click at [533, 238] on textarea "Letter of credit *" at bounding box center [539, 239] width 498 height 40
paste textarea "INSURANCE"
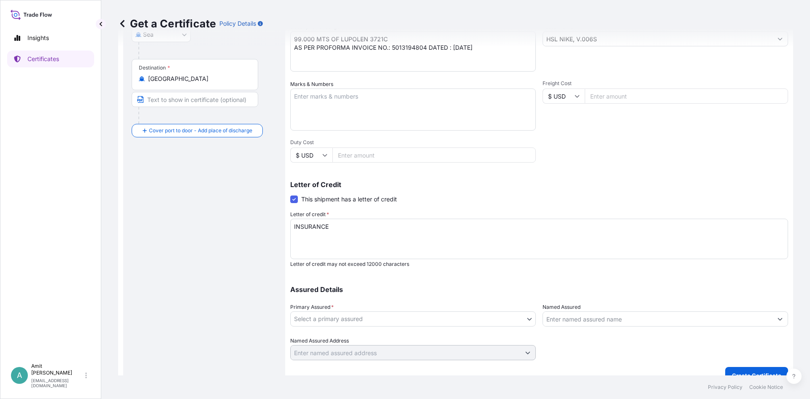
click at [444, 234] on textarea "INSURANCE" at bounding box center [539, 239] width 498 height 40
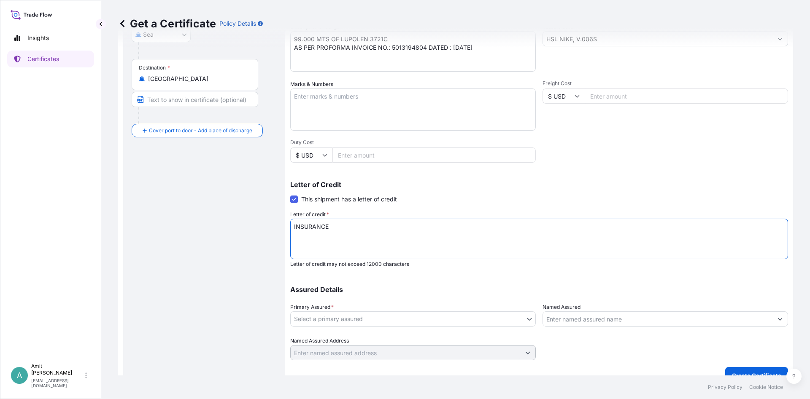
paste textarea "CERTIFICATE"
click at [376, 229] on textarea "INSURANCE CERTIFICATE" at bounding box center [539, 239] width 498 height 40
paste textarea "ISSUED IN NEGOTIABLE FORM"
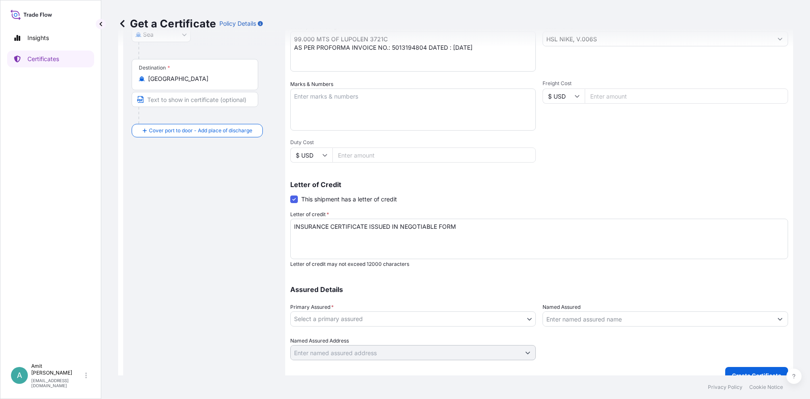
click at [464, 232] on textarea "INSURANCE CERTIFICATE ISSUED IN NEGOTIABLE FORM" at bounding box center [539, 239] width 498 height 40
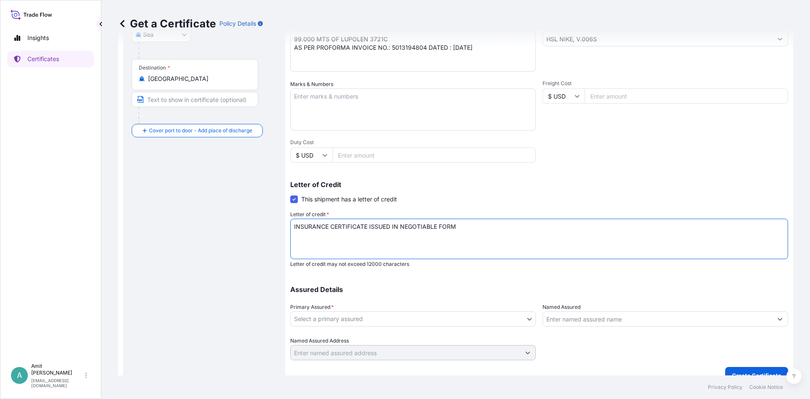
paste textarea "TO THE ORDER OF ARAB BANK PLC"
click at [604, 223] on textarea "INSURANCE CERTIFICATE ISSUED IN NEGOTIABLE FORM TO THE ORDER OF ARAB BANK PLC" at bounding box center [539, 239] width 498 height 40
paste textarea "PREMIUM PAID AND COVERING THE FOLLOWING RISKS FROM WAREHOUSE TO FINAL WAREHOUSE…"
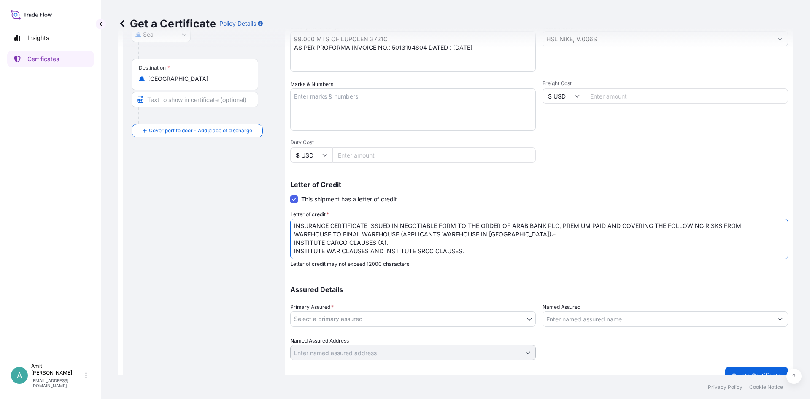
scroll to position [0, 0]
click at [746, 229] on textarea "INSURANCE CERTIFICATE ISSUED IN NEGOTIABLE FORM TO THE ORDER OF ARAB BANK PLC, …" at bounding box center [539, 239] width 498 height 40
click at [483, 245] on textarea "INSURANCE CERTIFICATE ISSUED IN NEGOTIABLE FORM TO THE ORDER OF ARAB BANK PLC, …" at bounding box center [539, 239] width 498 height 40
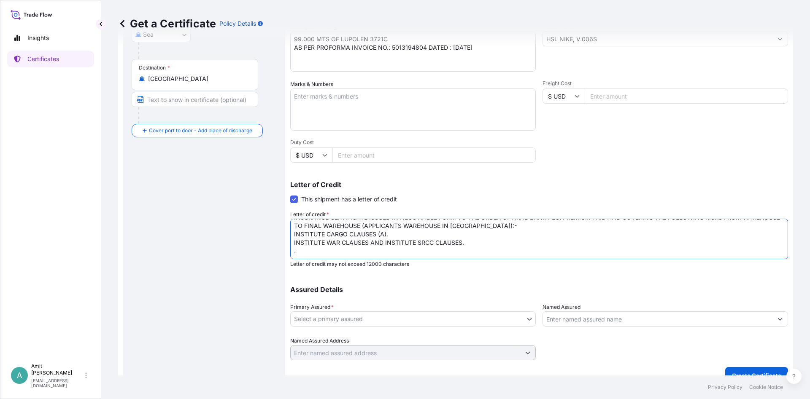
scroll to position [14, 0]
paste textarea "STATING NAME AND ADDRESS OF AGENT OR REPRESENTATIVE IN [GEOGRAPHIC_DATA]"
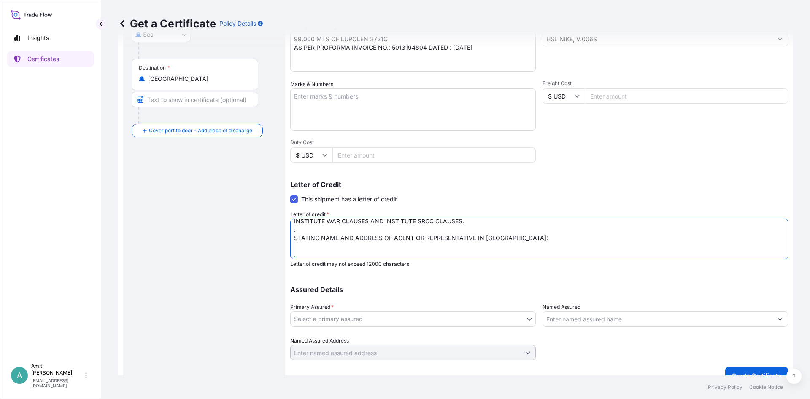
scroll to position [39, 0]
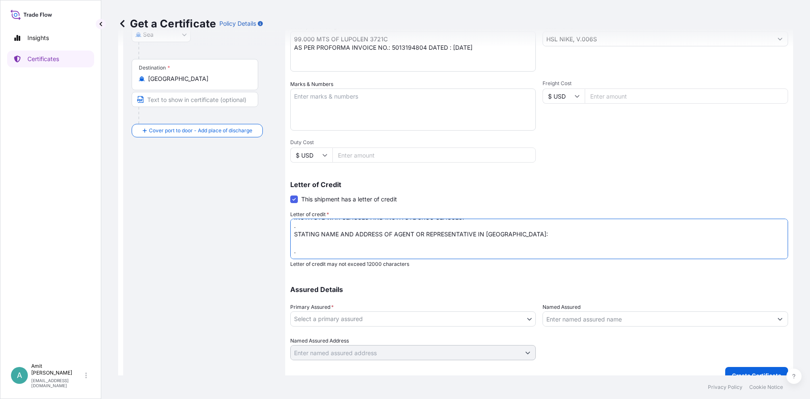
paste textarea "CREDIT NUMBER: 5026IML202500097 AND DATE: 250730, ACID NO: 4862739032025080166,…"
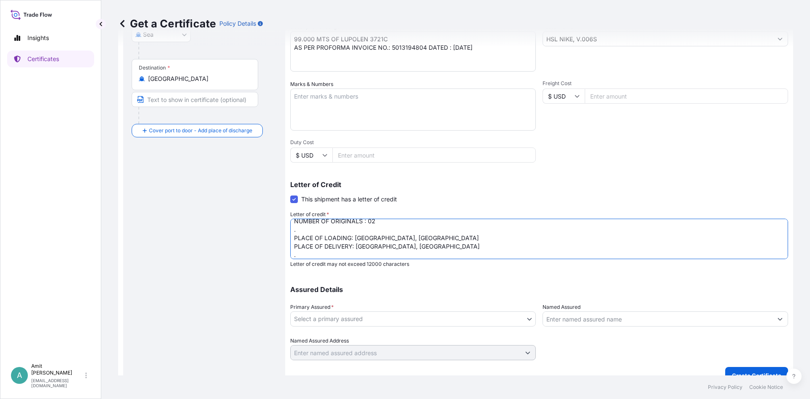
scroll to position [107, 0]
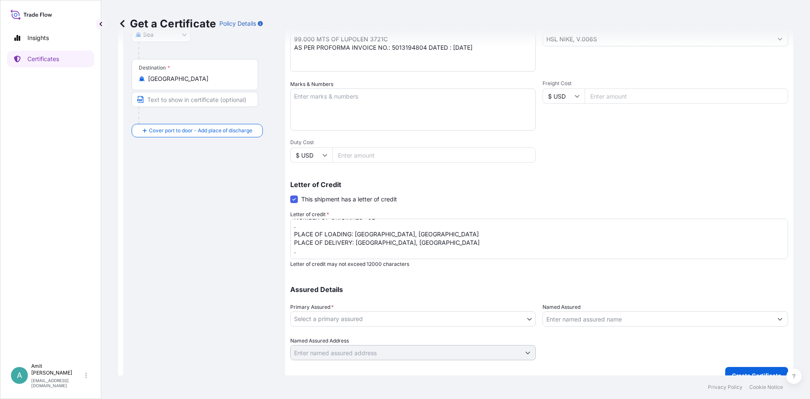
click at [361, 256] on textarea "INSURANCE CERTIFICATE ISSUED IN NEGOTIABLE FORM TO THE ORDER OF ARAB BANK PLC, …" at bounding box center [539, 239] width 498 height 40
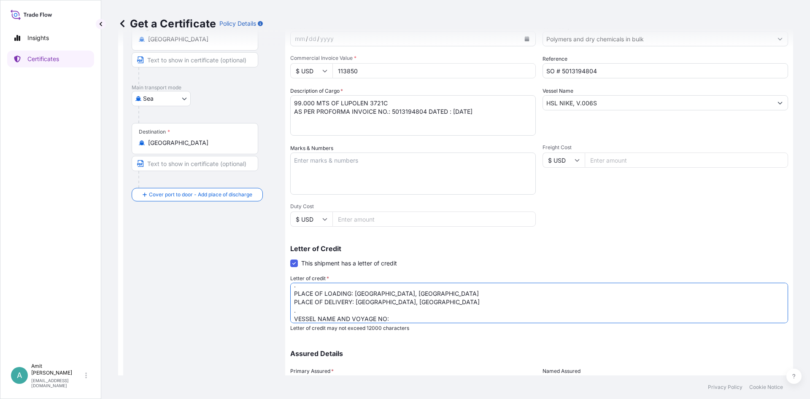
scroll to position [57, 0]
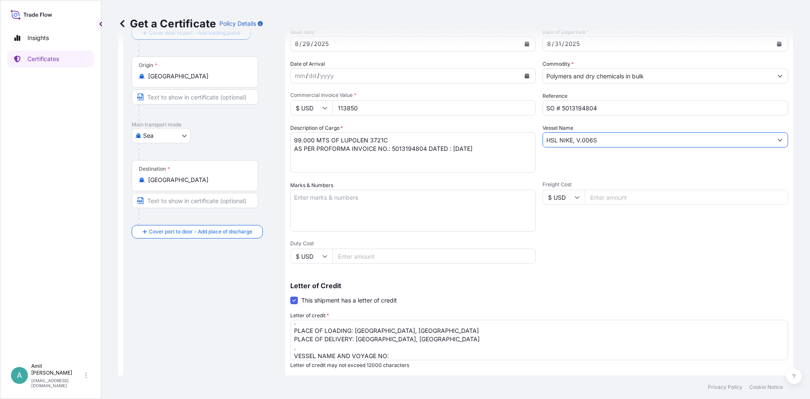
drag, startPoint x: 601, startPoint y: 139, endPoint x: 525, endPoint y: 147, distance: 75.9
click at [543, 147] on input "HSL NIKE, V.006S" at bounding box center [657, 139] width 229 height 15
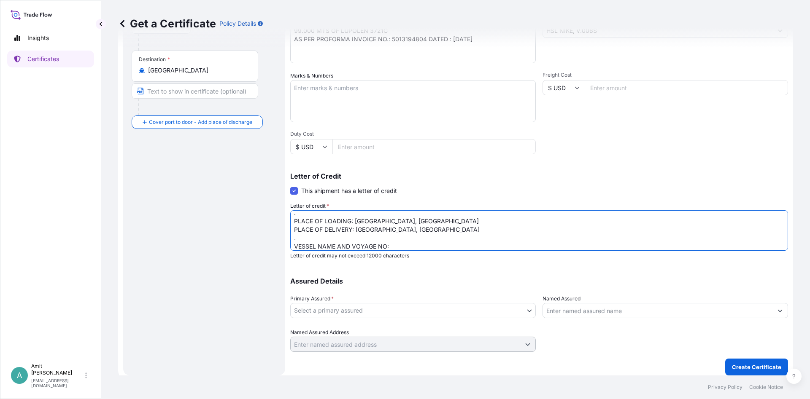
click at [413, 249] on textarea "INSURANCE CERTIFICATE ISSUED IN NEGOTIABLE FORM TO THE ORDER OF ARAB BANK PLC, …" at bounding box center [539, 230] width 498 height 40
paste textarea "HSL NIKE, V.006S"
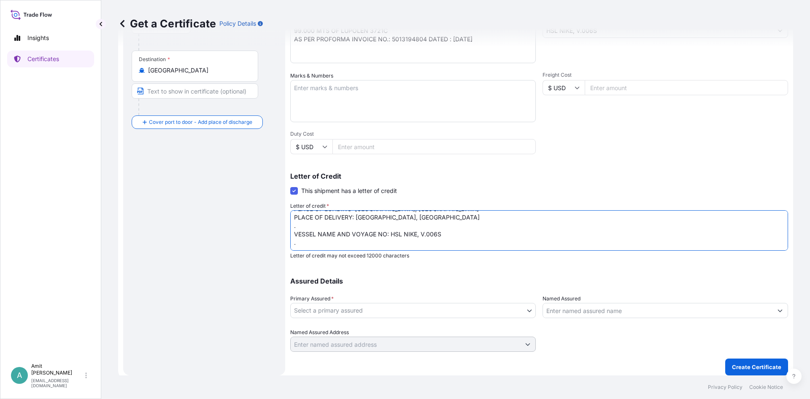
scroll to position [124, 0]
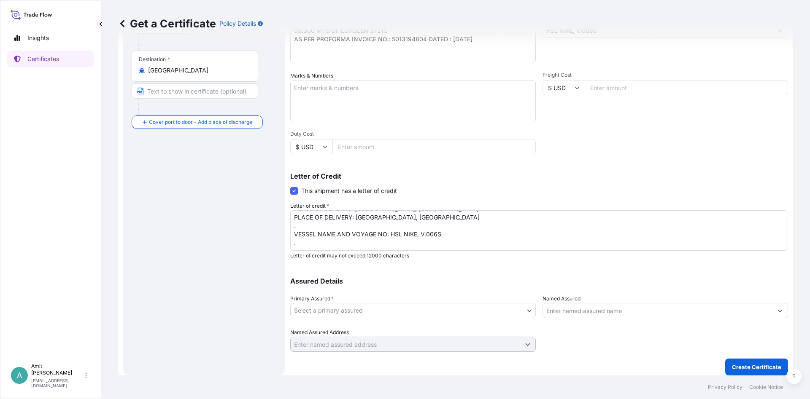
click at [308, 246] on textarea "INSURANCE CERTIFICATE ISSUED IN NEGOTIABLE FORM TO THE ORDER OF ARAB BANK PLC, …" at bounding box center [539, 230] width 498 height 40
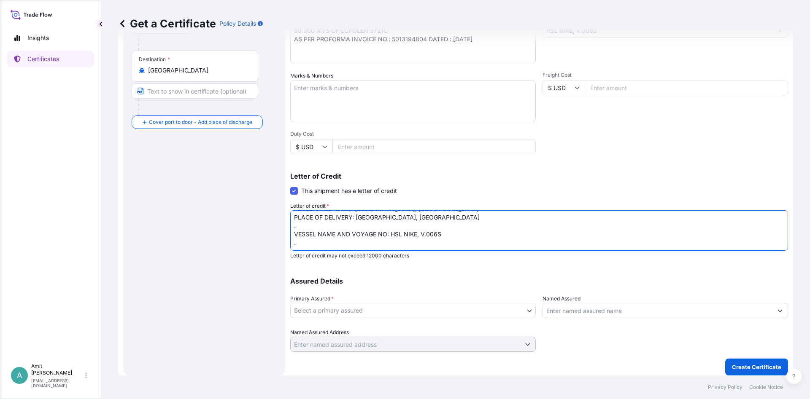
paste textarea "Insurance cover under this Insurance document is effective from: [DATE] . "[PER…"
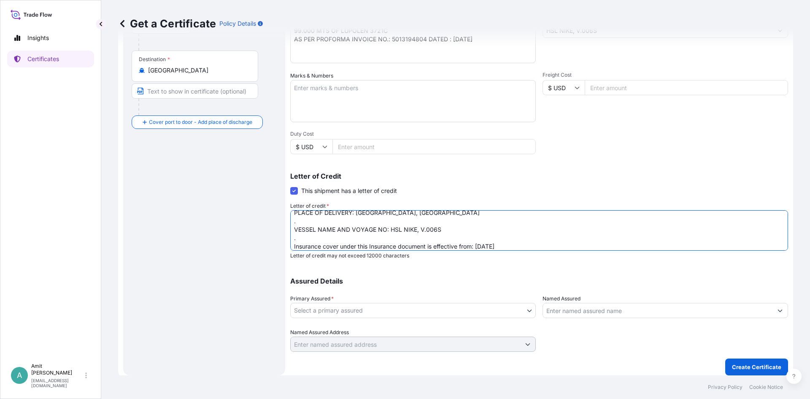
scroll to position [149, 0]
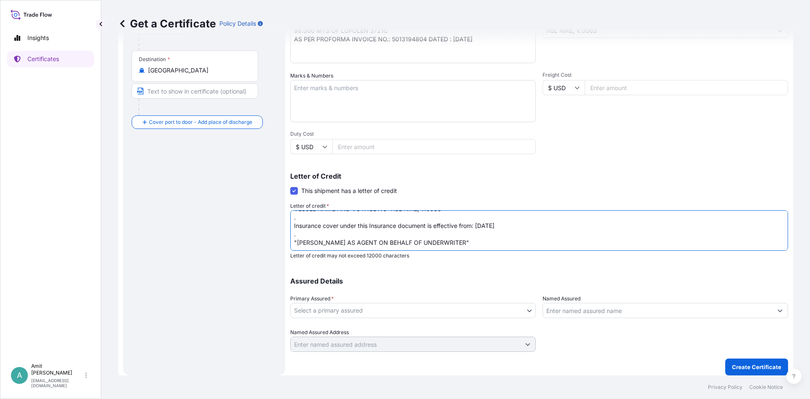
drag, startPoint x: 477, startPoint y: 222, endPoint x: 501, endPoint y: 220, distance: 23.7
click at [501, 220] on textarea "INSURANCE CERTIFICATE ISSUED IN NEGOTIABLE FORM TO THE ORDER OF ARAB BANK PLC, …" at bounding box center [539, 230] width 498 height 40
type textarea "INSURANCE CERTIFICATE ISSUED IN NEGOTIABLE FORM TO THE ORDER OF ARAB BANK PLC, …"
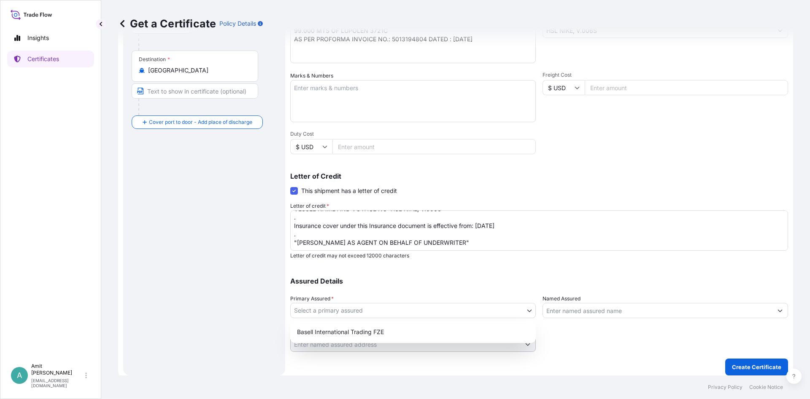
click at [455, 310] on body "Insights Certificates A [PERSON_NAME] [EMAIL_ADDRESS][DOMAIN_NAME] Get a Certif…" at bounding box center [405, 199] width 810 height 399
click at [366, 332] on div "Basell International Trading FZE" at bounding box center [413, 332] width 239 height 15
select select "32039"
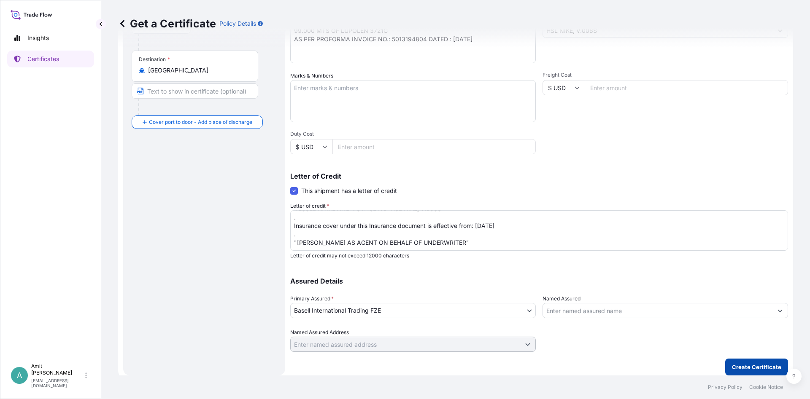
click at [745, 369] on p "Create Certificate" at bounding box center [756, 367] width 49 height 8
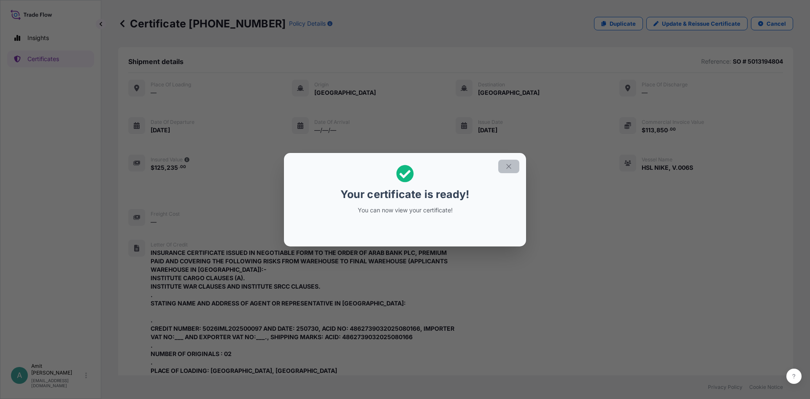
click at [508, 168] on icon "button" at bounding box center [509, 167] width 8 height 8
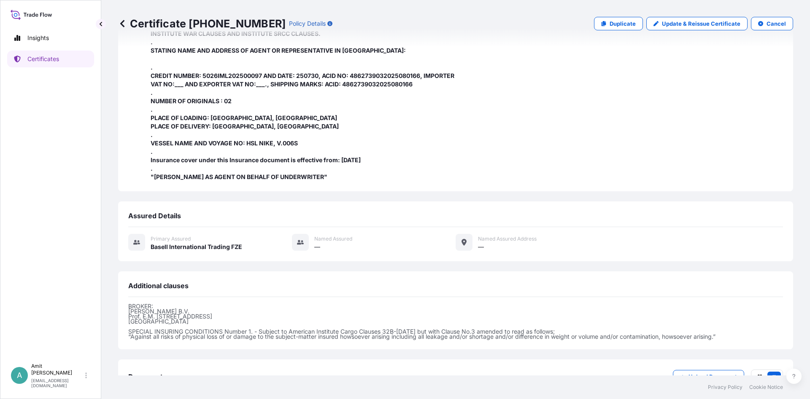
scroll to position [315, 0]
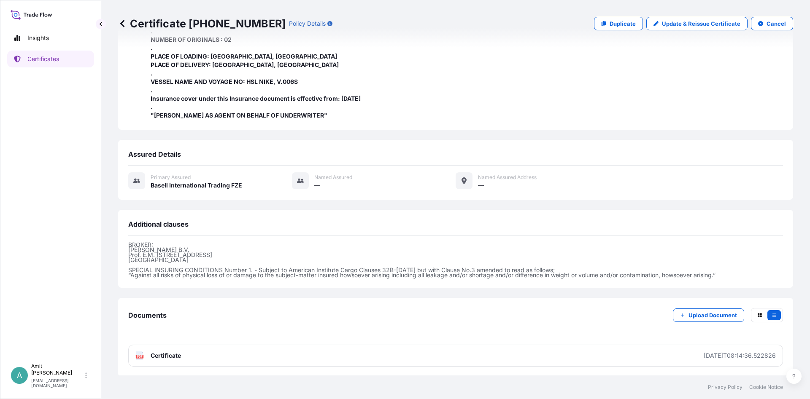
click at [181, 356] on link "PDF Certificate [DATE]T08:14:36.522826" at bounding box center [455, 356] width 655 height 22
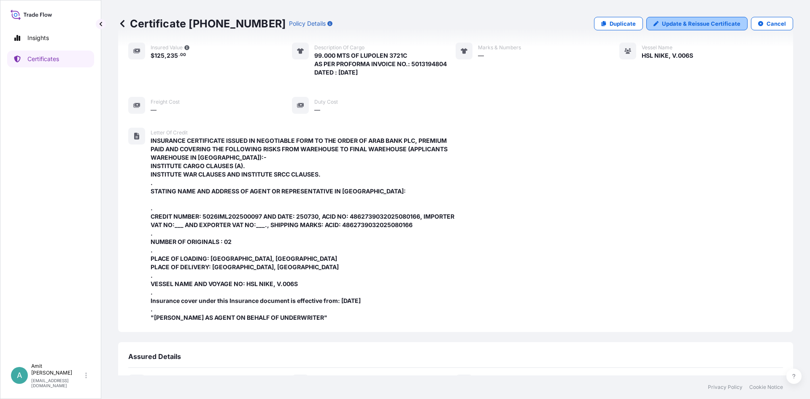
click at [697, 26] on p "Update & Reissue Certificate" at bounding box center [701, 23] width 78 height 8
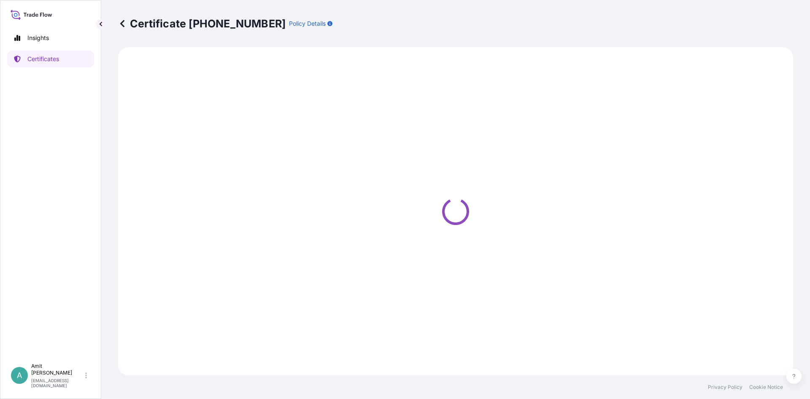
select select "Sea"
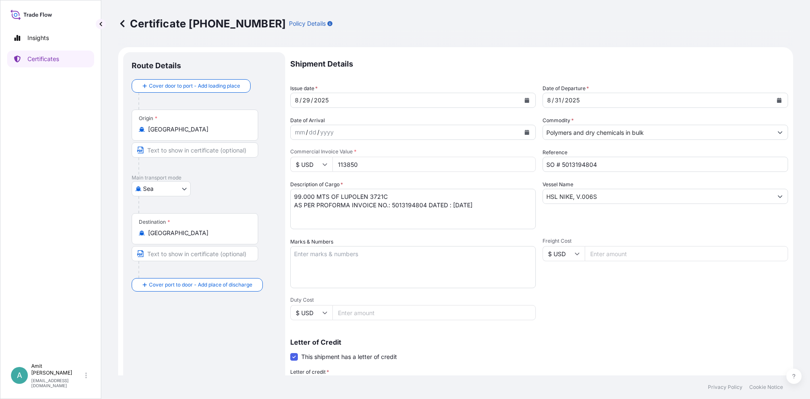
select select "32039"
click at [347, 261] on textarea "Marks & Numbers" at bounding box center [412, 267] width 245 height 42
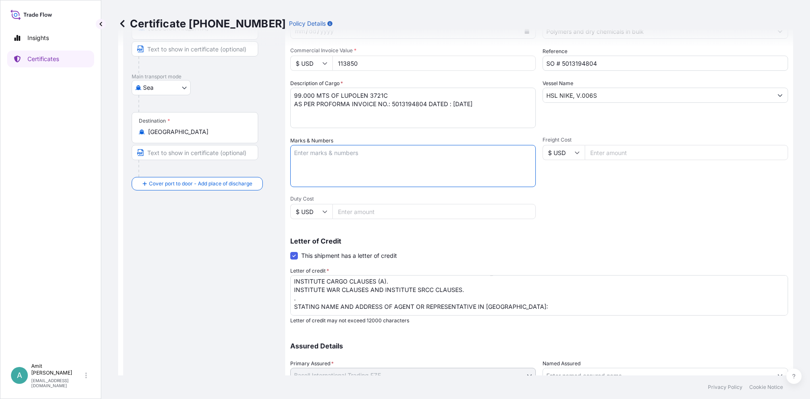
scroll to position [36, 0]
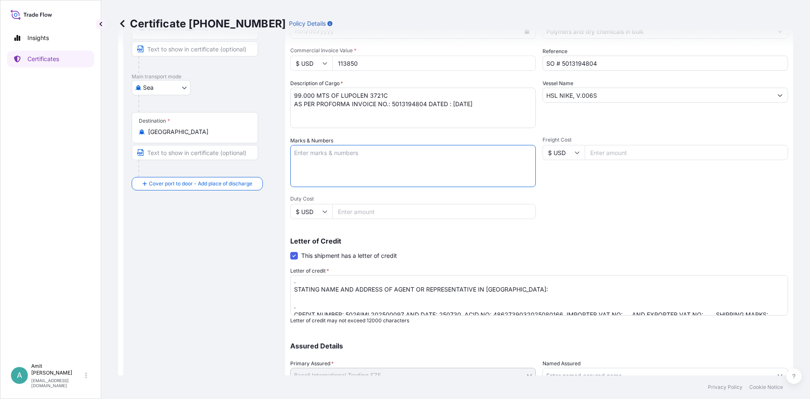
click at [363, 296] on textarea "INSURANCE CERTIFICATE ISSUED IN NEGOTIABLE FORM TO THE ORDER OF ARAB BANK PLC, …" at bounding box center [539, 295] width 498 height 40
paste textarea "[PERSON_NAME] - Director Marine Technical Services Ltd [STREET_ADDRESS][PERSON_…"
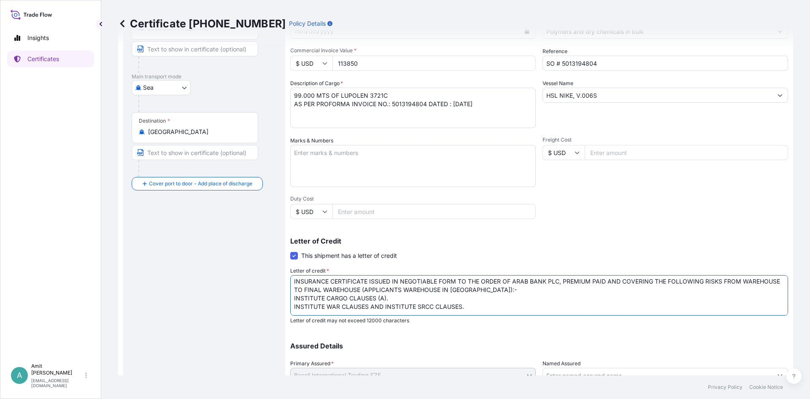
scroll to position [0, 0]
drag, startPoint x: 332, startPoint y: 285, endPoint x: 456, endPoint y: 282, distance: 124.4
click at [456, 282] on textarea "INSURANCE CERTIFICATE ISSUED IN NEGOTIABLE FORM TO THE ORDER OF ARAB BANK PLC, …" at bounding box center [539, 295] width 498 height 40
click at [455, 287] on textarea "INSURANCE CERTIFICATE ISSUED IN NEGOTIABLE FORM TO THE ORDER OF ARAB BANK PLC, …" at bounding box center [539, 295] width 498 height 40
paste textarea "CLAIMS PAYABLE IN [GEOGRAPHIC_DATA]"
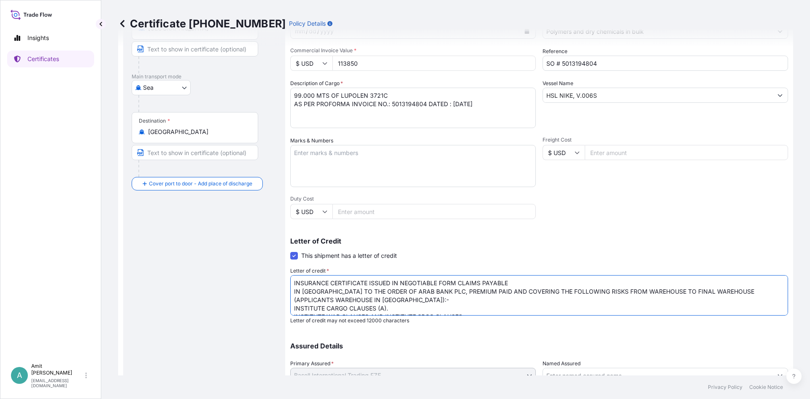
click at [520, 285] on textarea "INSURANCE CERTIFICATE ISSUED IN NEGOTIABLE FORM TO THE ORDER OF ARAB BANK PLC, …" at bounding box center [539, 295] width 498 height 40
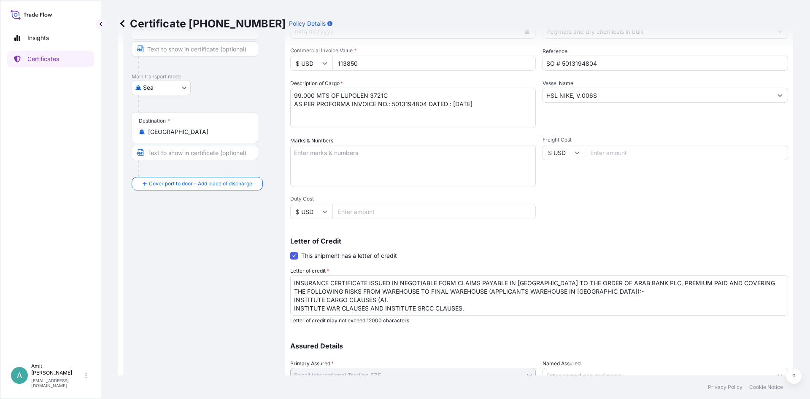
click at [638, 284] on textarea "INSURANCE CERTIFICATE ISSUED IN NEGOTIABLE FORM TO THE ORDER OF ARAB BANK PLC, …" at bounding box center [539, 295] width 498 height 40
click at [639, 283] on textarea "INSURANCE CERTIFICATE ISSUED IN NEGOTIABLE FORM TO THE ORDER OF ARAB BANK PLC, …" at bounding box center [539, 295] width 498 height 40
paste textarea "IRRESPECTIVE OF PERCENTAGE"
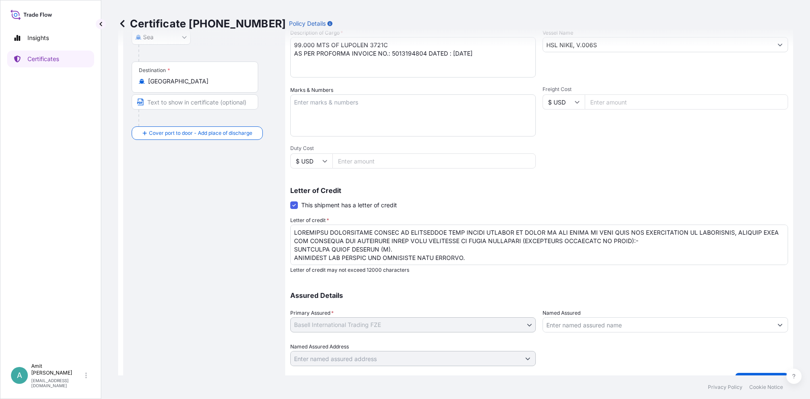
click at [777, 232] on textarea "INSURANCE CERTIFICATE ISSUED IN NEGOTIABLE FORM TO THE ORDER OF ARAB BANK PLC, …" at bounding box center [539, 245] width 498 height 40
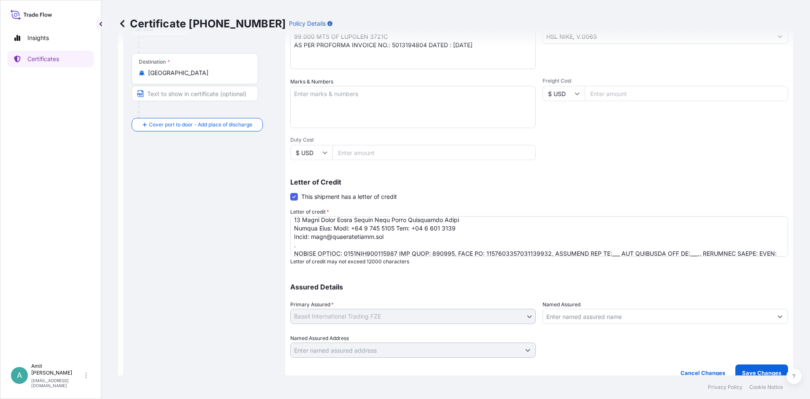
scroll to position [166, 0]
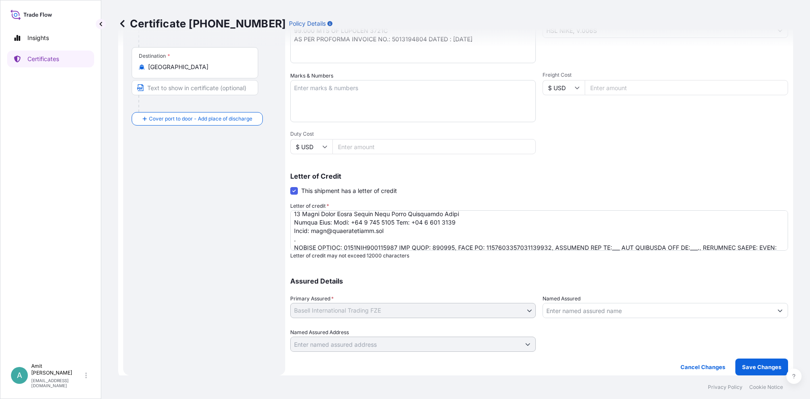
click at [617, 245] on textarea "INSURANCE CERTIFICATE ISSUED IN NEGOTIABLE FORM TO THE ORDER OF ARAB BANK PLC, …" at bounding box center [539, 230] width 498 height 40
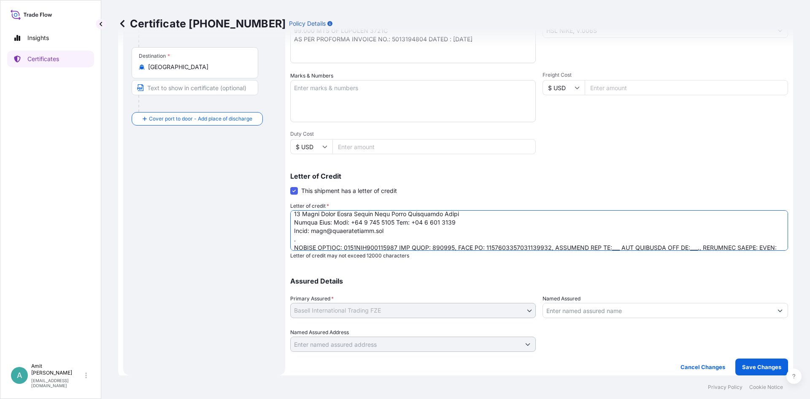
drag, startPoint x: 616, startPoint y: 247, endPoint x: 625, endPoint y: 245, distance: 8.5
click at [625, 245] on textarea "INSURANCE CERTIFICATE ISSUED IN NEGOTIABLE FORM TO THE ORDER OF ARAB BANK PLC, …" at bounding box center [539, 230] width 498 height 40
drag, startPoint x: 721, startPoint y: 247, endPoint x: 730, endPoint y: 245, distance: 9.4
click at [730, 245] on textarea "INSURANCE CERTIFICATE ISSUED IN NEGOTIABLE FORM TO THE ORDER OF ARAB BANK PLC, …" at bounding box center [539, 230] width 498 height 40
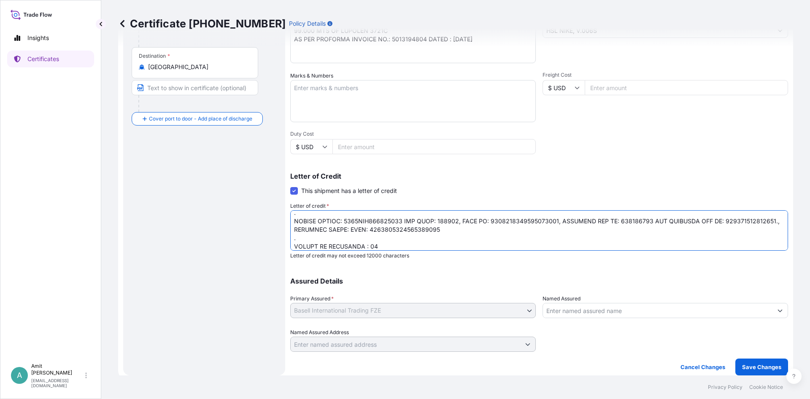
scroll to position [109, 0]
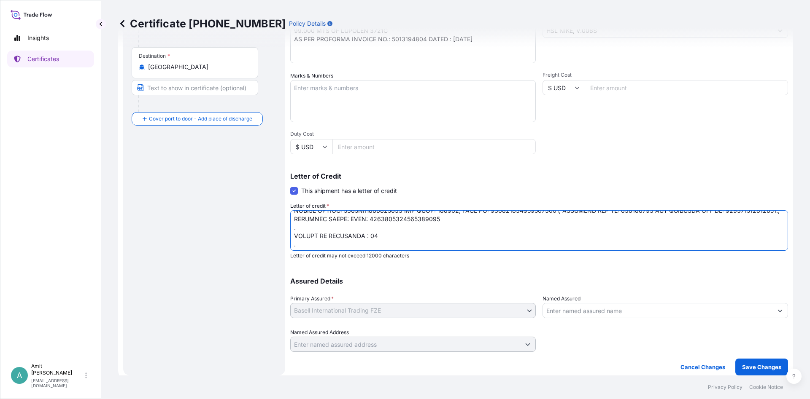
drag, startPoint x: 439, startPoint y: 220, endPoint x: 290, endPoint y: 213, distance: 148.6
click at [290, 213] on textarea "INSURANCE CERTIFICATE ISSUED IN NEGOTIABLE FORM TO THE ORDER OF ARAB BANK PLC, …" at bounding box center [539, 230] width 498 height 40
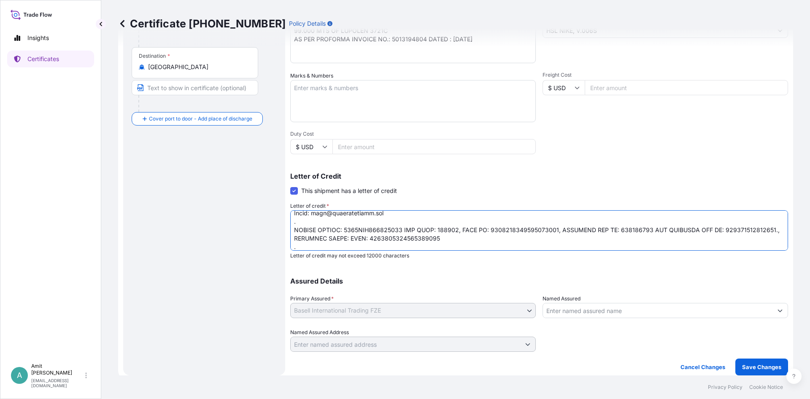
scroll to position [73, 0]
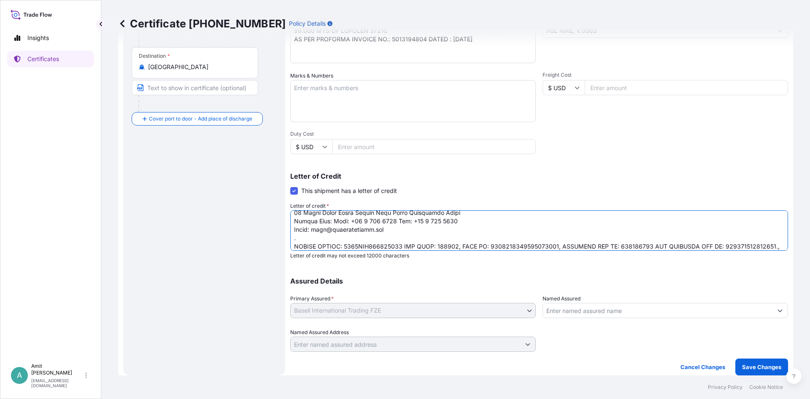
type textarea "INSURANCE CERTIFICATE ISSUED IN NEGOTIABLE FORM CLAIMS PAYABLE IN [GEOGRAPHIC_D…"
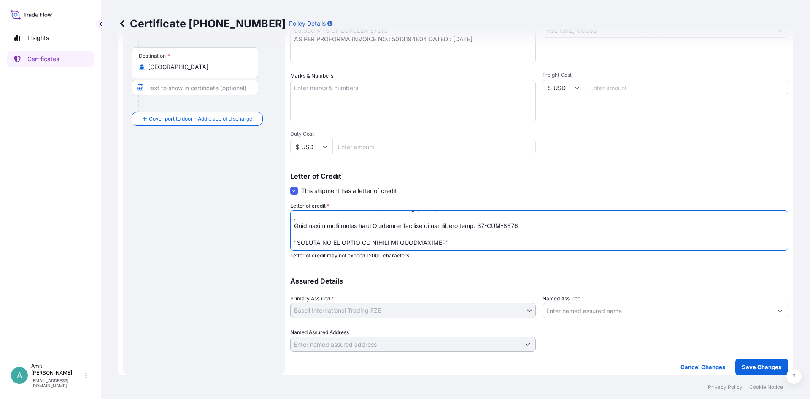
scroll to position [186, 0]
click at [747, 368] on p "Save Changes" at bounding box center [761, 367] width 39 height 8
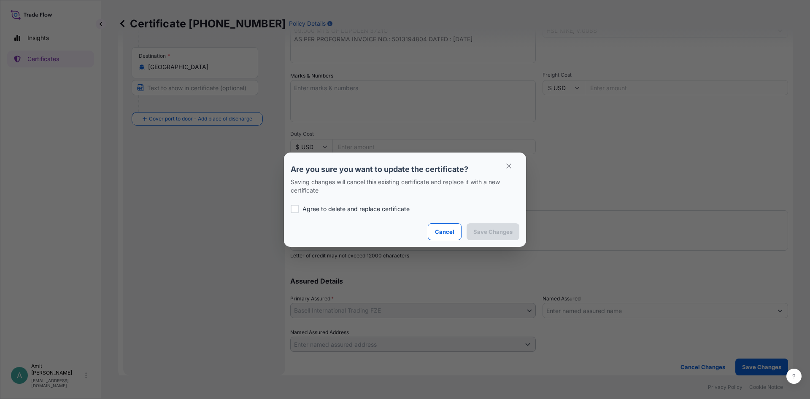
click at [337, 209] on p "Agree to delete and replace certificate" at bounding box center [355, 209] width 107 height 8
checkbox input "true"
click at [488, 232] on p "Save Changes" at bounding box center [492, 232] width 39 height 8
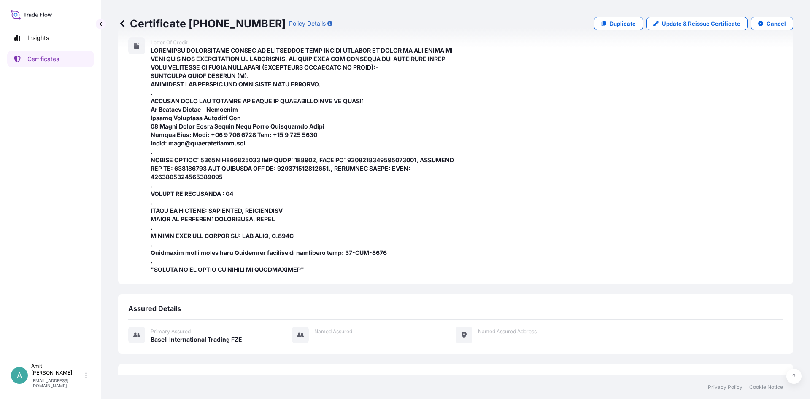
scroll to position [357, 0]
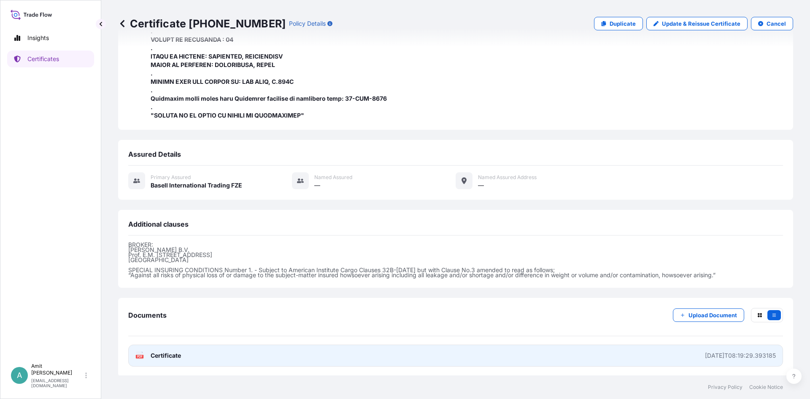
click at [164, 357] on span "Certificate" at bounding box center [166, 356] width 30 height 8
